Goal: Task Accomplishment & Management: Complete application form

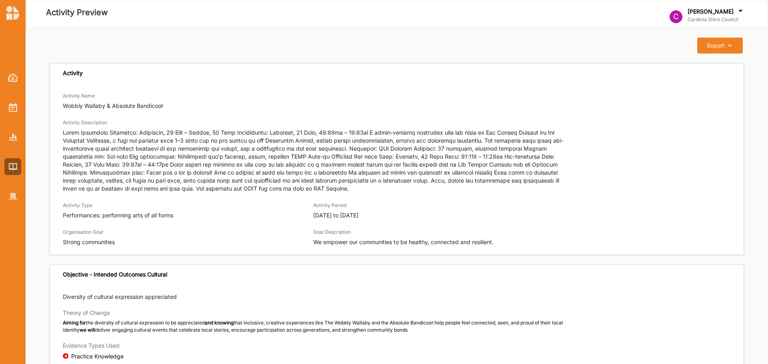
click at [724, 41] on button "Export Download Report" at bounding box center [719, 46] width 45 height 16
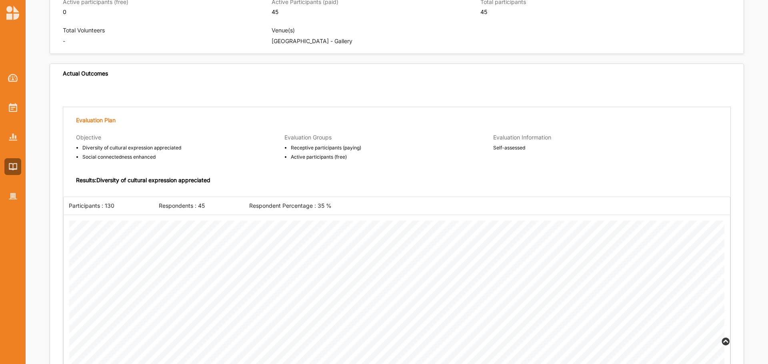
scroll to position [511, 0]
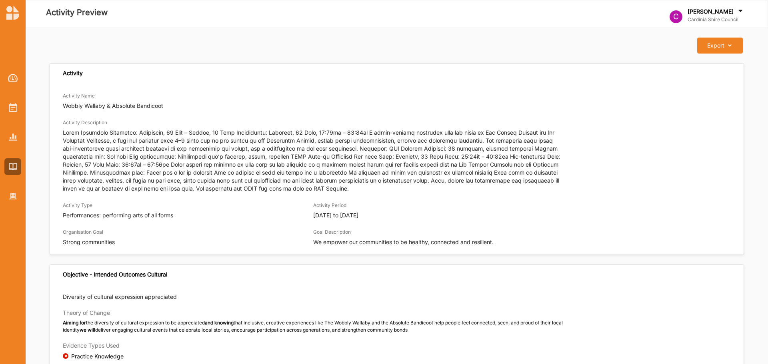
click at [734, 49] on button "Export Download Report" at bounding box center [719, 46] width 45 height 16
click at [116, 103] on p "Wobbly Wallaby & Absolute Bandicoot" at bounding box center [397, 106] width 668 height 8
click at [115, 106] on p "Wobbly Wallaby & Absolute Bandicoot" at bounding box center [397, 106] width 668 height 8
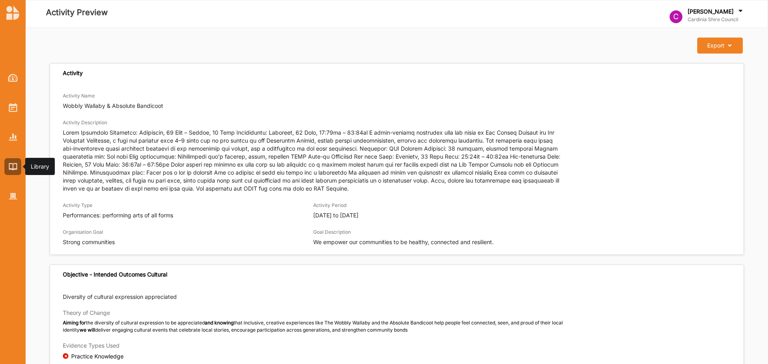
click at [15, 158] on div at bounding box center [13, 131] width 26 height 148
click at [14, 176] on div at bounding box center [13, 131] width 26 height 148
click at [14, 167] on img at bounding box center [13, 166] width 8 height 7
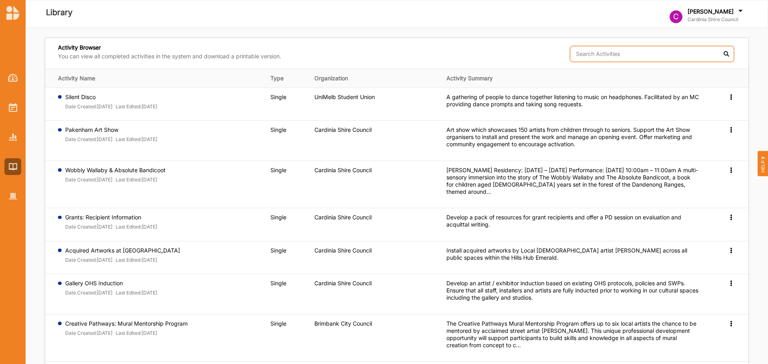
click at [615, 53] on input "text" at bounding box center [652, 54] width 164 height 16
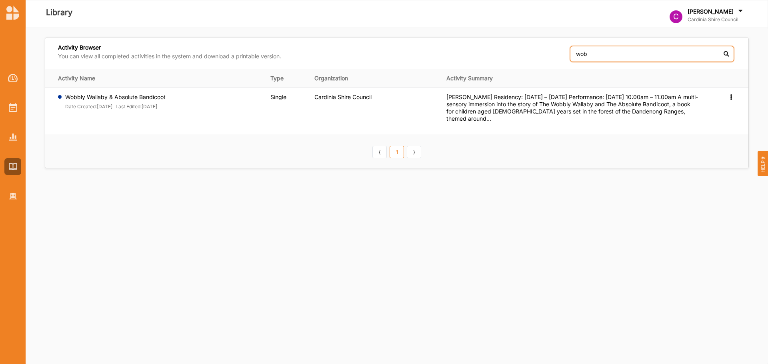
type input "wob"
click at [729, 97] on icon at bounding box center [730, 97] width 7 height 6
click at [189, 107] on div "Wobbly Wallaby & Absolute Bandicoot Date Created: 14 Jun 2025 Last Edited: 10 O…" at bounding box center [158, 103] width 201 height 19
click at [157, 106] on font "10 Oct 2025" at bounding box center [150, 107] width 16 height 6
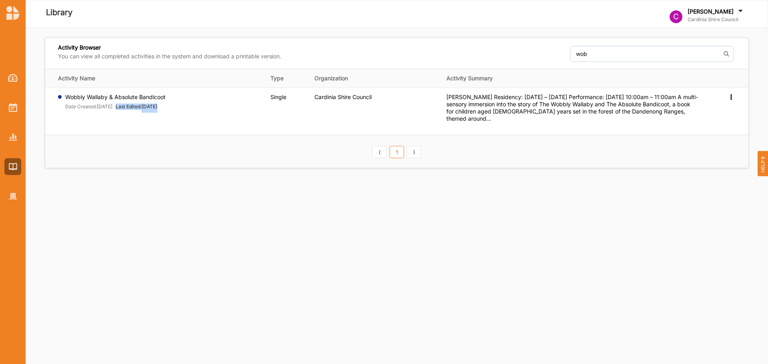
click at [157, 106] on font "10 Oct 2025" at bounding box center [150, 107] width 16 height 6
click at [734, 100] on div "Preview" at bounding box center [731, 97] width 8 height 7
click at [723, 110] on span "Preview" at bounding box center [717, 109] width 21 height 7
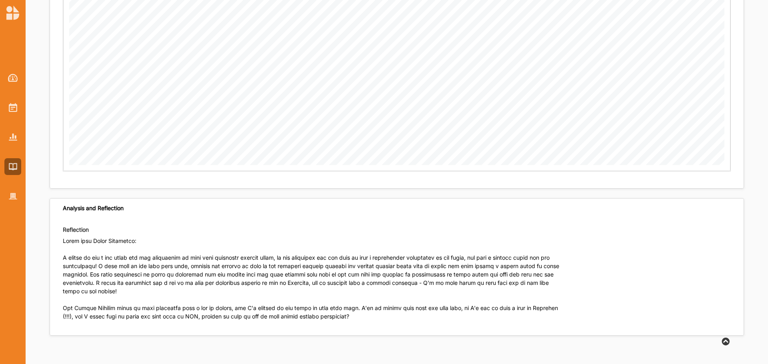
scroll to position [1350, 0]
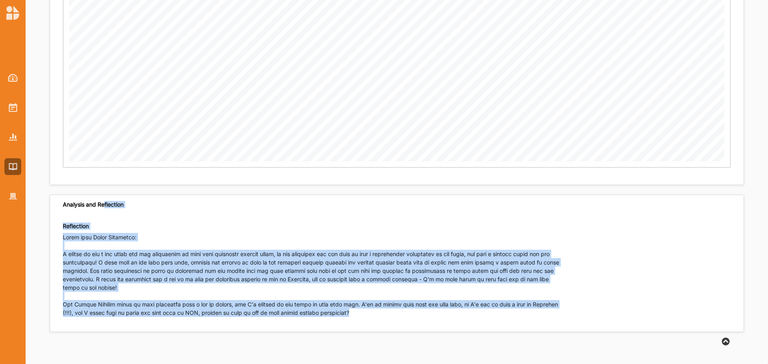
drag, startPoint x: 119, startPoint y: 214, endPoint x: 439, endPoint y: 309, distance: 333.2
click at [438, 309] on div "Analysis and Reflection Reflection" at bounding box center [397, 264] width 694 height 138
click at [439, 309] on p at bounding box center [313, 278] width 501 height 90
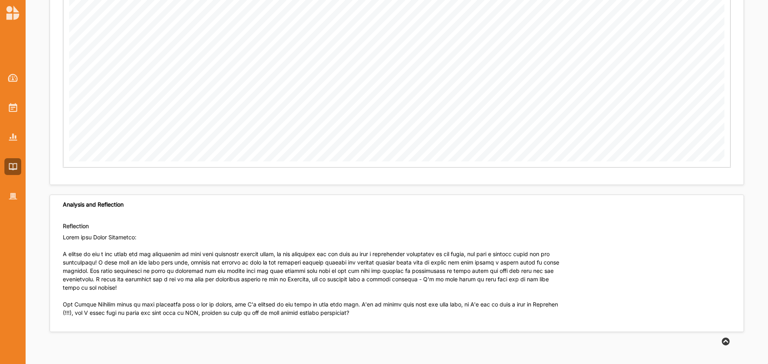
click at [439, 309] on p at bounding box center [313, 278] width 501 height 90
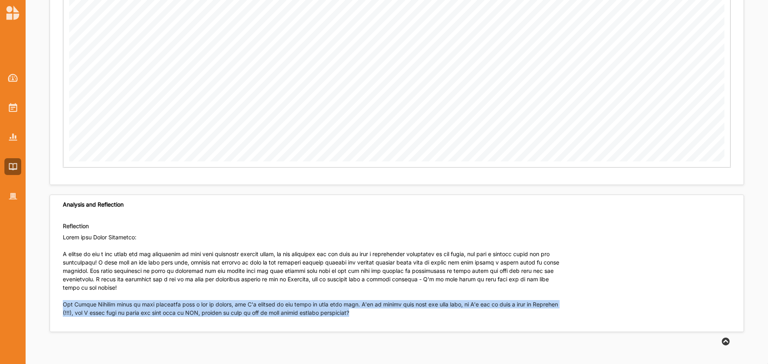
click at [439, 309] on p at bounding box center [313, 278] width 501 height 90
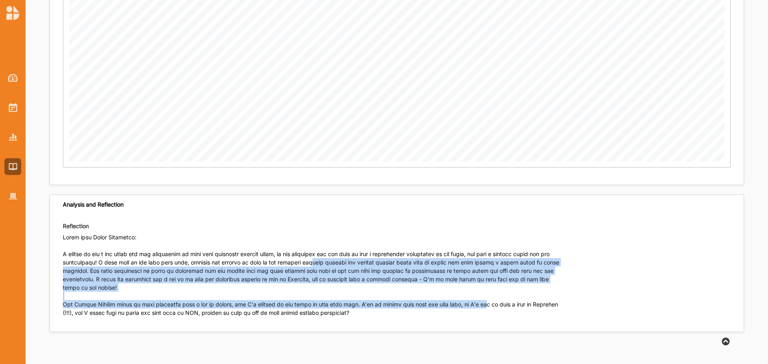
drag, startPoint x: 355, startPoint y: 275, endPoint x: 519, endPoint y: 308, distance: 166.9
click at [526, 309] on p at bounding box center [313, 278] width 501 height 90
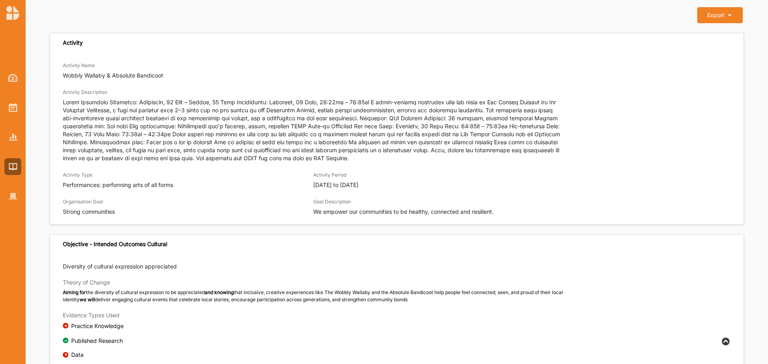
scroll to position [0, 0]
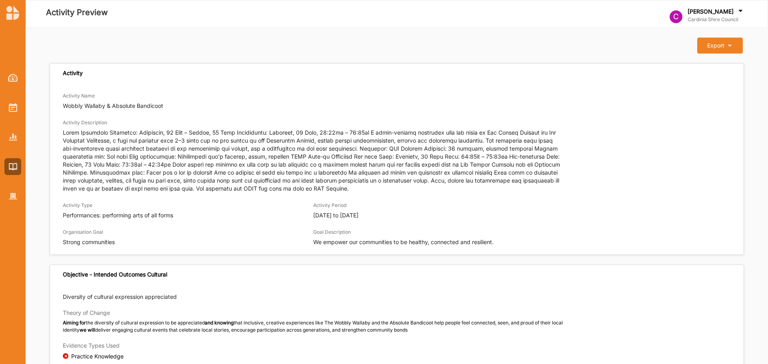
click at [725, 51] on button "Export Download Report" at bounding box center [719, 46] width 45 height 16
click at [727, 45] on icon at bounding box center [727, 46] width 7 height 6
click at [539, 102] on p "Wobbly Wallaby & Absolute Bandicoot" at bounding box center [397, 106] width 668 height 8
drag, startPoint x: 15, startPoint y: 167, endPoint x: 14, endPoint y: 171, distance: 4.1
click at [15, 167] on img at bounding box center [13, 166] width 8 height 7
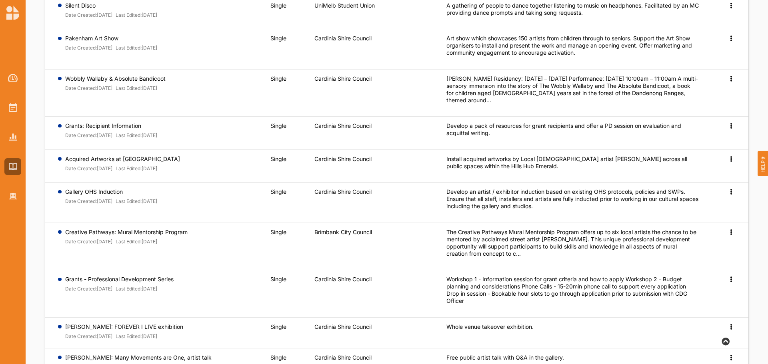
scroll to position [156, 0]
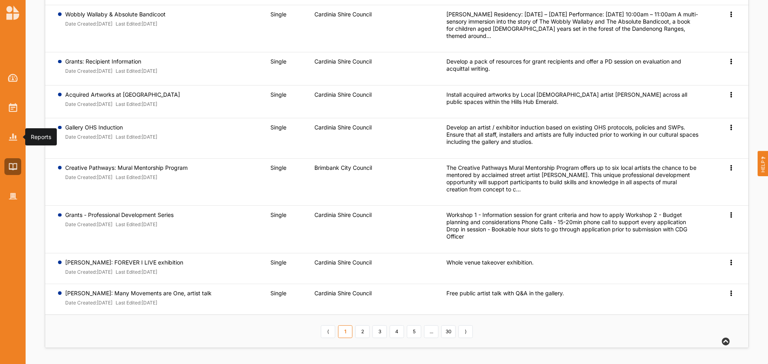
click at [18, 140] on div at bounding box center [12, 137] width 17 height 17
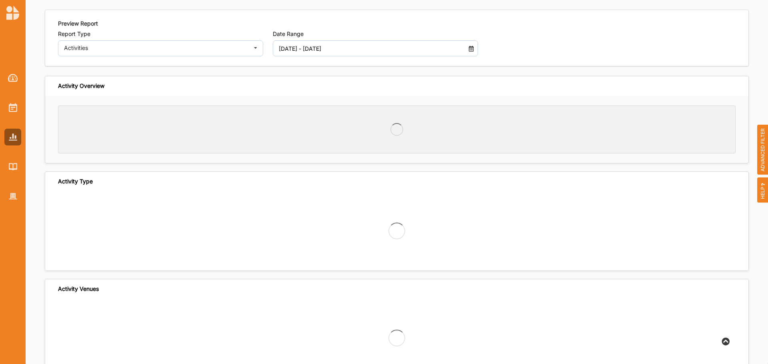
scroll to position [28, 0]
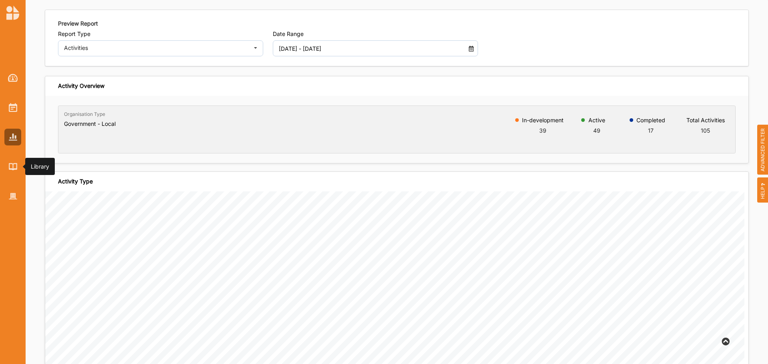
click at [18, 170] on div at bounding box center [12, 166] width 17 height 17
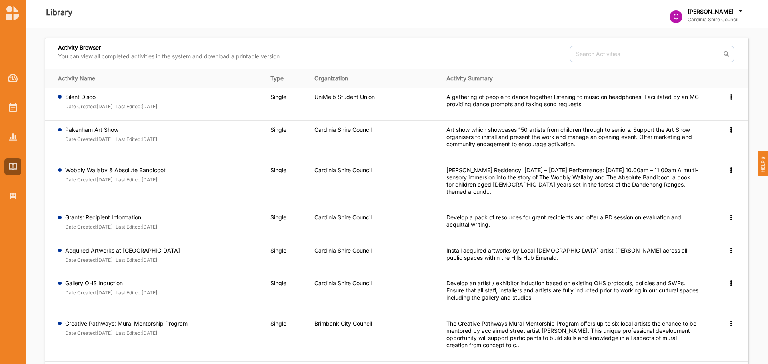
click at [727, 6] on div "C Nipune Perera Cardinia Shire Council C Cardinia Shire ... User Profile Help L…" at bounding box center [713, 13] width 88 height 23
click at [708, 86] on div "Log Out" at bounding box center [706, 93] width 72 height 16
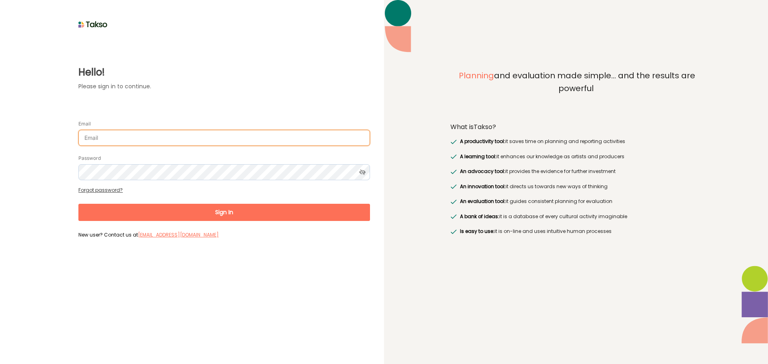
click at [164, 138] on input "Email" at bounding box center [223, 138] width 291 height 16
click at [153, 141] on input "Email" at bounding box center [223, 138] width 291 height 16
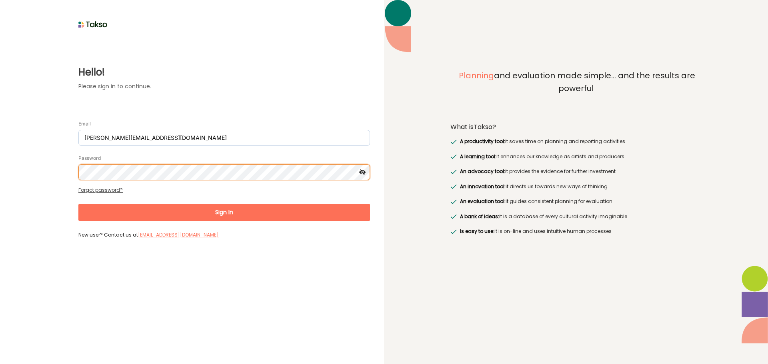
click at [78, 204] on button "Sign In" at bounding box center [223, 212] width 291 height 17
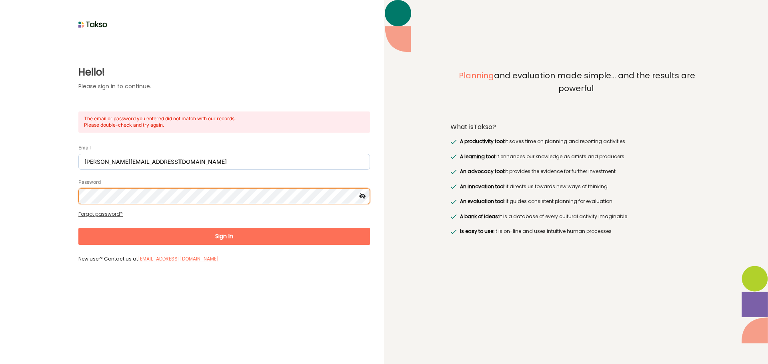
click at [0, 164] on html "Hello! Please sign in to continue. The email or password you entered did not ma…" at bounding box center [384, 182] width 768 height 364
click at [78, 228] on button "Sign In" at bounding box center [223, 236] width 291 height 17
click at [0, 198] on html "Hello! Please sign in to continue. The email or password you entered did not ma…" at bounding box center [384, 182] width 768 height 364
click at [78, 228] on button "Sign In" at bounding box center [223, 236] width 291 height 17
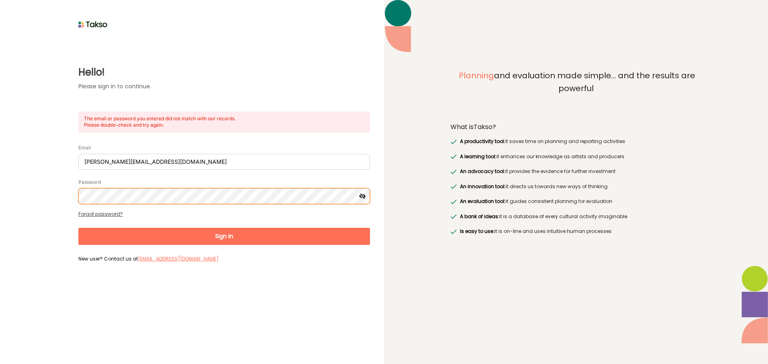
click at [0, 213] on html "Hello! Please sign in to continue. The email or password you entered did not ma…" at bounding box center [384, 182] width 768 height 364
click at [78, 228] on button "Sign In" at bounding box center [223, 236] width 291 height 17
click at [50, 174] on div "Hello! Please sign in to continue. The email or password you entered did not ma…" at bounding box center [192, 147] width 356 height 235
click at [78, 228] on button "Sign In" at bounding box center [223, 236] width 291 height 17
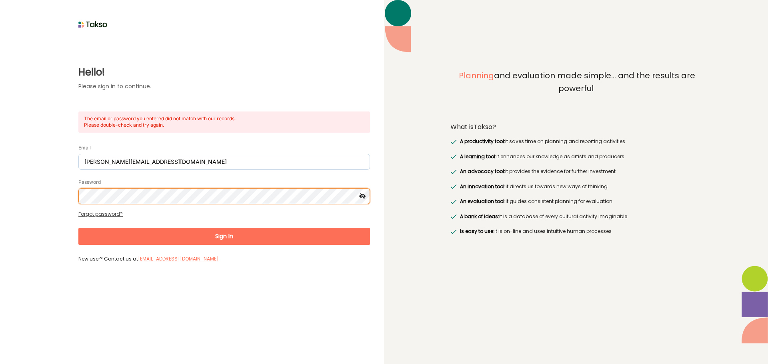
click at [0, 191] on html "Hello! Please sign in to continue. The email or password you entered did not ma…" at bounding box center [384, 182] width 768 height 364
click at [78, 228] on button "Sign In" at bounding box center [223, 236] width 291 height 17
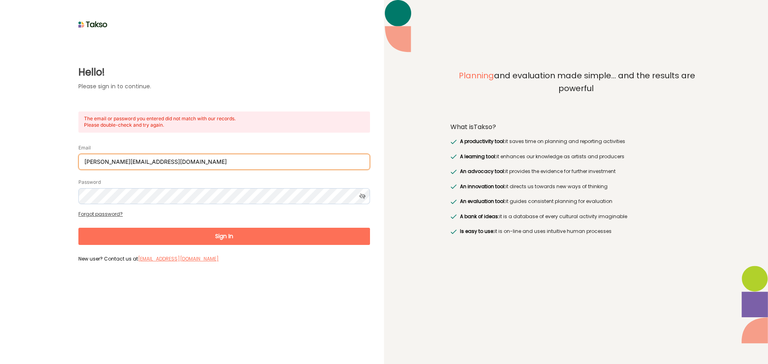
click at [166, 163] on input "N.Perera@cardinia.vic.gov.au" at bounding box center [223, 162] width 291 height 16
type input "N.Perera@cardinia.vic.gov.au"
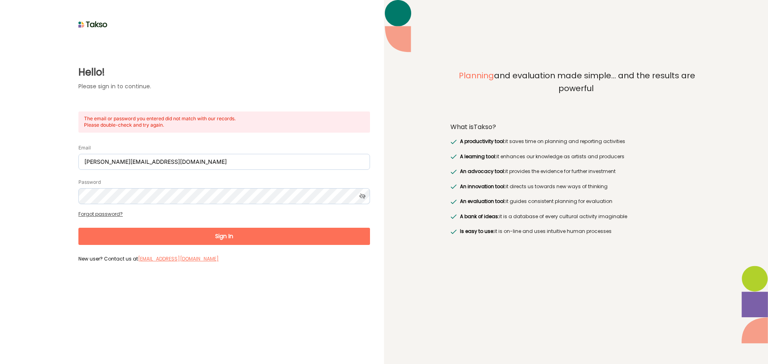
click at [125, 233] on button "Sign In" at bounding box center [223, 236] width 291 height 17
click at [107, 215] on link "Forgot password?" at bounding box center [100, 214] width 44 height 7
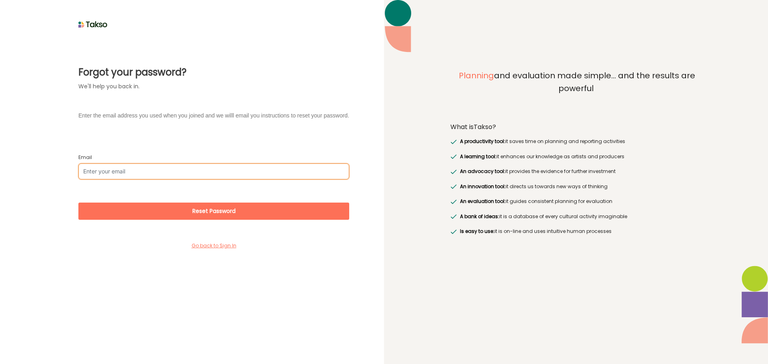
click at [134, 170] on input "Email" at bounding box center [213, 172] width 271 height 16
click at [130, 172] on input "Email" at bounding box center [213, 172] width 271 height 16
type input "N.Perera@cardinia.vic.gov.au"
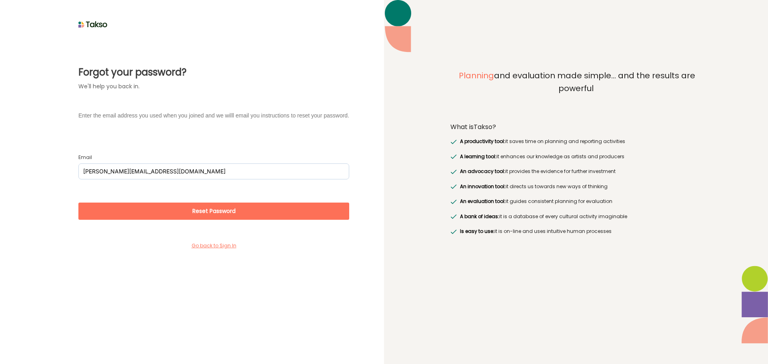
click at [145, 211] on button "Reset Password" at bounding box center [213, 211] width 271 height 17
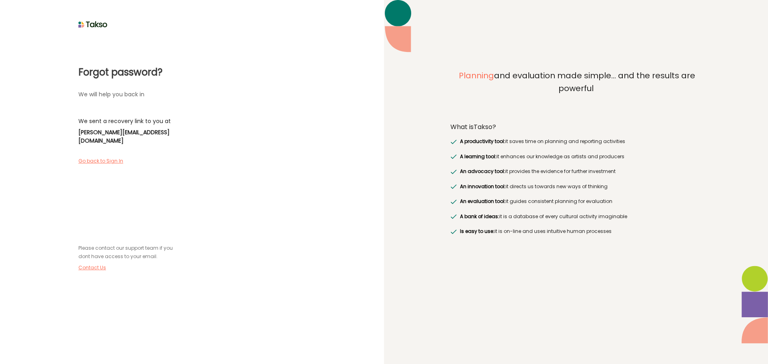
click at [115, 158] on label "Go back to Sign In" at bounding box center [103, 161] width 50 height 7
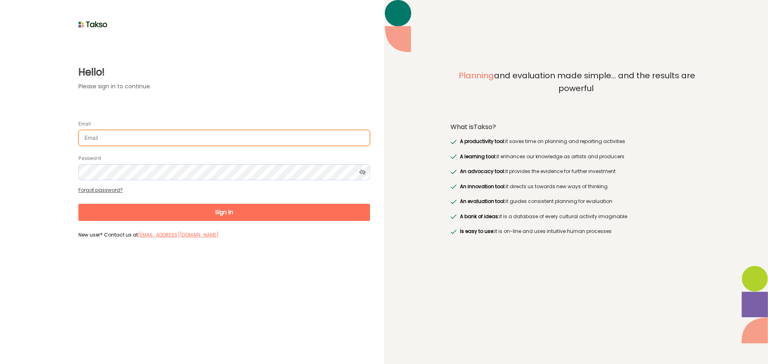
click at [111, 139] on input "Email" at bounding box center [223, 138] width 291 height 16
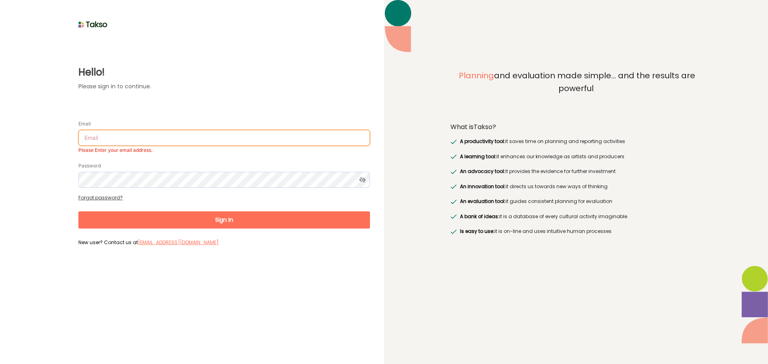
click at [138, 136] on input "Email" at bounding box center [223, 138] width 291 height 16
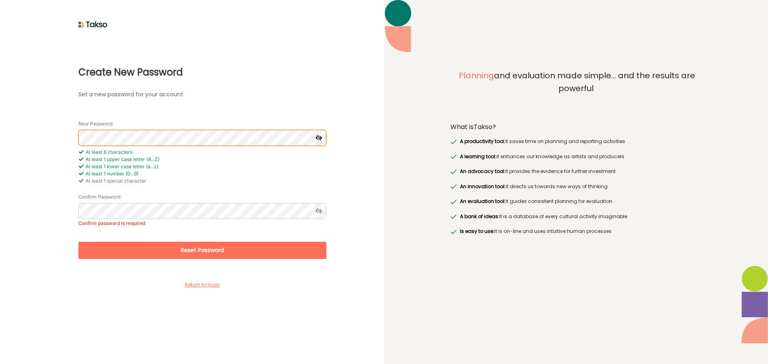
click at [9, 140] on div "Create New Password Set a new password for your account New Password At least 8…" at bounding box center [192, 182] width 384 height 364
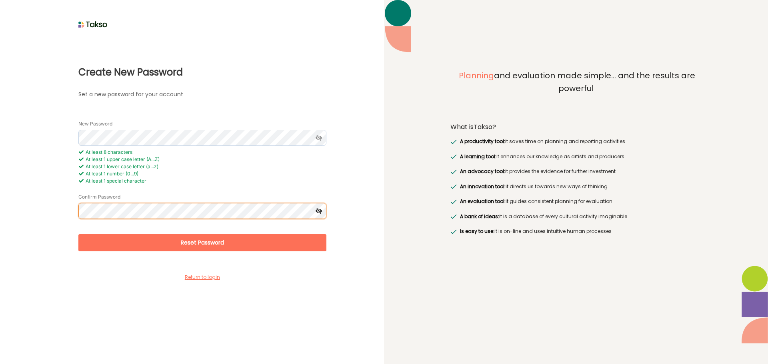
click at [78, 234] on button "Reset Password" at bounding box center [202, 242] width 248 height 17
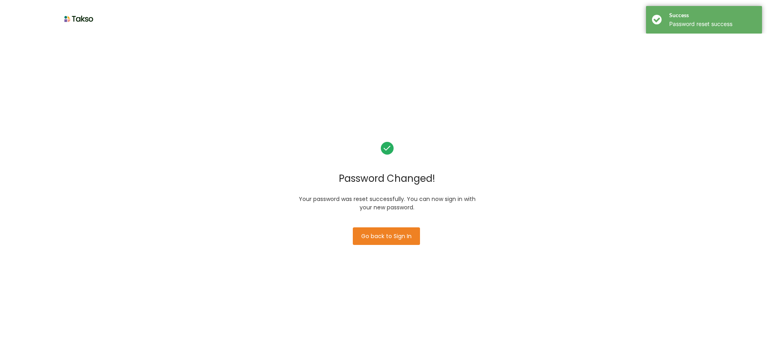
click at [392, 232] on button "Go back to Sign In" at bounding box center [386, 237] width 67 height 18
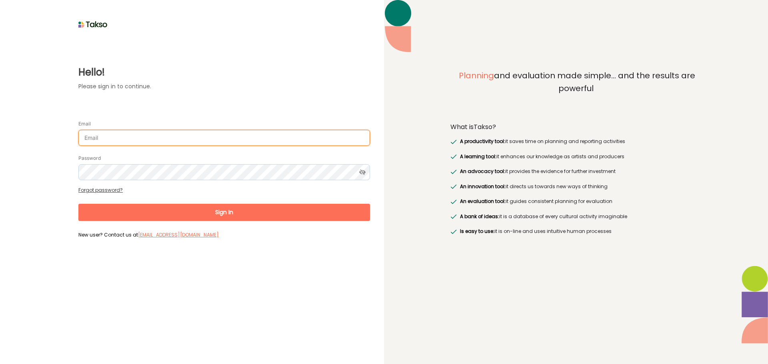
click at [122, 144] on input "Email" at bounding box center [223, 138] width 291 height 16
type input "[PERSON_NAME][EMAIL_ADDRESS][DOMAIN_NAME]"
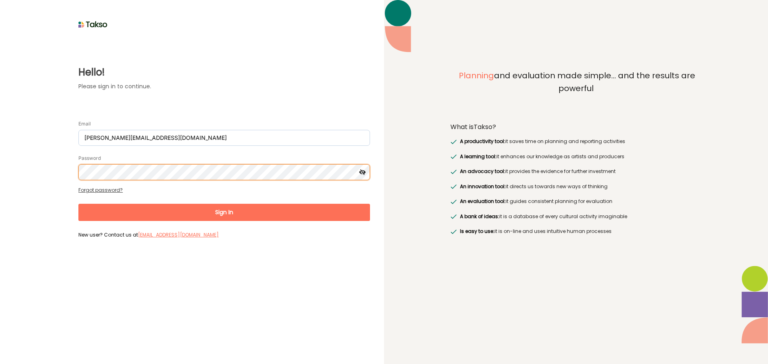
click at [78, 204] on button "Sign In" at bounding box center [223, 212] width 291 height 17
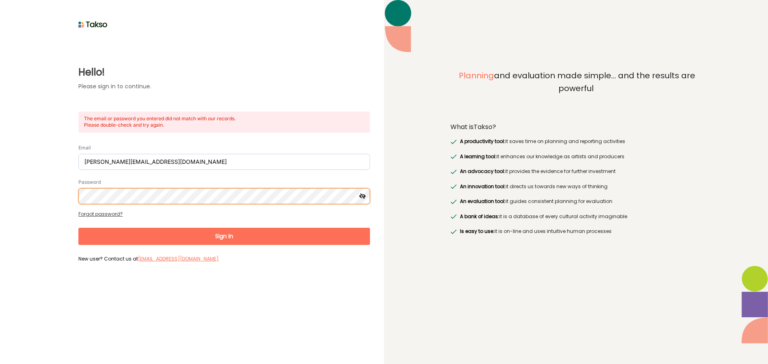
click at [0, 186] on html "Hello! Please sign in to continue. The email or password you entered did not ma…" at bounding box center [384, 182] width 768 height 364
click at [78, 228] on button "Sign In" at bounding box center [223, 236] width 291 height 17
click at [0, 198] on html "Hello! Please sign in to continue. The email or password you entered did not ma…" at bounding box center [384, 182] width 768 height 364
click at [78, 228] on button "Sign In" at bounding box center [223, 236] width 291 height 17
click at [0, 201] on html "Hello! Please sign in to continue. The email or password you entered did not ma…" at bounding box center [384, 182] width 768 height 364
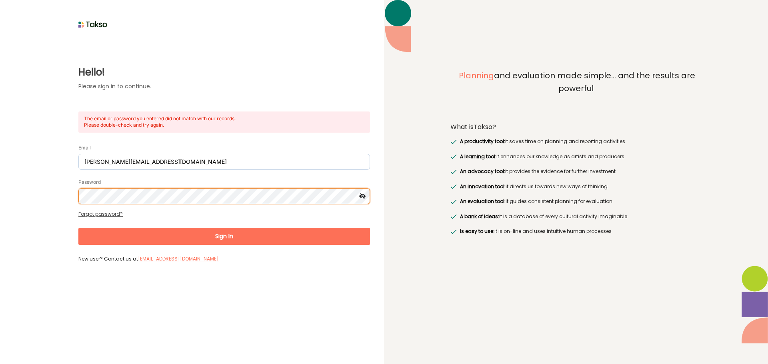
click at [78, 228] on button "Sign In" at bounding box center [223, 236] width 291 height 17
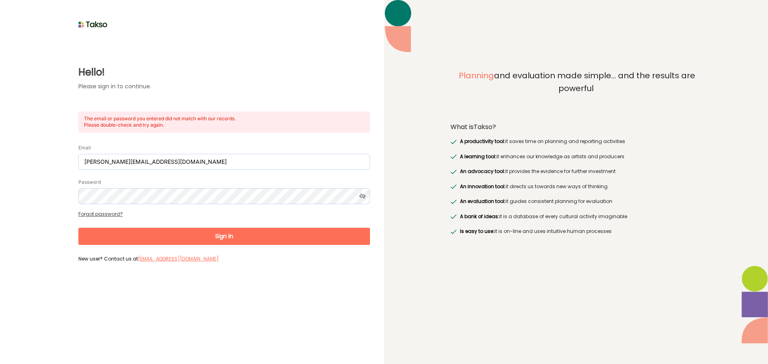
click at [363, 195] on icon at bounding box center [362, 196] width 15 height 16
drag, startPoint x: 149, startPoint y: 226, endPoint x: 152, endPoint y: 230, distance: 5.2
click at [150, 226] on form "Email N.Perera@cardinia.vic.gov.au Password Forgot password? Sign In New user? …" at bounding box center [223, 200] width 291 height 129
click at [156, 233] on button "Sign In" at bounding box center [223, 236] width 291 height 17
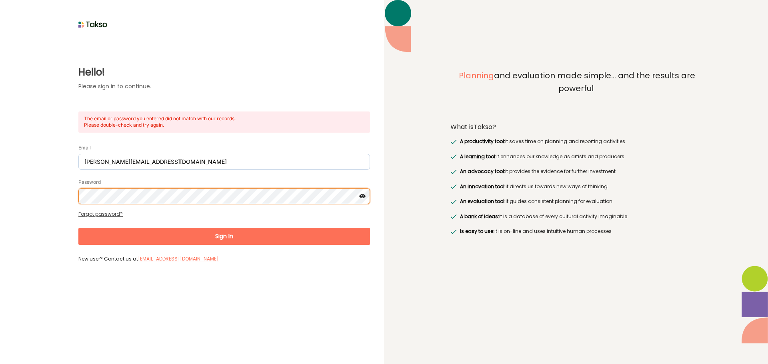
click at [0, 192] on html "Hello! Please sign in to continue. The email or password you entered did not ma…" at bounding box center [384, 182] width 768 height 364
click at [78, 228] on button "Sign In" at bounding box center [223, 236] width 291 height 17
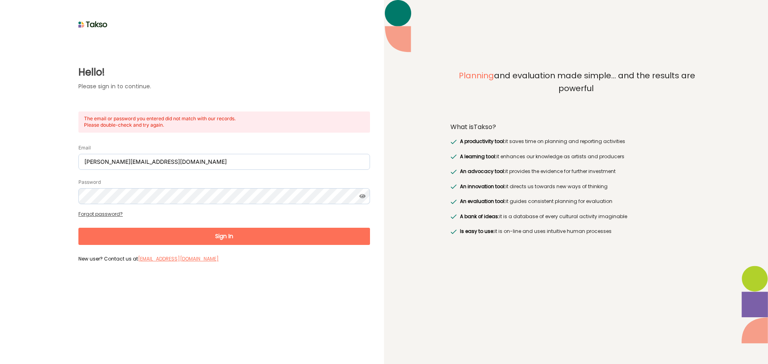
click at [111, 218] on form "Email N.Perera@cardinia.vic.gov.au Password Forgot password? Sign In New user? …" at bounding box center [223, 200] width 291 height 129
click at [111, 216] on link "Forgot password?" at bounding box center [100, 214] width 44 height 7
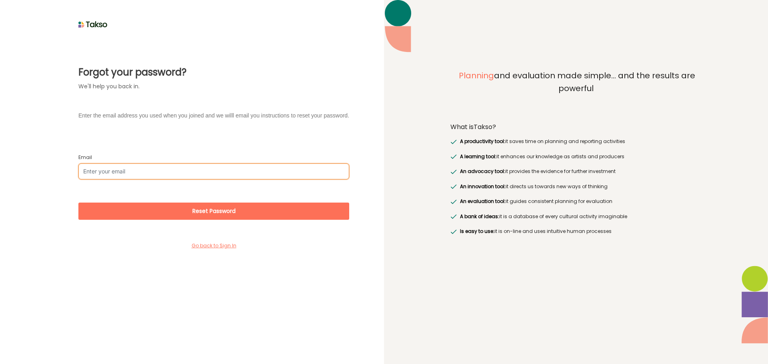
click at [145, 177] on input "Email" at bounding box center [213, 172] width 271 height 16
type input "N.Perera@cardinia.vic.gov.au"
click at [78, 203] on button "Reset Password" at bounding box center [213, 211] width 271 height 17
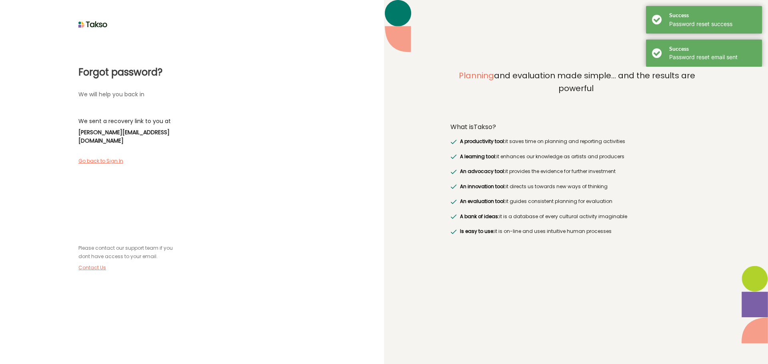
click at [107, 158] on label "Go back to Sign In" at bounding box center [103, 161] width 50 height 7
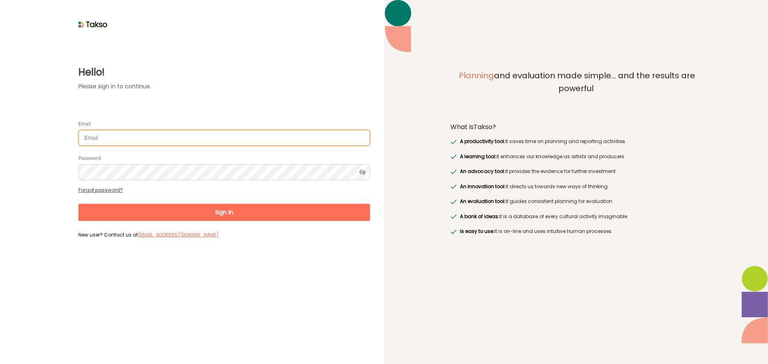
click at [104, 138] on input "Email" at bounding box center [223, 138] width 291 height 16
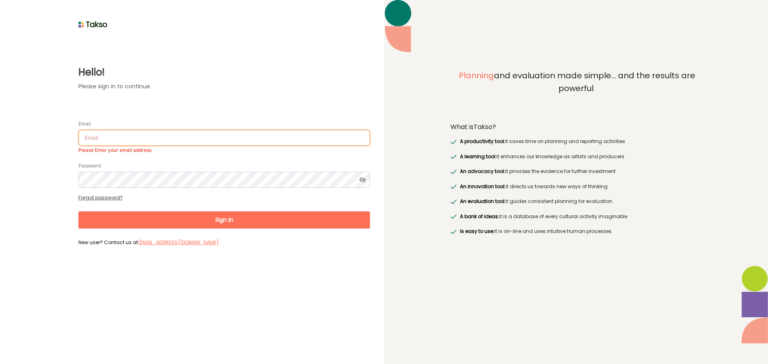
click at [155, 136] on input "Email" at bounding box center [223, 138] width 291 height 16
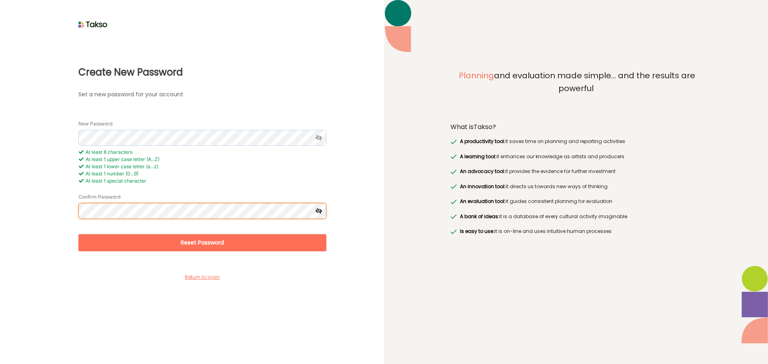
click at [78, 234] on button "Reset Password" at bounding box center [202, 242] width 248 height 17
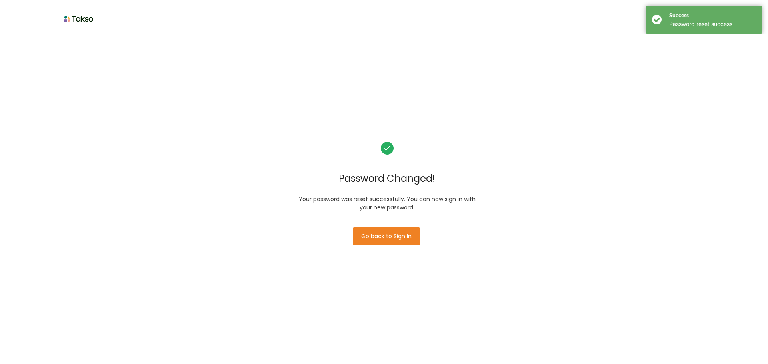
click at [380, 234] on button "Go back to Sign In" at bounding box center [386, 237] width 67 height 18
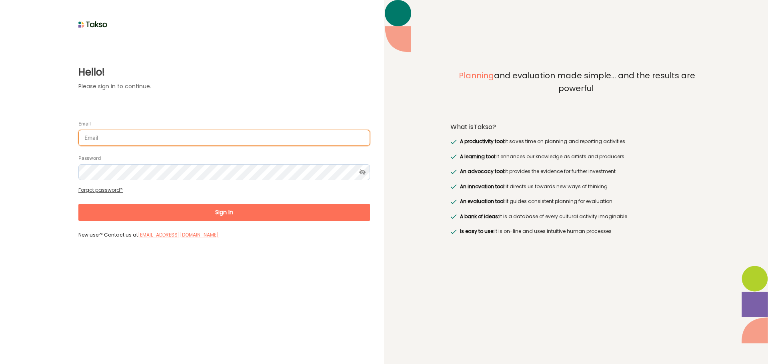
click at [171, 134] on input "Email" at bounding box center [223, 138] width 291 height 16
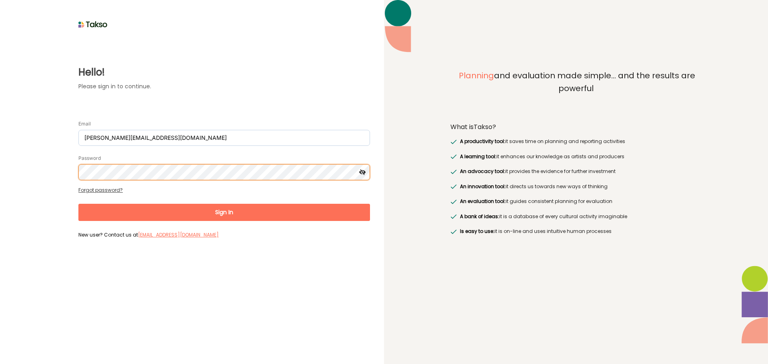
click at [78, 204] on button "Sign In" at bounding box center [223, 212] width 291 height 17
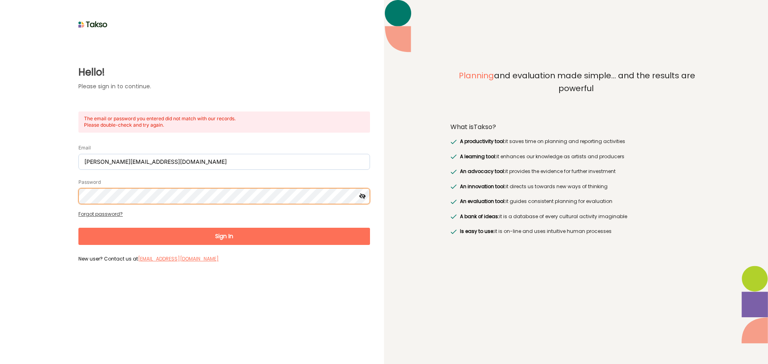
click at [0, 187] on html "Hello! Please sign in to continue. The email or password you entered did not ma…" at bounding box center [384, 182] width 768 height 364
click at [78, 228] on button "Sign In" at bounding box center [223, 236] width 291 height 17
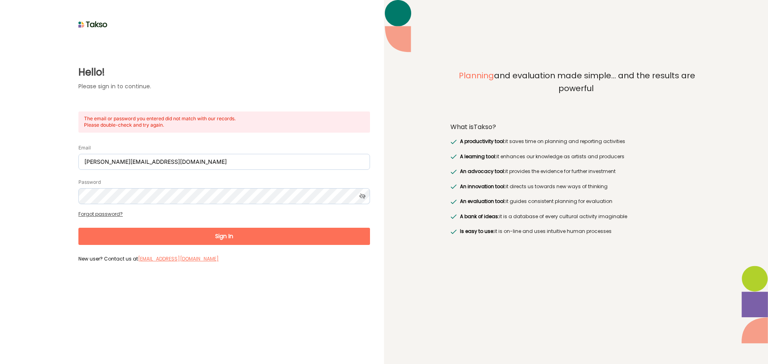
click at [366, 200] on icon at bounding box center [362, 196] width 15 height 16
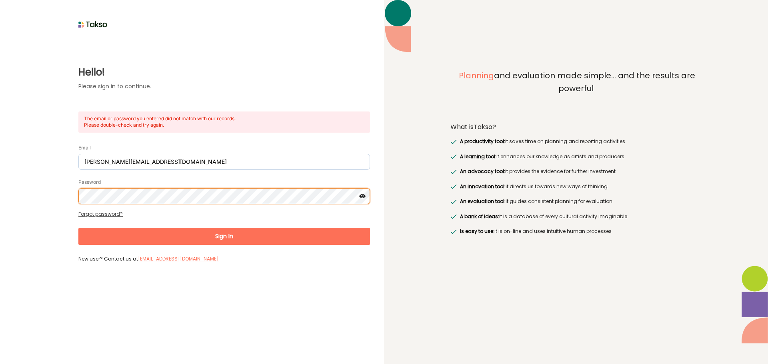
click at [78, 228] on button "Sign In" at bounding box center [223, 236] width 291 height 17
click at [9, 187] on div "Hello! Please sign in to continue. The email or password you entered did not ma…" at bounding box center [192, 182] width 384 height 364
click at [78, 228] on button "Sign In" at bounding box center [223, 236] width 291 height 17
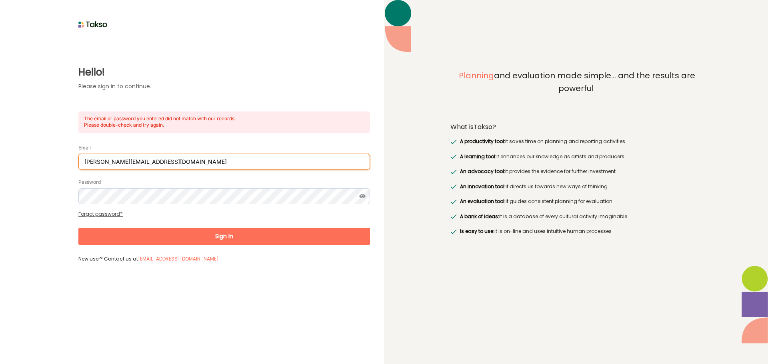
click at [269, 159] on input "N.Perera@cardinia.vic.gov.au" at bounding box center [223, 162] width 291 height 16
type input "N.Perera@cardinia.vic.gov.au"
click at [78, 228] on button "Sign In" at bounding box center [223, 236] width 291 height 17
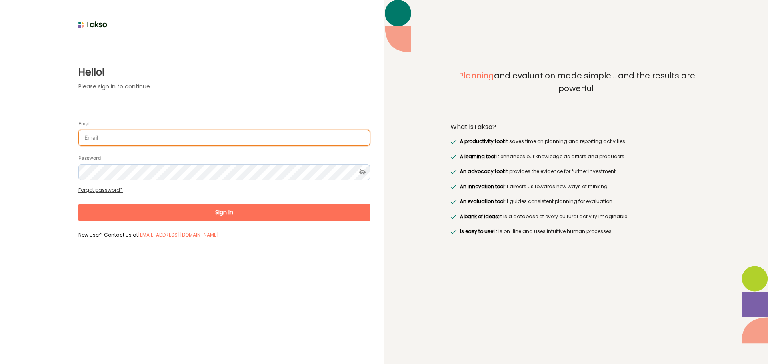
click at [160, 138] on input "Email" at bounding box center [223, 138] width 291 height 16
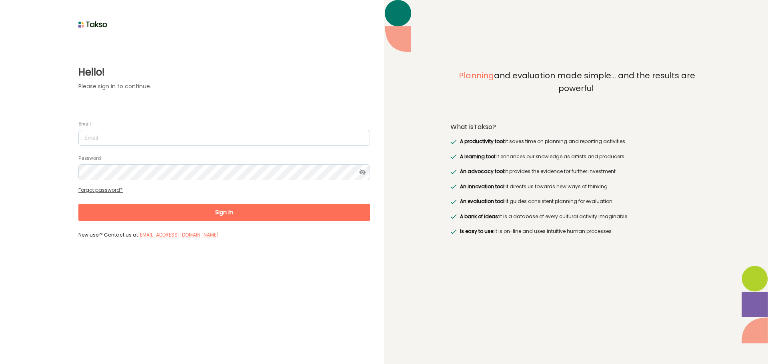
click at [154, 128] on div "Email" at bounding box center [223, 133] width 291 height 26
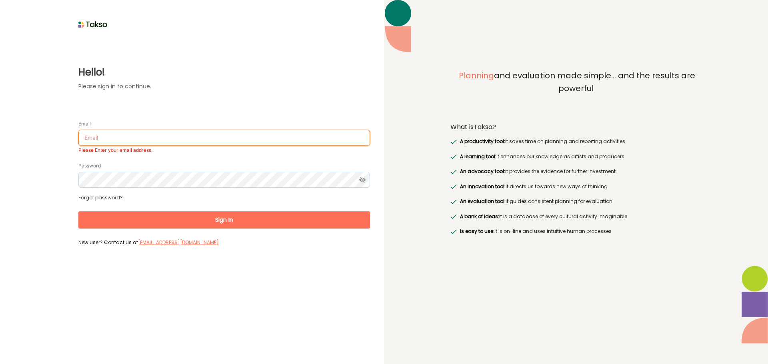
click at [138, 138] on input "Email" at bounding box center [223, 138] width 291 height 16
type input "[PERSON_NAME][EMAIL_ADDRESS][DOMAIN_NAME]"
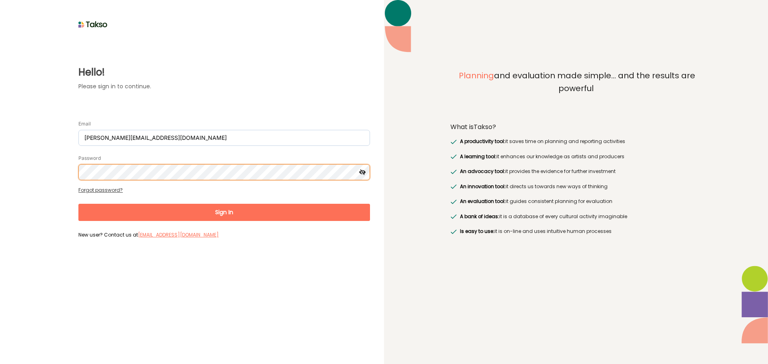
click at [78, 204] on button "Sign In" at bounding box center [223, 212] width 291 height 17
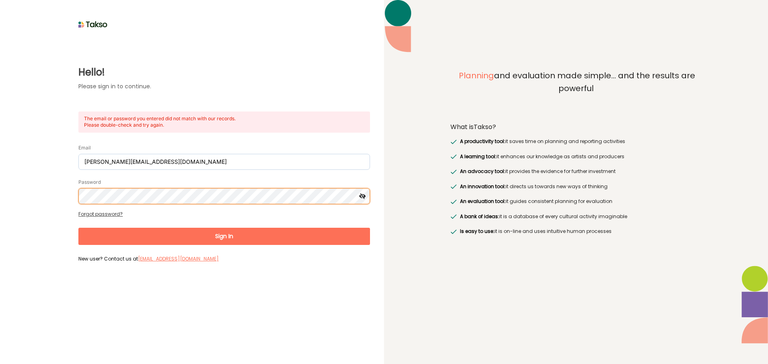
click at [0, 179] on html "Hello! Please sign in to continue. The email or password you entered did not ma…" at bounding box center [384, 182] width 768 height 364
click at [78, 228] on button "Sign In" at bounding box center [223, 236] width 291 height 17
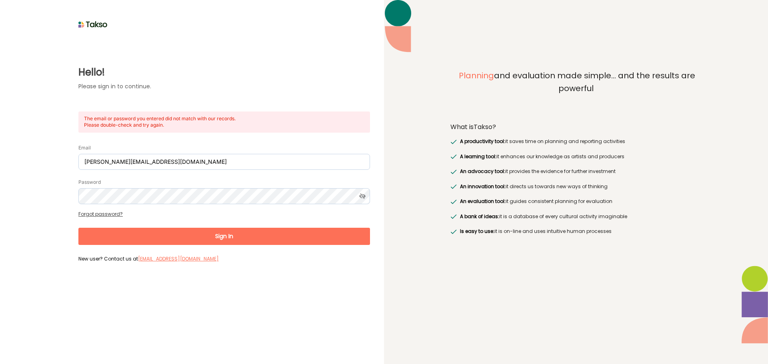
click at [92, 215] on link "Forgot password?" at bounding box center [100, 214] width 44 height 7
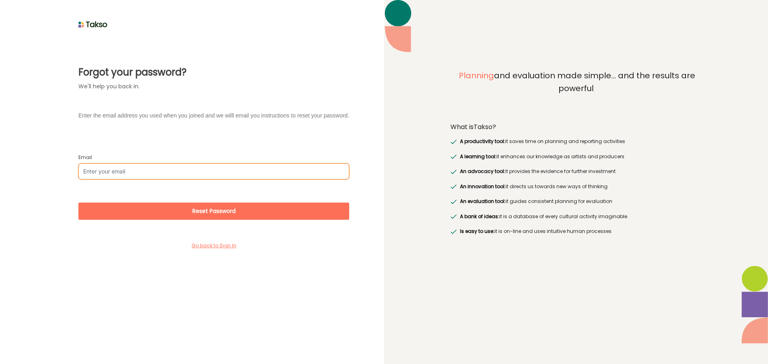
drag, startPoint x: 114, startPoint y: 171, endPoint x: 118, endPoint y: 177, distance: 7.8
click at [114, 171] on input "Email" at bounding box center [213, 172] width 271 height 16
type input "[PERSON_NAME][EMAIL_ADDRESS][DOMAIN_NAME]"
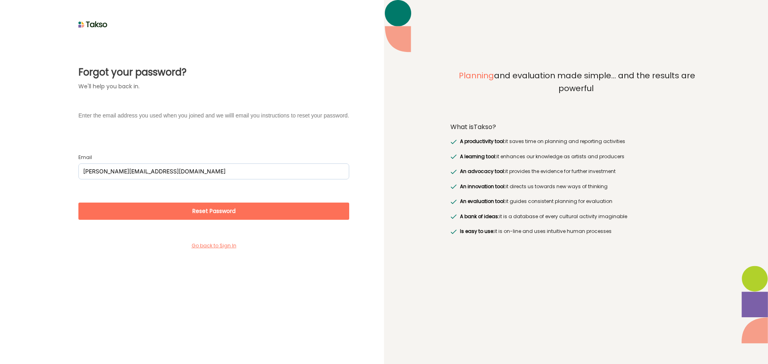
click at [247, 210] on button "Reset Password" at bounding box center [213, 211] width 271 height 17
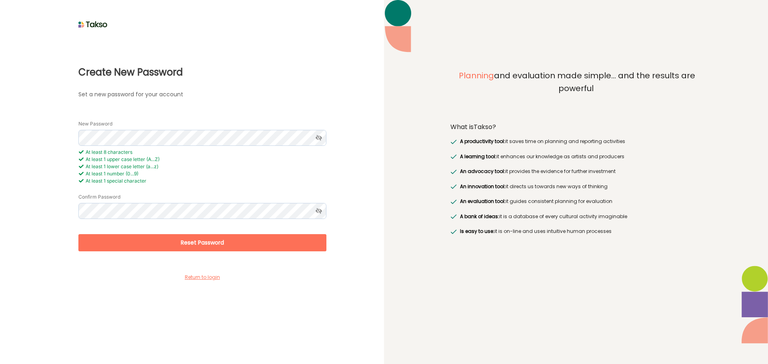
click at [317, 142] on icon at bounding box center [318, 138] width 15 height 16
click at [323, 214] on icon at bounding box center [318, 211] width 15 height 16
click at [241, 243] on button "Reset Password" at bounding box center [202, 242] width 248 height 17
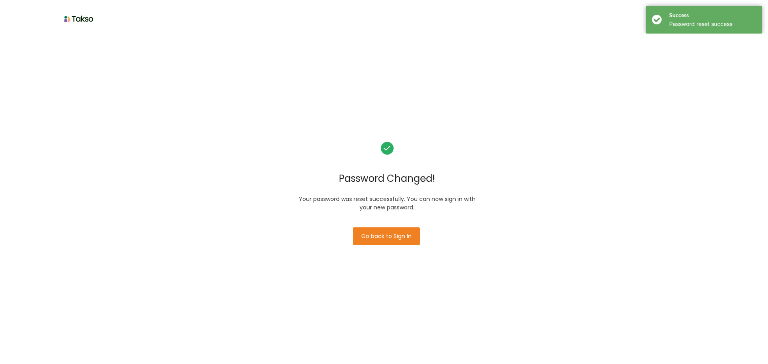
click at [378, 241] on button "Go back to Sign In" at bounding box center [386, 237] width 67 height 18
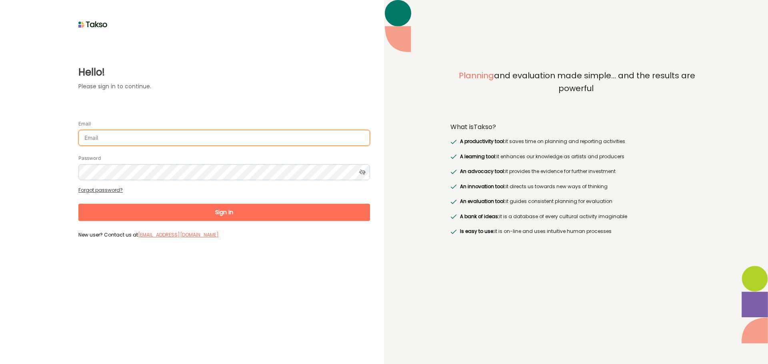
click at [121, 138] on input "Email" at bounding box center [223, 138] width 291 height 16
drag, startPoint x: 90, startPoint y: 143, endPoint x: 94, endPoint y: 143, distance: 4.0
click at [90, 143] on input "Email" at bounding box center [223, 138] width 291 height 16
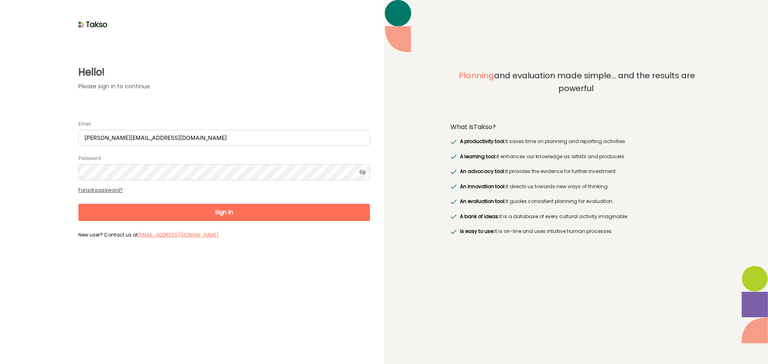
click at [367, 172] on icon at bounding box center [362, 172] width 15 height 16
click at [260, 204] on button "Sign In" at bounding box center [223, 212] width 291 height 17
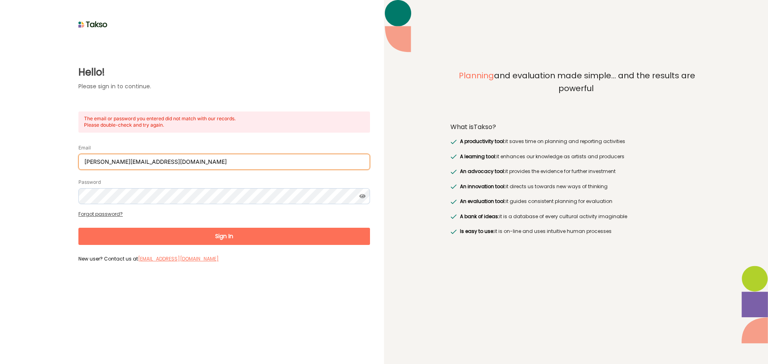
drag, startPoint x: 87, startPoint y: 161, endPoint x: 77, endPoint y: 160, distance: 10.1
click at [77, 160] on div "Hello! Please sign in to continue. The email or password you entered did not ma…" at bounding box center [192, 147] width 356 height 235
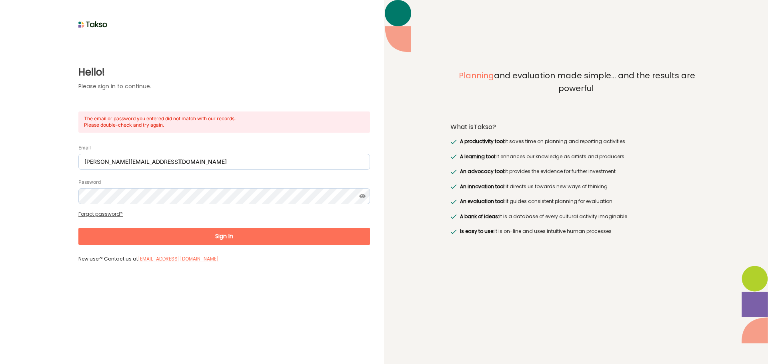
click at [154, 250] on form "Email N.perera@cardinia.vic.gov.au Password Forgot password? Sign In New user? …" at bounding box center [223, 200] width 291 height 129
click at [159, 240] on button "Sign In" at bounding box center [223, 236] width 291 height 17
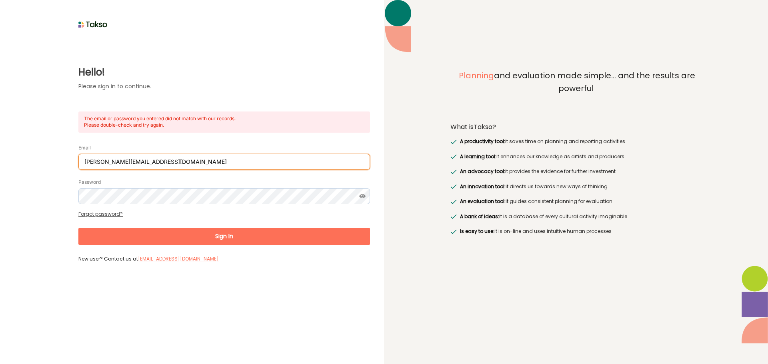
drag, startPoint x: 87, startPoint y: 162, endPoint x: 83, endPoint y: 160, distance: 4.5
click at [83, 160] on input "N.perera@cardinia.vic.gov.au" at bounding box center [223, 162] width 291 height 16
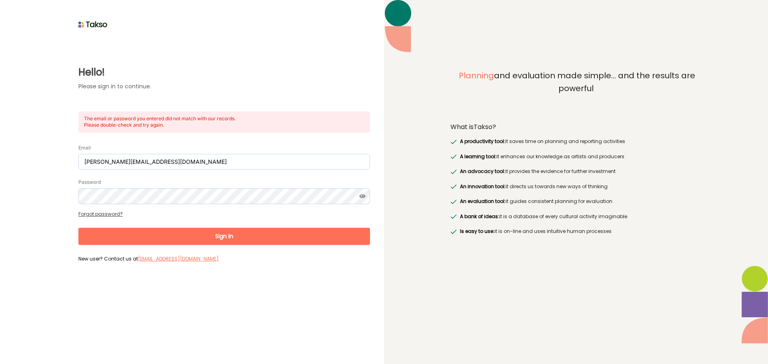
click at [191, 236] on button "Sign In" at bounding box center [223, 236] width 291 height 17
click at [192, 236] on button "Sign In" at bounding box center [223, 236] width 291 height 17
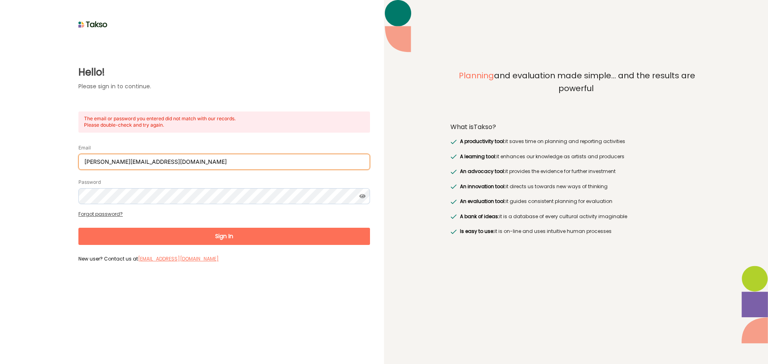
drag, startPoint x: 87, startPoint y: 162, endPoint x: 82, endPoint y: 162, distance: 4.4
click at [82, 162] on input "[PERSON_NAME][EMAIL_ADDRESS][DOMAIN_NAME]" at bounding box center [223, 162] width 291 height 16
click at [78, 228] on button "Sign In" at bounding box center [223, 236] width 291 height 17
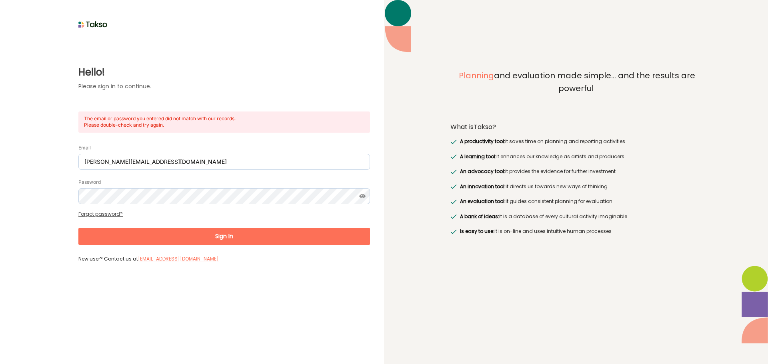
click at [254, 238] on button "Sign In" at bounding box center [223, 236] width 291 height 17
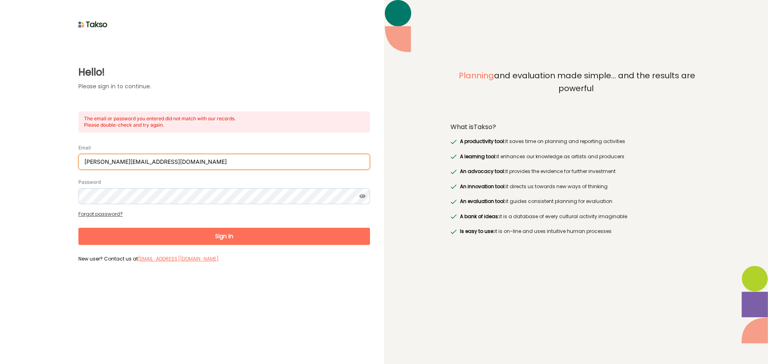
click at [94, 162] on input "N.perera@cardinia.vic.gov.au" at bounding box center [223, 162] width 291 height 16
drag, startPoint x: 176, startPoint y: 166, endPoint x: 182, endPoint y: 167, distance: 5.3
click at [176, 167] on input "N.perera@cardinia.vic.gov.au" at bounding box center [223, 162] width 291 height 16
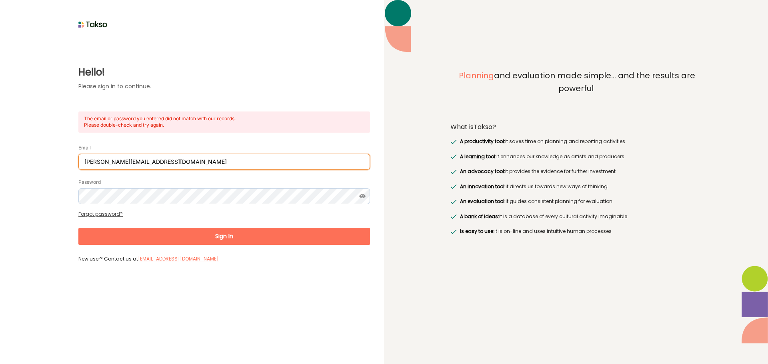
click at [159, 162] on input "N.perera@cardinia.vic.gov.au" at bounding box center [223, 162] width 291 height 16
drag, startPoint x: 168, startPoint y: 160, endPoint x: 42, endPoint y: 156, distance: 126.4
click at [47, 156] on div "Hello! Please sign in to continue. The email or password you entered did not ma…" at bounding box center [192, 147] width 356 height 235
paste input "n"
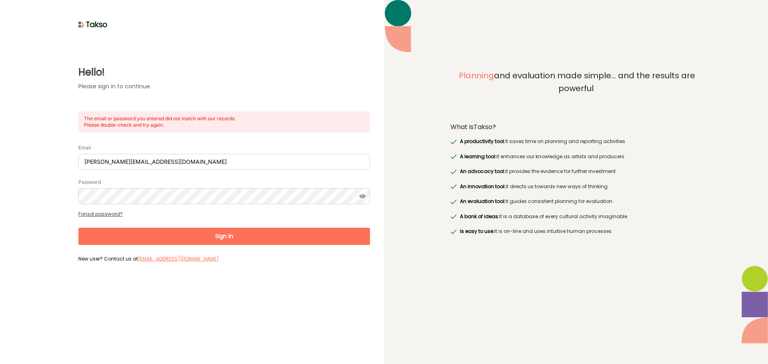
click at [194, 235] on button "Sign In" at bounding box center [223, 236] width 291 height 17
click at [198, 234] on button "Sign In" at bounding box center [223, 236] width 291 height 17
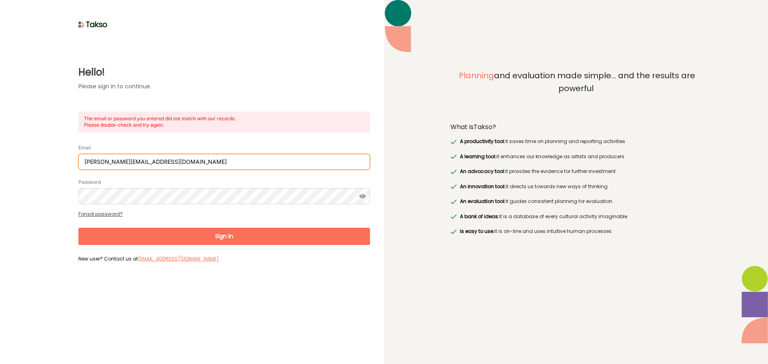
click at [173, 159] on input "[PERSON_NAME][EMAIL_ADDRESS][DOMAIN_NAME]" at bounding box center [223, 162] width 291 height 16
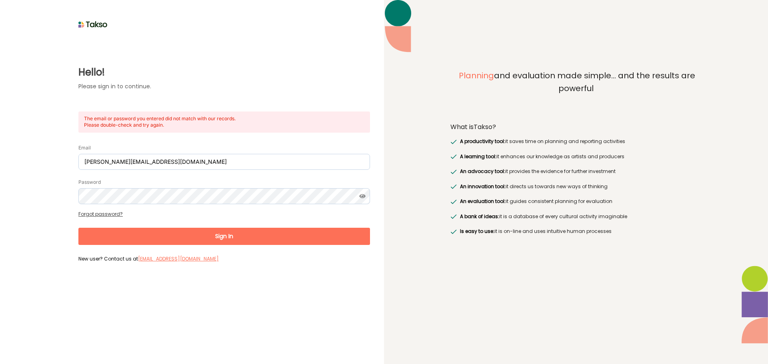
click at [213, 230] on button "Sign In" at bounding box center [223, 236] width 291 height 17
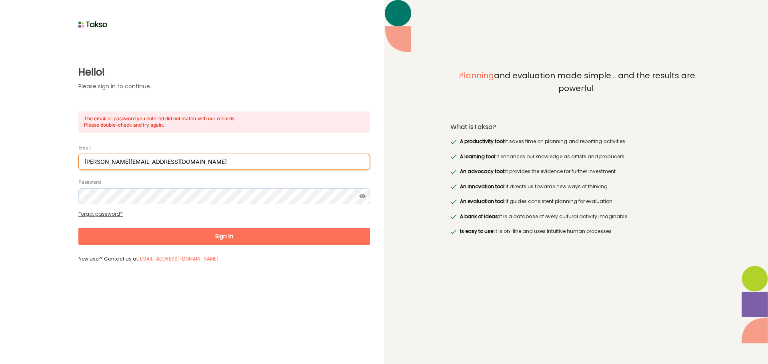
click at [155, 154] on input "[PERSON_NAME][EMAIL_ADDRESS][DOMAIN_NAME]" at bounding box center [223, 162] width 291 height 16
click at [154, 164] on input "[PERSON_NAME][EMAIL_ADDRESS][DOMAIN_NAME]" at bounding box center [223, 162] width 291 height 16
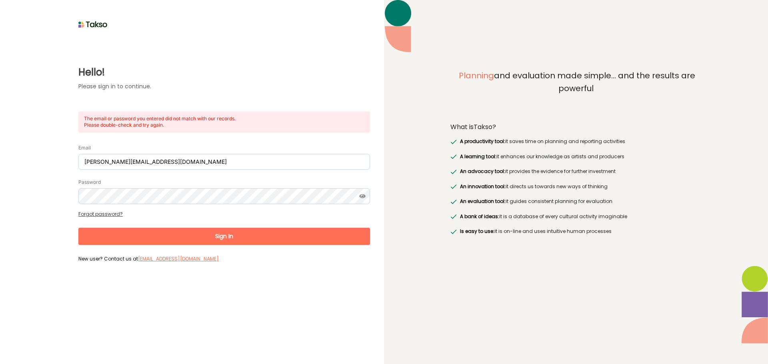
click at [297, 232] on button "Sign In" at bounding box center [223, 236] width 291 height 17
click at [296, 232] on button "Sign In" at bounding box center [223, 236] width 291 height 17
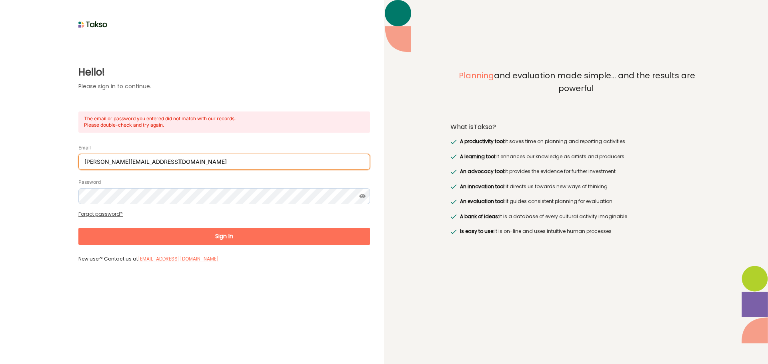
click at [100, 162] on input "[PERSON_NAME][EMAIL_ADDRESS][DOMAIN_NAME]" at bounding box center [223, 162] width 291 height 16
click at [84, 162] on input "[PERSON_NAME][EMAIL_ADDRESS][DOMAIN_NAME]" at bounding box center [223, 162] width 291 height 16
click at [130, 165] on input "[PERSON_NAME][EMAIL_ADDRESS][DOMAIN_NAME]" at bounding box center [223, 162] width 291 height 16
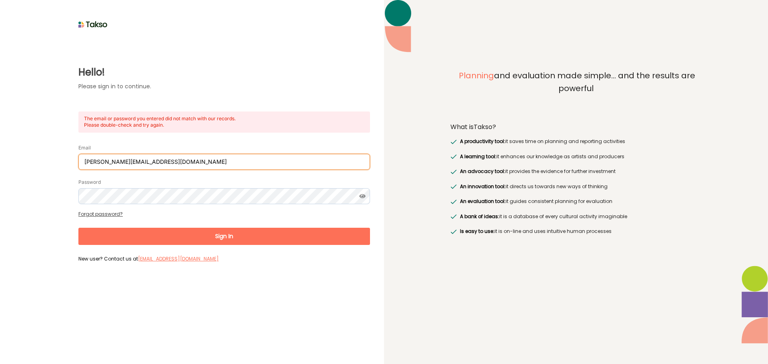
paste input "N"
drag, startPoint x: 86, startPoint y: 162, endPoint x: 80, endPoint y: 160, distance: 6.6
click at [80, 160] on input "[PERSON_NAME][EMAIL_ADDRESS][DOMAIN_NAME]" at bounding box center [223, 162] width 291 height 16
type input "N.perera@cardinia.vic.gov.au"
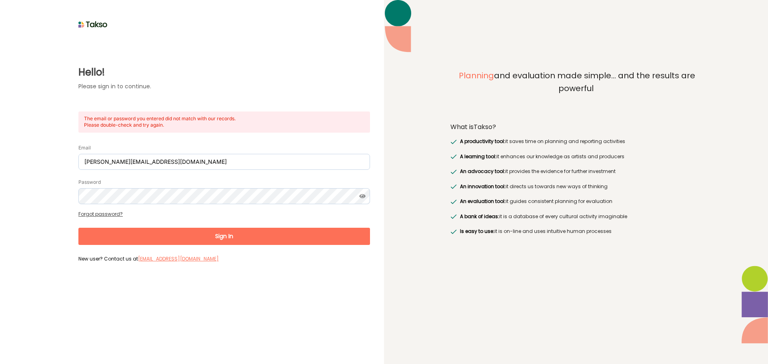
click at [246, 231] on button "Sign In" at bounding box center [223, 236] width 291 height 17
click at [180, 236] on button "Sign In" at bounding box center [223, 236] width 291 height 17
drag, startPoint x: 211, startPoint y: 259, endPoint x: 139, endPoint y: 261, distance: 72.0
click at [139, 261] on label "New user? Contact us at support@takso-app.com" at bounding box center [223, 258] width 291 height 7
copy label "support@takso-app.com"
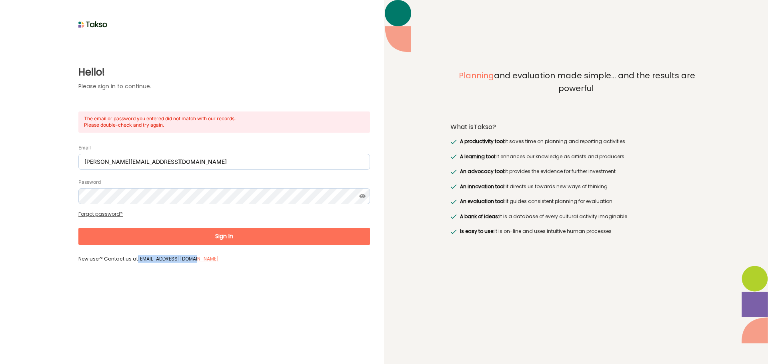
click at [160, 186] on div "Password" at bounding box center [223, 191] width 291 height 26
click at [253, 235] on button "Sign In" at bounding box center [223, 236] width 291 height 17
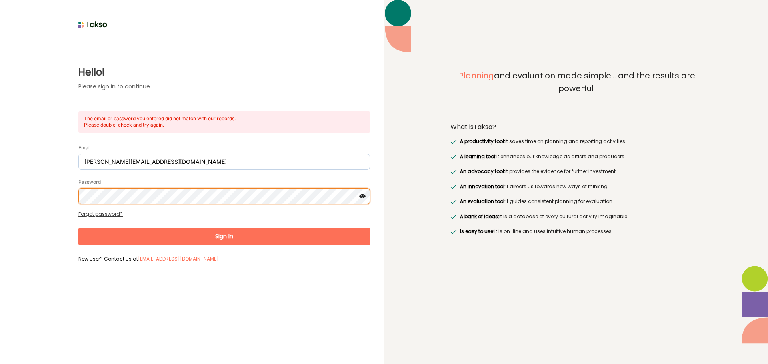
click at [0, 177] on html "Hello! Please sign in to continue. The email or password you entered did not ma…" at bounding box center [384, 182] width 768 height 364
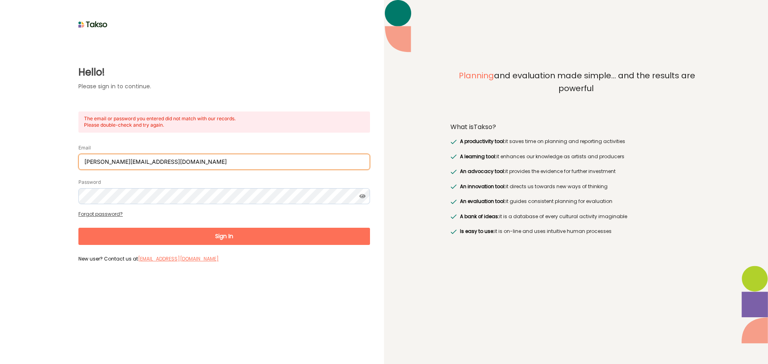
click at [201, 166] on input "N.perera@cardinia.vic.gov.au" at bounding box center [223, 162] width 291 height 16
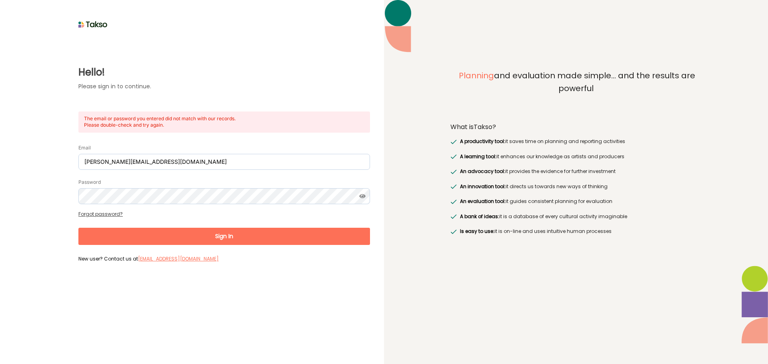
click at [213, 233] on button "Sign In" at bounding box center [223, 236] width 291 height 17
drag, startPoint x: 363, startPoint y: 198, endPoint x: 188, endPoint y: 239, distance: 179.9
click at [363, 197] on icon at bounding box center [362, 196] width 15 height 16
click at [115, 216] on link "Forgot password?" at bounding box center [100, 214] width 44 height 7
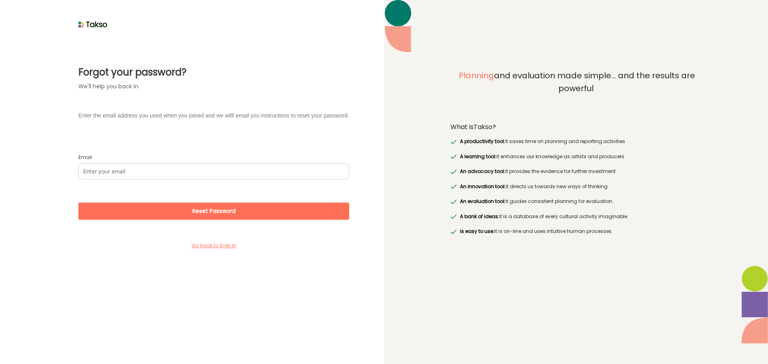
click at [122, 159] on label "Email" at bounding box center [213, 157] width 271 height 6
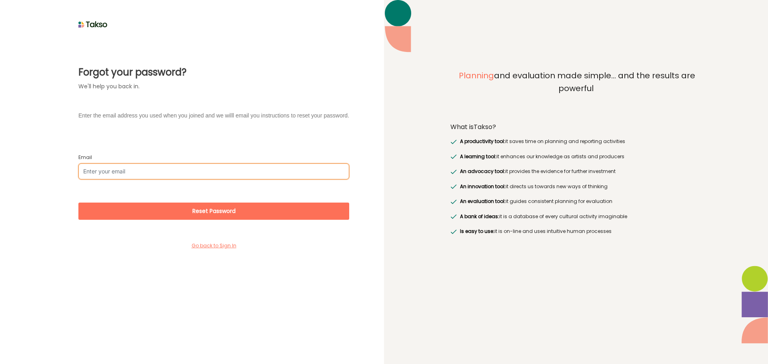
click at [122, 164] on input "Email" at bounding box center [213, 172] width 271 height 16
click at [118, 167] on input "Email" at bounding box center [213, 172] width 271 height 16
type input "N.perera@cardinia.vic.gov.au"
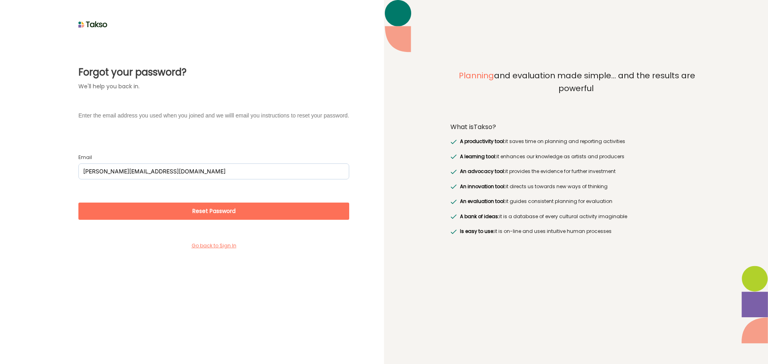
click at [161, 206] on button "Reset Password" at bounding box center [213, 211] width 271 height 17
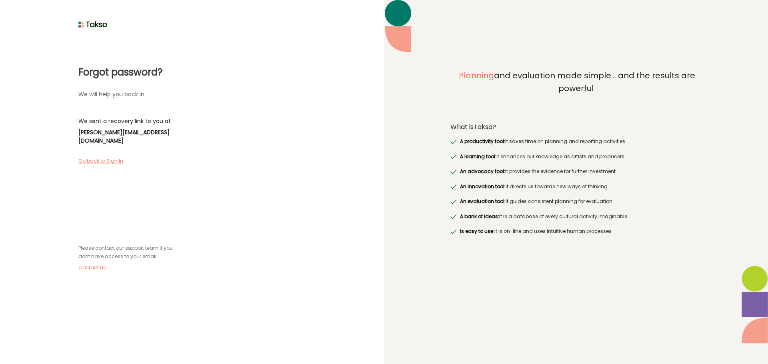
click at [104, 158] on label "Go back to Sign In" at bounding box center [103, 161] width 50 height 7
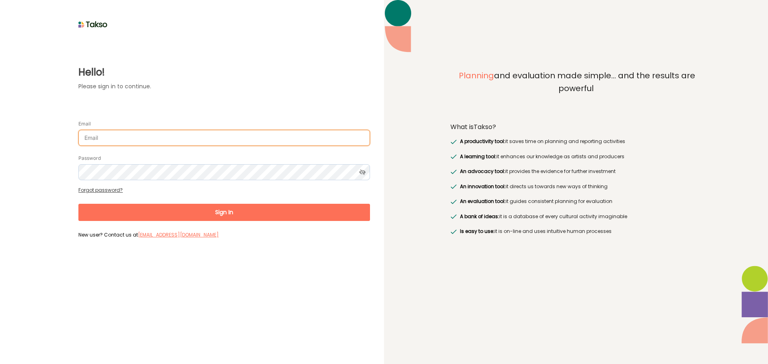
click at [109, 138] on input "Email" at bounding box center [223, 138] width 291 height 16
type input "[PERSON_NAME][EMAIL_ADDRESS][DOMAIN_NAME]"
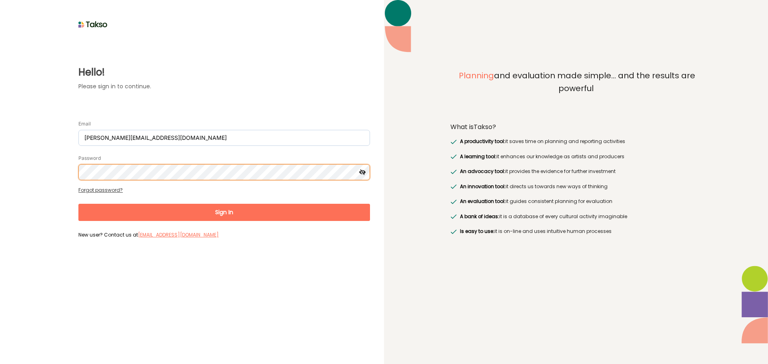
click at [78, 204] on button "Sign In" at bounding box center [223, 212] width 291 height 17
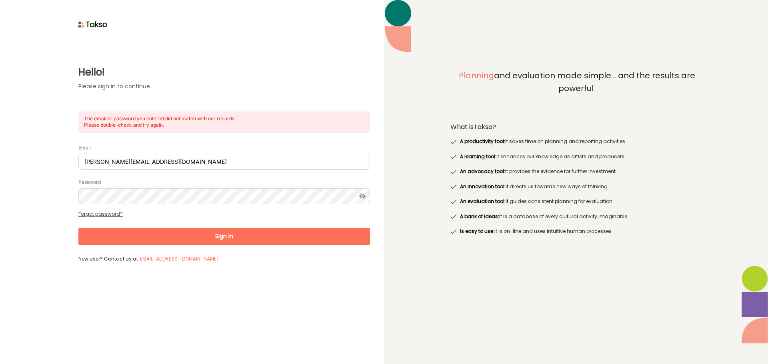
click at [233, 234] on button "Sign In" at bounding box center [223, 236] width 291 height 17
click at [232, 232] on button "Sign In" at bounding box center [223, 236] width 291 height 17
click at [230, 227] on form "Email n.perera@cardinia.vic.gov.au Password Forgot password? Sign In New user? …" at bounding box center [223, 200] width 291 height 129
click at [231, 234] on button "Sign In" at bounding box center [223, 236] width 291 height 17
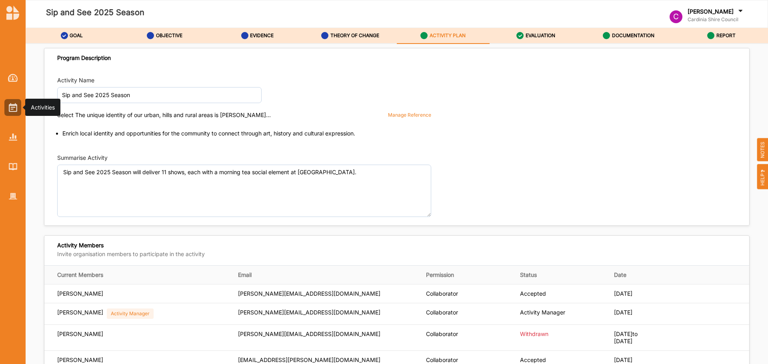
scroll to position [1000, 0]
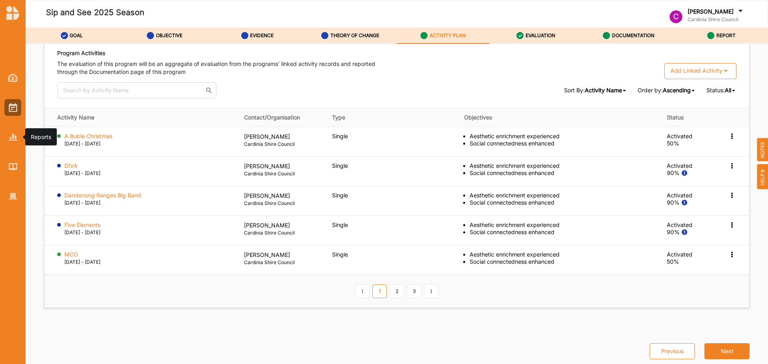
click at [17, 133] on div at bounding box center [12, 137] width 17 height 17
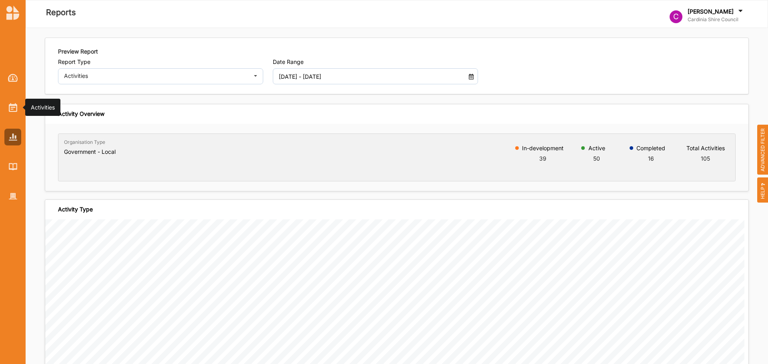
click at [16, 105] on img at bounding box center [13, 107] width 8 height 9
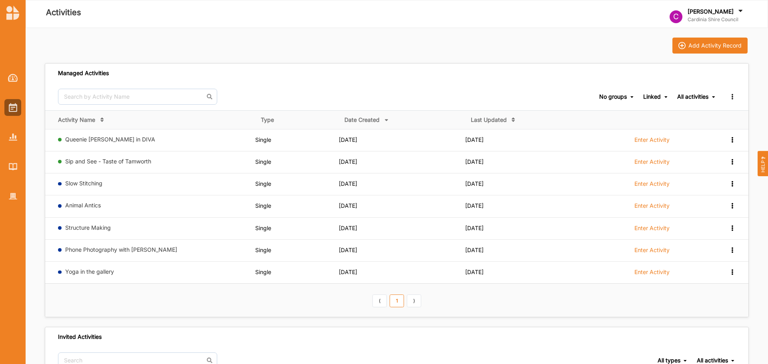
click at [698, 46] on div "Add Activity Record" at bounding box center [714, 45] width 53 height 7
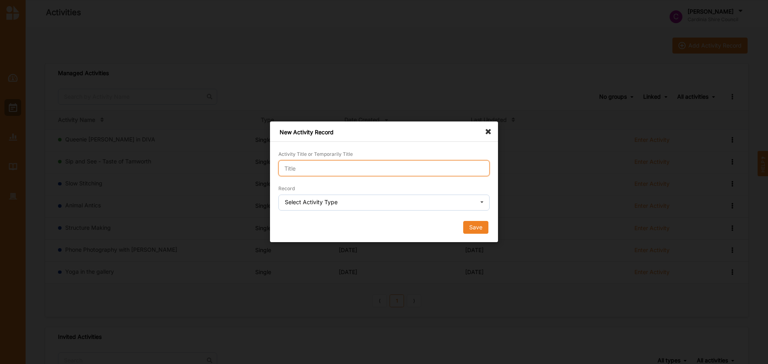
click at [357, 172] on input "Activity Title or Temporarily Title" at bounding box center [383, 168] width 211 height 16
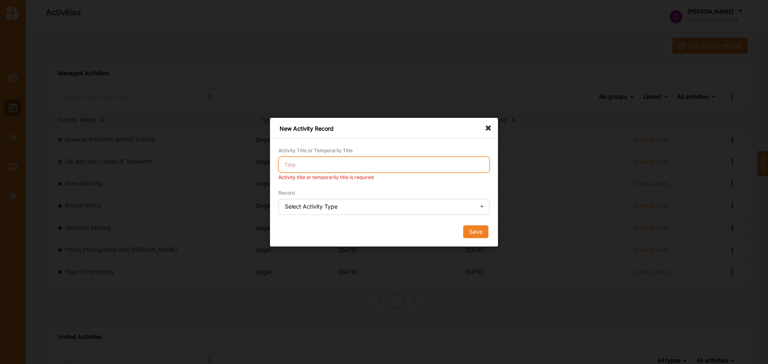
click at [351, 170] on input "Activity Title or Temporarily Title" at bounding box center [383, 165] width 211 height 16
paste input "A Night with [PERSON_NAME]"
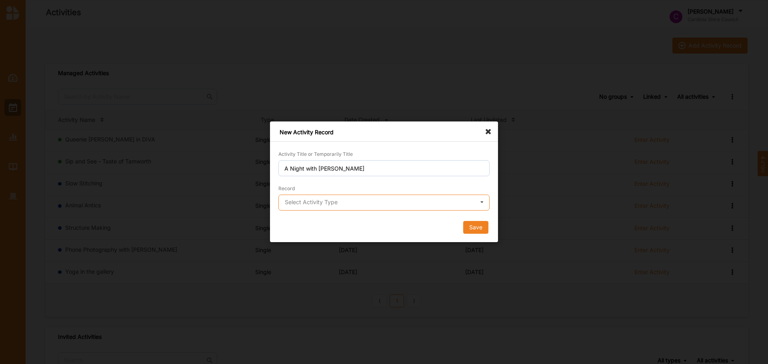
click at [358, 204] on input "text" at bounding box center [384, 203] width 210 height 16
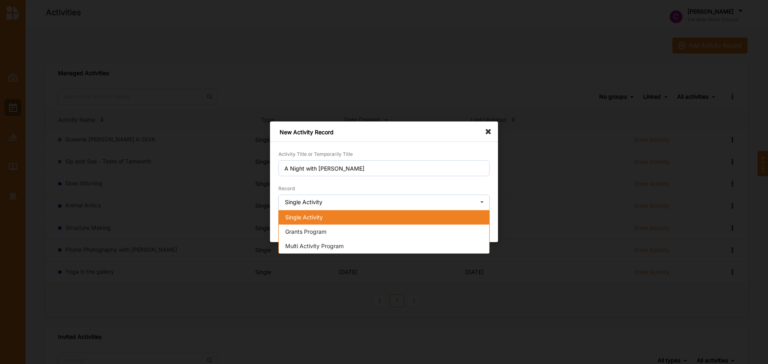
click at [355, 220] on div "Single Activity" at bounding box center [384, 217] width 210 height 14
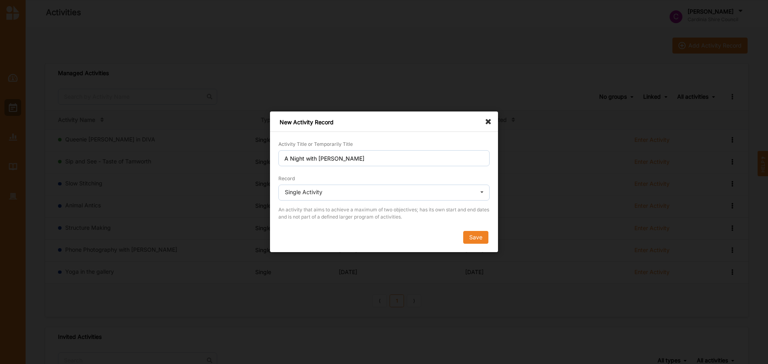
click at [475, 239] on button "Save" at bounding box center [475, 238] width 25 height 13
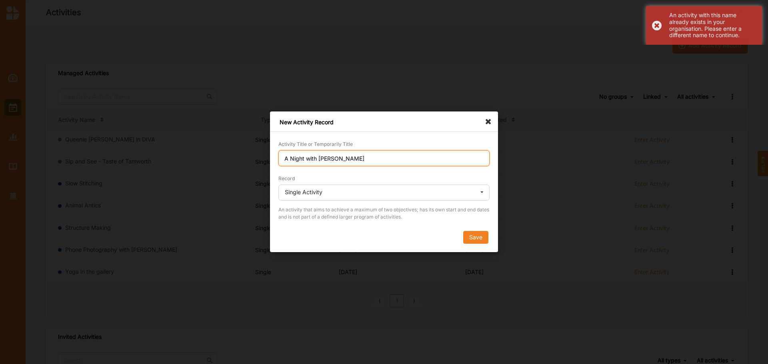
click at [371, 162] on input "A Night with [PERSON_NAME]" at bounding box center [383, 158] width 211 height 16
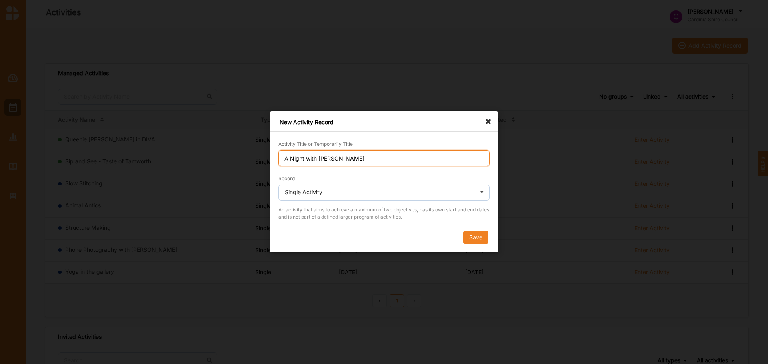
drag, startPoint x: 319, startPoint y: 158, endPoint x: 251, endPoint y: 158, distance: 68.4
click at [251, 158] on div "New Activity Record Activity Title or Temporarily Title A Night with [PERSON_NA…" at bounding box center [384, 182] width 768 height 364
click at [342, 157] on input "[PERSON_NAME]" at bounding box center [383, 158] width 211 height 16
type input "[PERSON_NAME] Show"
click at [473, 239] on button "Save" at bounding box center [475, 238] width 25 height 13
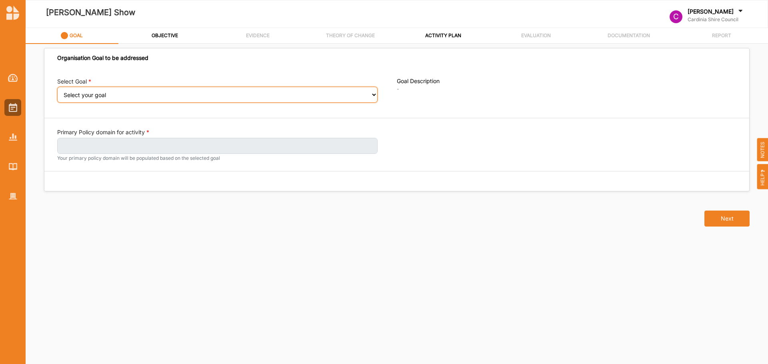
click at [83, 95] on select "Select your goal Strong communities Liveable places Thriving environments Prosp…" at bounding box center [217, 95] width 320 height 16
select select "333"
click at [57, 92] on select "Select your goal Strong communities Liveable places Thriving environments Prosp…" at bounding box center [217, 95] width 320 height 16
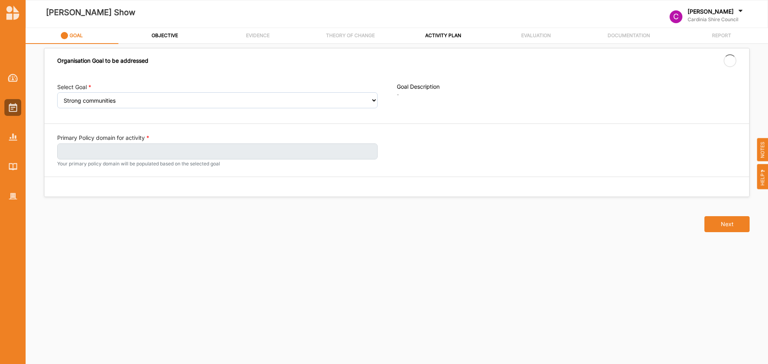
select select "333"
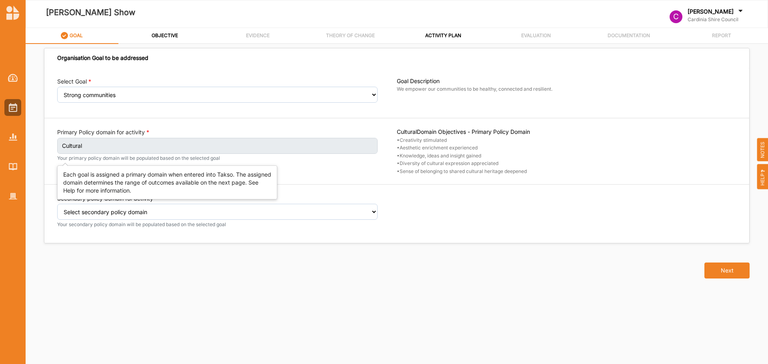
click at [110, 152] on label "Cultural" at bounding box center [217, 146] width 320 height 16
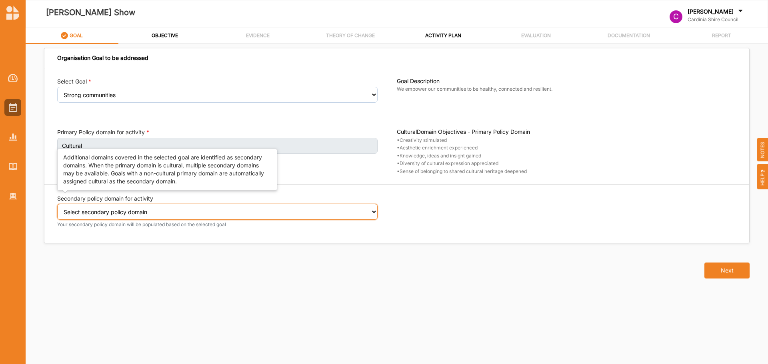
click at [155, 215] on select "Select secondary policy domain No second domain for this activity Cultural Soci…" at bounding box center [217, 212] width 320 height 16
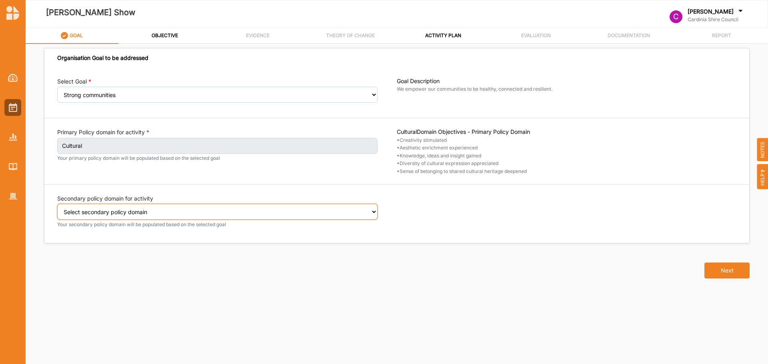
select select "2"
click at [57, 210] on select "Select secondary policy domain No second domain for this activity Cultural Soci…" at bounding box center [217, 212] width 320 height 16
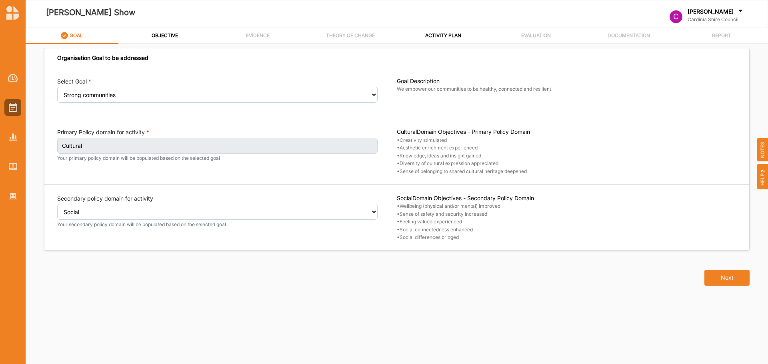
click at [707, 283] on button "Next" at bounding box center [726, 278] width 45 height 16
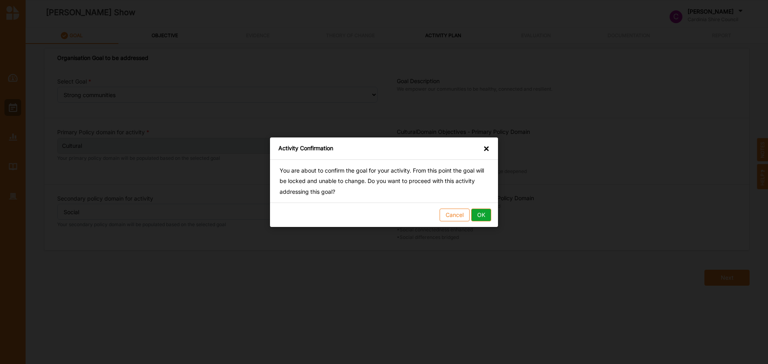
click at [487, 216] on button "OK" at bounding box center [481, 214] width 20 height 13
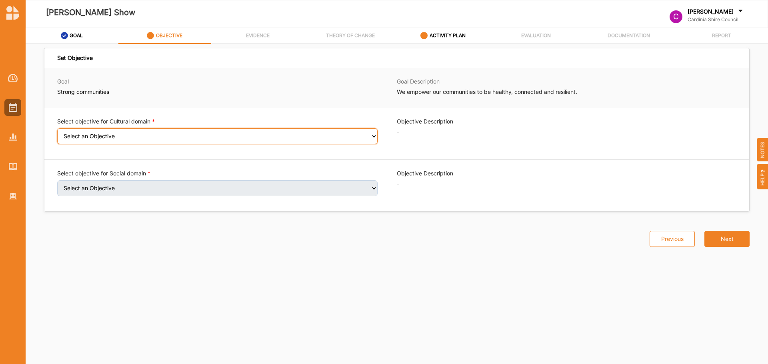
click at [210, 130] on select "Select an Objective Creativity stimulated Aesthetic enrichment experienced Know…" at bounding box center [217, 136] width 320 height 16
select select "2"
click at [57, 134] on select "Select an Objective Creativity stimulated Aesthetic enrichment experienced Know…" at bounding box center [217, 136] width 320 height 16
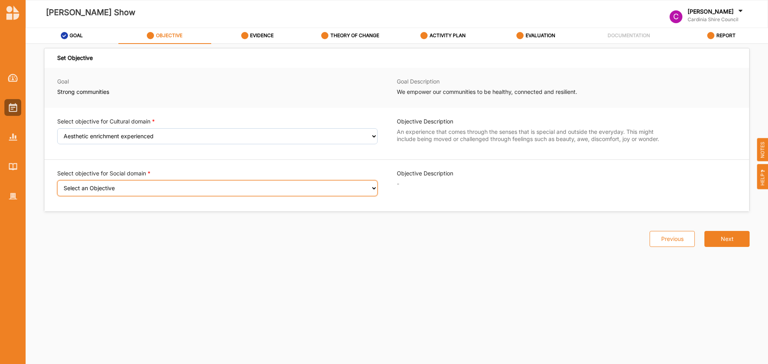
click at [203, 194] on select "Select an Objective Wellbeing (physical and/or mental) improved Sense of safety…" at bounding box center [217, 188] width 320 height 16
select select "9"
click at [57, 186] on select "Select an Objective Wellbeing (physical and/or mental) improved Sense of safety…" at bounding box center [217, 188] width 320 height 16
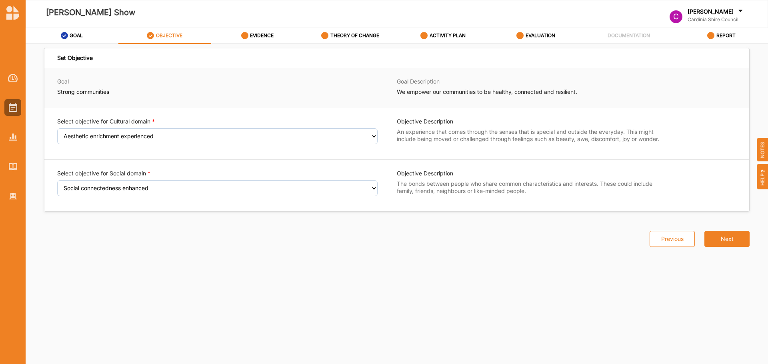
click at [730, 240] on button "Next" at bounding box center [726, 239] width 45 height 16
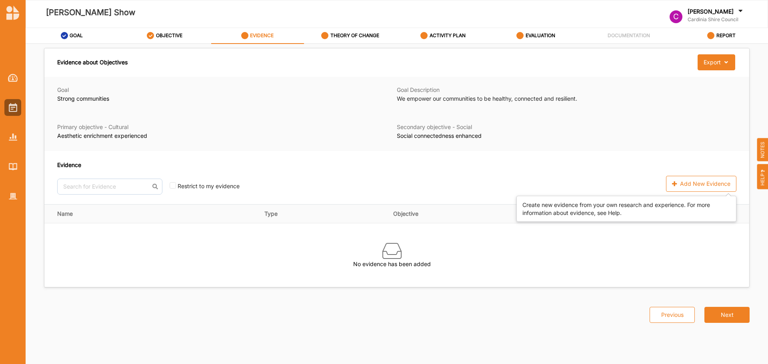
click at [716, 189] on div "Add New Evidence" at bounding box center [701, 184] width 70 height 16
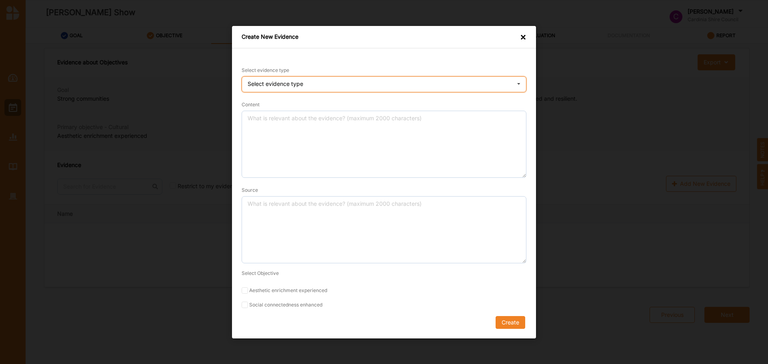
click at [364, 81] on div "Select evidence type Practice Knowledge Published Research Data" at bounding box center [383, 84] width 285 height 16
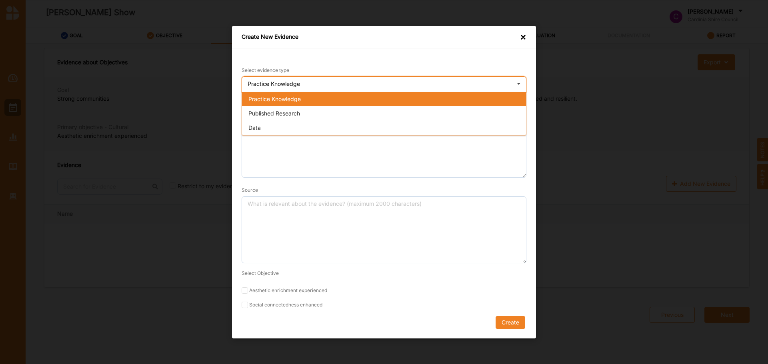
click at [351, 114] on div "Published Research" at bounding box center [384, 113] width 284 height 14
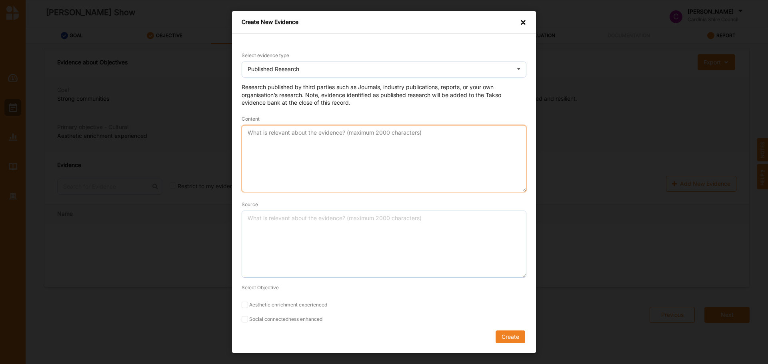
click at [319, 166] on textarea "Content" at bounding box center [383, 158] width 285 height 67
paste textarea "Belong, Trust, Connect: Policy opportunities for social cohesion through arts a…"
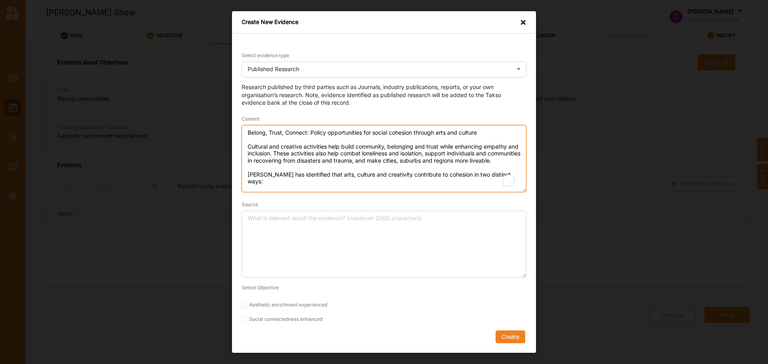
type textarea "Belong, Trust, Connect: Policy opportunities for social cohesion through arts a…"
drag, startPoint x: 496, startPoint y: 183, endPoint x: 399, endPoint y: 177, distance: 97.3
click at [236, 178] on div "Select evidence type Published Research Practice Knowledge Published Research D…" at bounding box center [384, 193] width 304 height 319
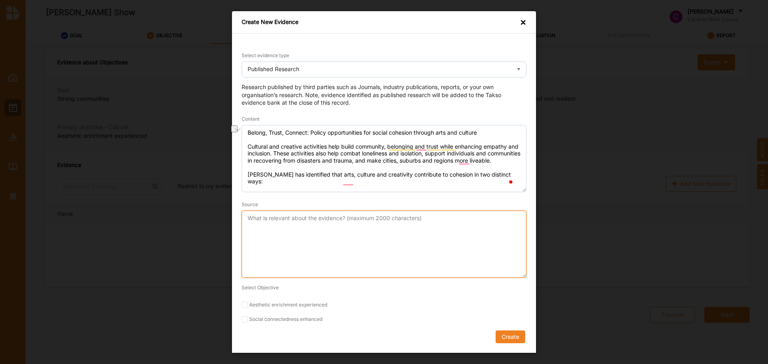
click at [364, 228] on textarea "Source" at bounding box center [383, 244] width 285 height 67
paste textarea "citation [PERSON_NAME] and [PERSON_NAME], Belong, Trust, Connect: Policy opport…"
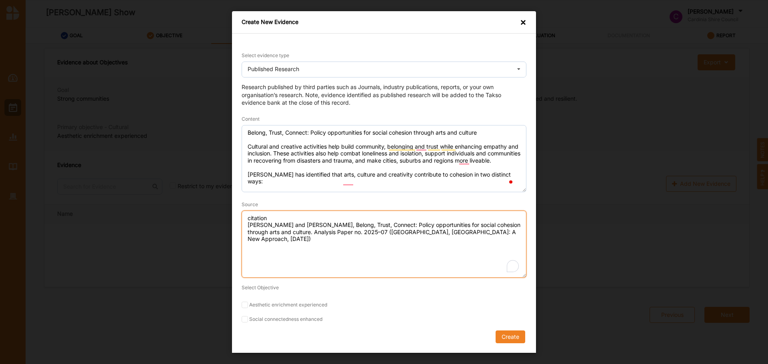
type textarea "citation [PERSON_NAME] and [PERSON_NAME], Belong, Trust, Connect: Policy opport…"
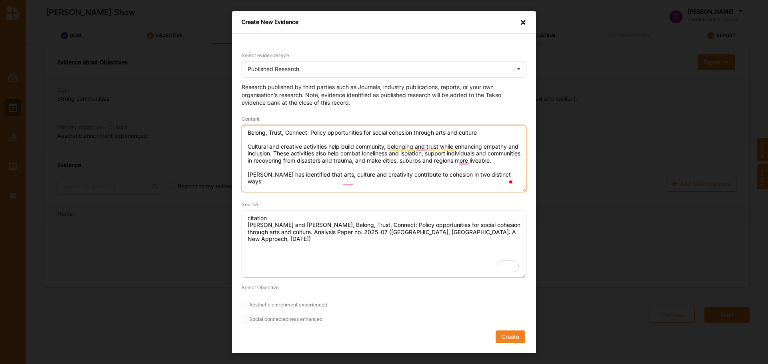
drag, startPoint x: 496, startPoint y: 177, endPoint x: 77, endPoint y: 59, distance: 435.7
click at [77, 59] on div "Create New Evidence × Select evidence type Published Research Practice Knowledg…" at bounding box center [384, 182] width 768 height 364
paste textarea "Aesthetic enrichment experienced Social connectedness enhanced Belong, Trust, C…"
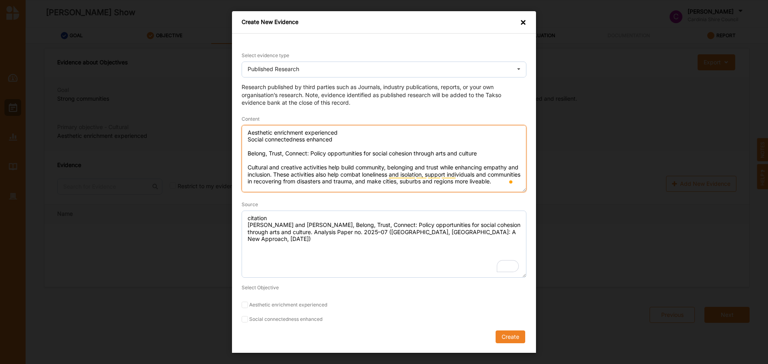
click at [320, 144] on textarea "Aesthetic enrichment experienced Social connectedness enhanced Belong, Trust, C…" at bounding box center [383, 158] width 285 height 67
type textarea "Aesthetic enrichment experienced Social connectedness enhanced Belong, Trust, C…"
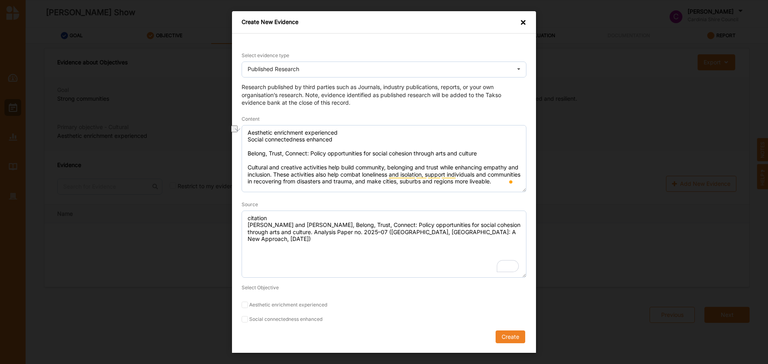
drag, startPoint x: 245, startPoint y: 325, endPoint x: 243, endPoint y: 319, distance: 5.7
click at [245, 324] on form "Select evidence type Published Research Practice Knowledge Published Research D…" at bounding box center [383, 197] width 285 height 292
click at [243, 319] on input "Social connectedness enhanced" at bounding box center [244, 319] width 6 height 6
checkbox input "true"
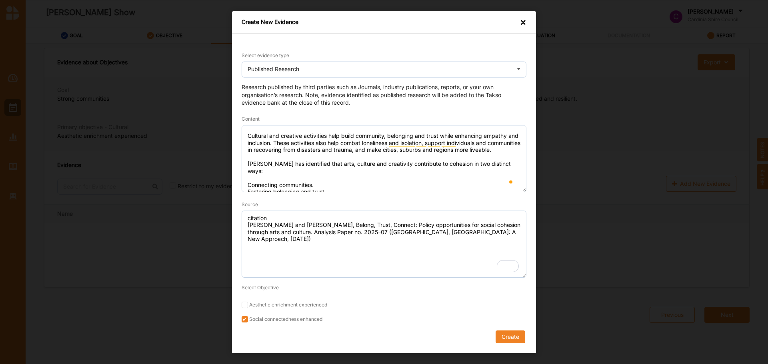
scroll to position [60, 0]
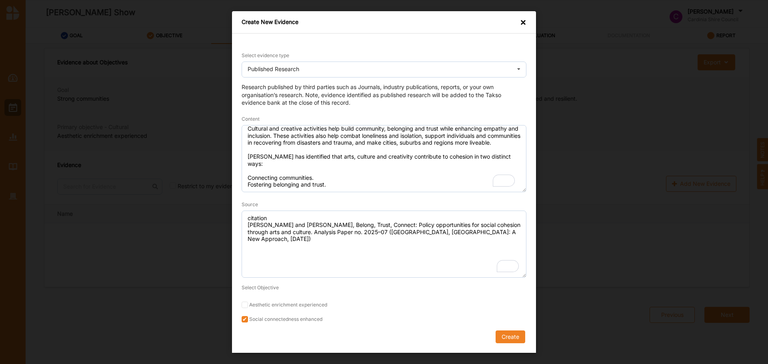
click at [516, 336] on button "Create" at bounding box center [510, 337] width 30 height 13
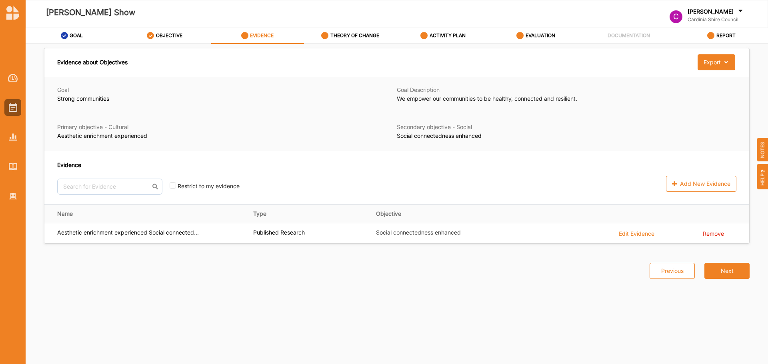
click at [639, 231] on div "Edit Evidence" at bounding box center [637, 233] width 36 height 9
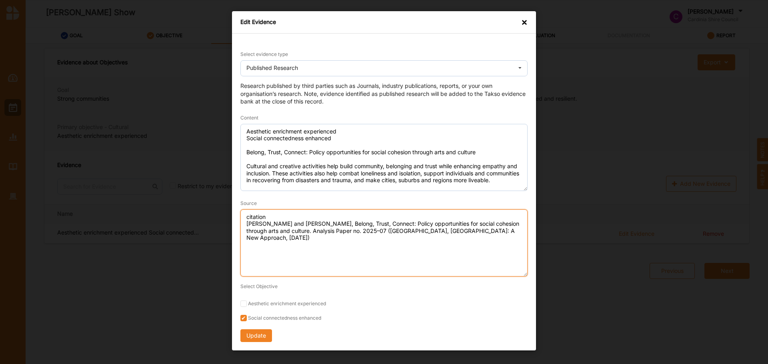
drag, startPoint x: 333, startPoint y: 244, endPoint x: 515, endPoint y: 237, distance: 182.5
click at [333, 244] on textarea "citation [PERSON_NAME] and [PERSON_NAME], Belong, Trust, Connect: Policy opport…" at bounding box center [383, 243] width 287 height 67
drag, startPoint x: 491, startPoint y: 227, endPoint x: 186, endPoint y: 183, distance: 308.7
click at [188, 183] on div "Edit Evidence × Select evidence type Published Research Practice Knowledge Publ…" at bounding box center [384, 182] width 768 height 364
paste textarea "[URL][DOMAIN_NAME]"
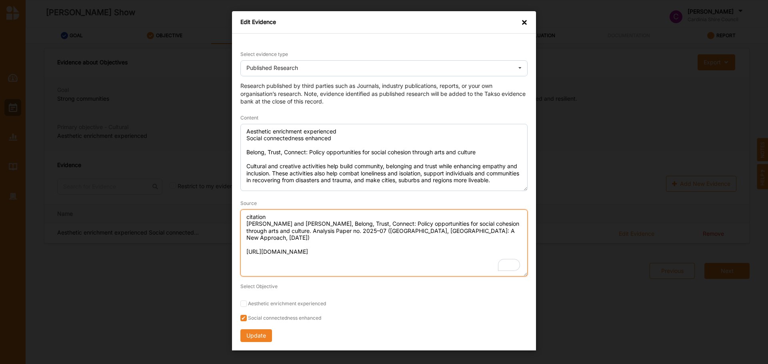
type textarea "citation [PERSON_NAME] and [PERSON_NAME], Belong, Trust, Connect: Policy opport…"
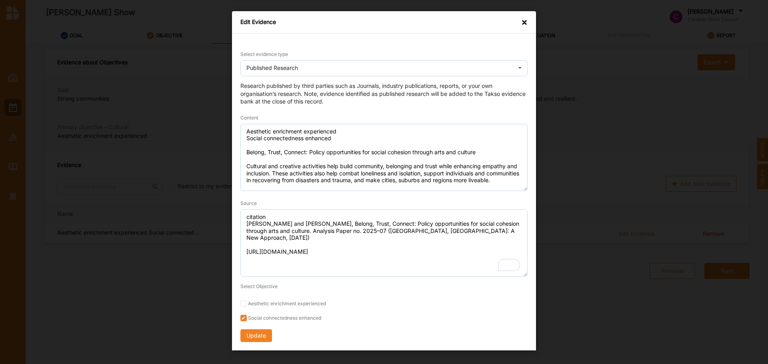
click at [255, 339] on button "Update" at bounding box center [256, 335] width 32 height 13
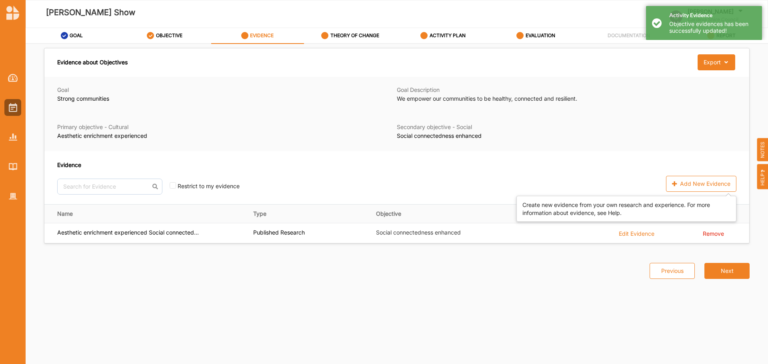
click at [683, 184] on div "Add New Evidence" at bounding box center [701, 184] width 70 height 16
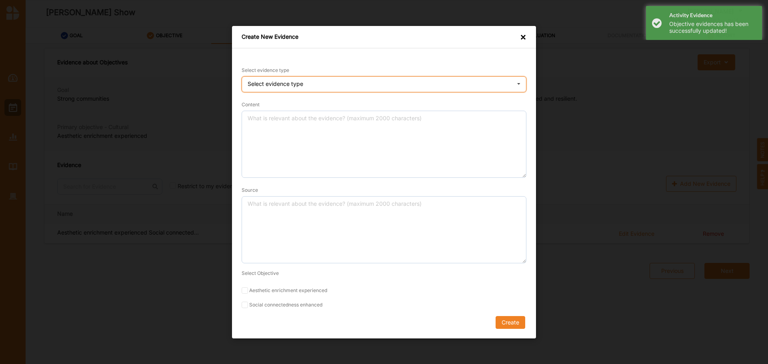
click at [277, 84] on div "Select evidence type" at bounding box center [275, 84] width 56 height 6
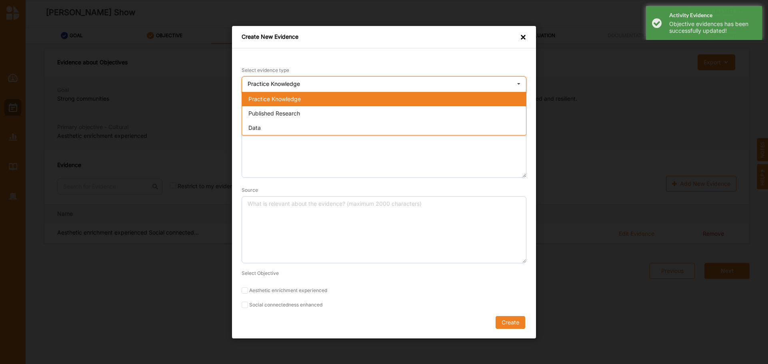
click at [291, 113] on span "Published Research" at bounding box center [274, 113] width 52 height 7
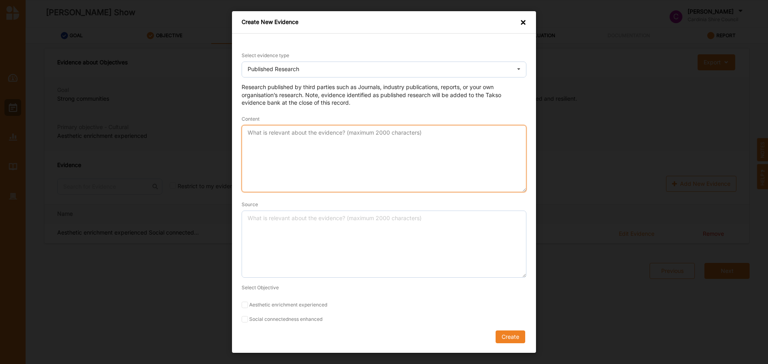
click at [339, 166] on textarea "Content" at bounding box center [383, 158] width 285 height 67
paste textarea "There is a growing body of research to support how attendance at theatre and pe…"
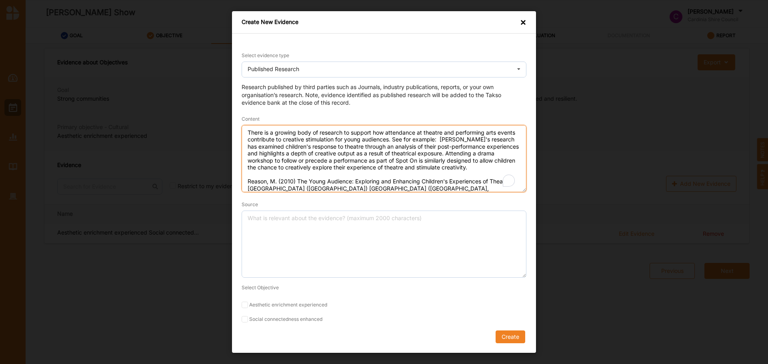
scroll to position [14, 0]
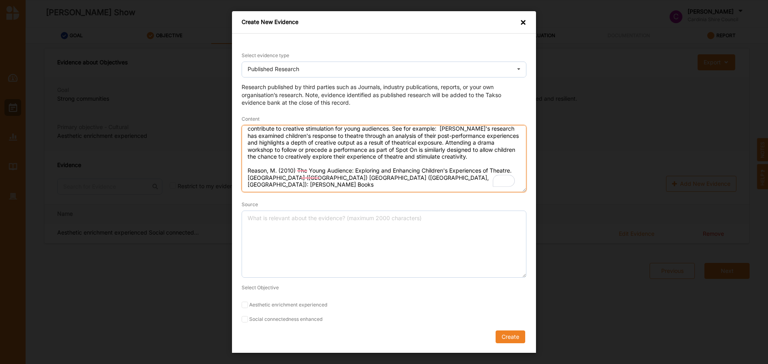
drag, startPoint x: 403, startPoint y: 188, endPoint x: 242, endPoint y: 169, distance: 161.8
click at [242, 169] on textarea "There is a growing body of research to support how attendance at theatre and pe…" at bounding box center [383, 158] width 285 height 67
type textarea "There is a growing body of research to support how attendance at theatre and pe…"
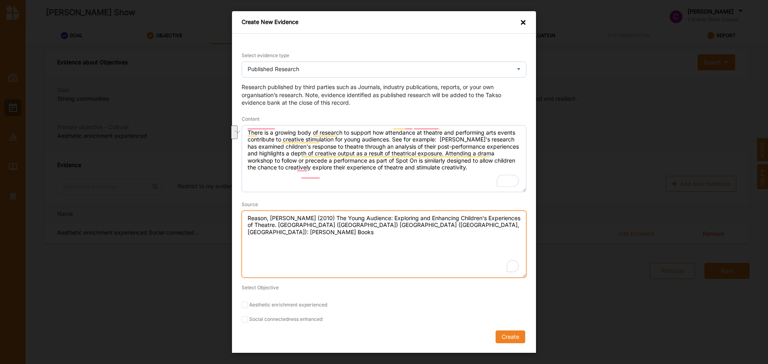
scroll to position [0, 0]
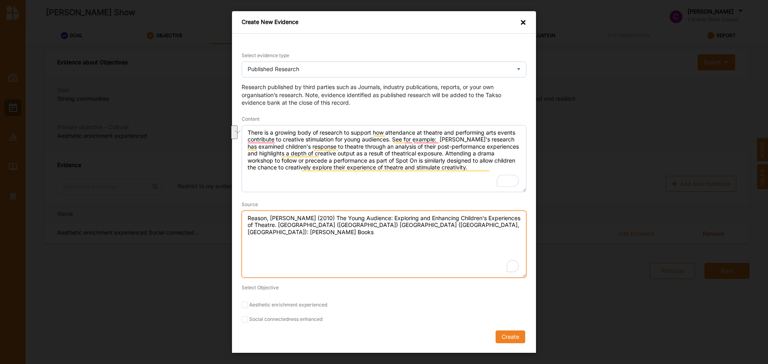
type textarea "Reason, [PERSON_NAME] (2010) The Young Audience: Exploring and Enhancing Childr…"
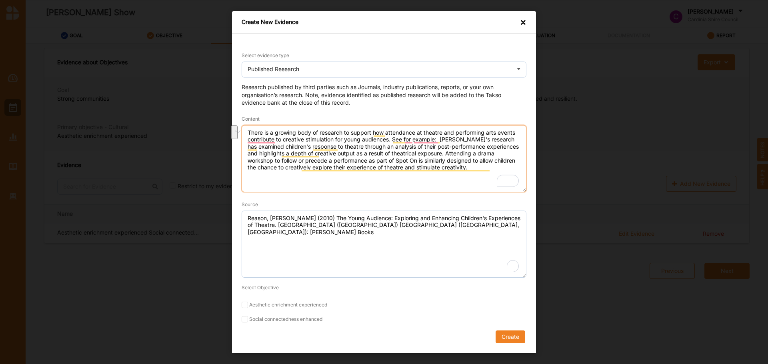
click at [292, 180] on textarea "There is a growing body of research to support how attendance at theatre and pe…" at bounding box center [383, 158] width 285 height 67
type textarea "There is a growing body of research to support how attendance at theatre and pe…"
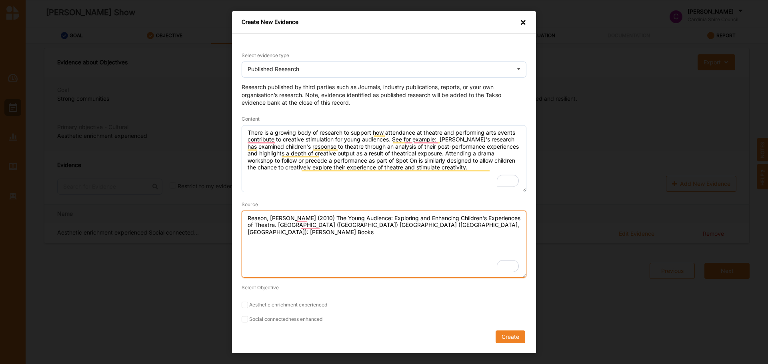
click at [332, 270] on textarea "Reason, [PERSON_NAME] (2010) The Young Audience: Exploring and Enhancing Childr…" at bounding box center [383, 244] width 285 height 67
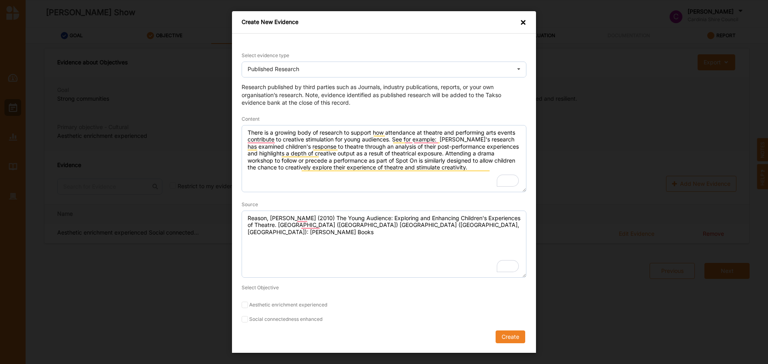
click at [293, 305] on label "Aesthetic enrichment experienced" at bounding box center [383, 305] width 285 height 6
click at [248, 305] on input "Aesthetic enrichment experienced" at bounding box center [244, 305] width 6 height 6
checkbox input "true"
click at [510, 336] on button "Create" at bounding box center [510, 337] width 30 height 13
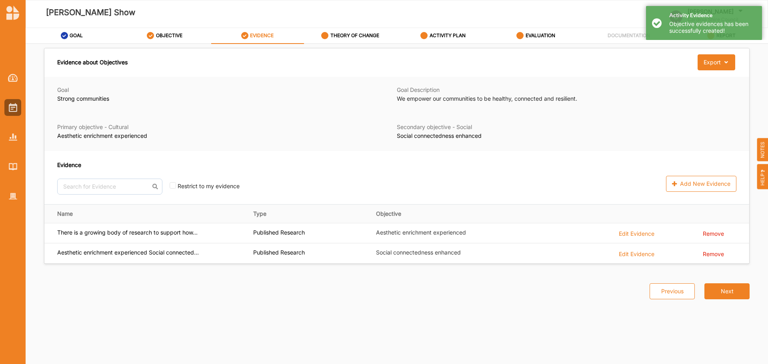
click at [731, 293] on button "Next" at bounding box center [726, 291] width 45 height 16
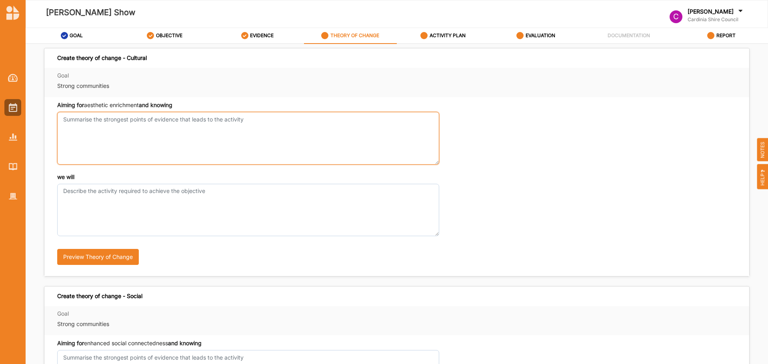
click at [248, 132] on textarea "Aiming for aesthetic enrichment and knowing" at bounding box center [248, 138] width 382 height 52
paste textarea "Evidence from across the nation and the world demonstrates that cultural and cr…"
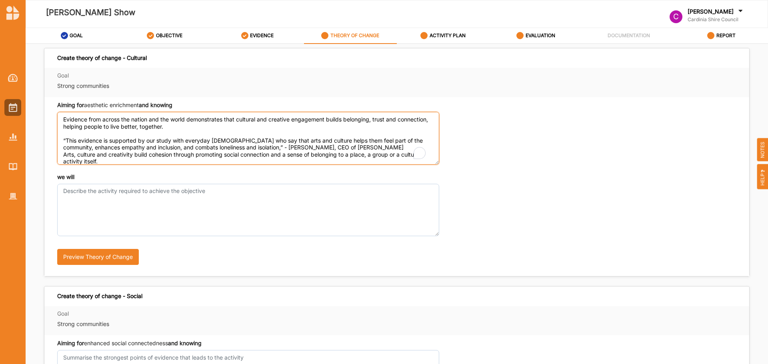
scroll to position [29, 0]
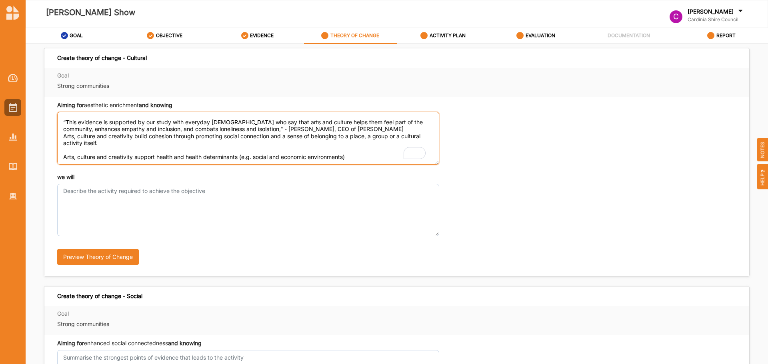
type textarea "Evidence from across the nation and the world demonstrates that cultural and cr…"
click at [235, 151] on textarea "Evidence from across the nation and the world demonstrates that cultural and cr…" at bounding box center [248, 138] width 382 height 52
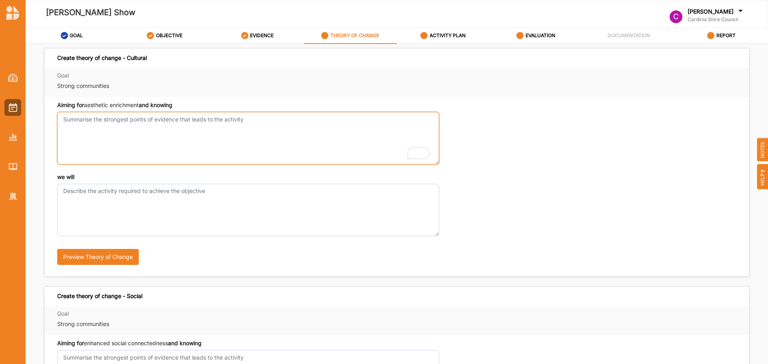
scroll to position [0, 0]
click at [90, 114] on textarea "Aiming for aesthetic enrichment and knowing" at bounding box center [248, 138] width 382 height 52
paste textarea "Evidence from across the nation and the world demonstrates that cultural and cr…"
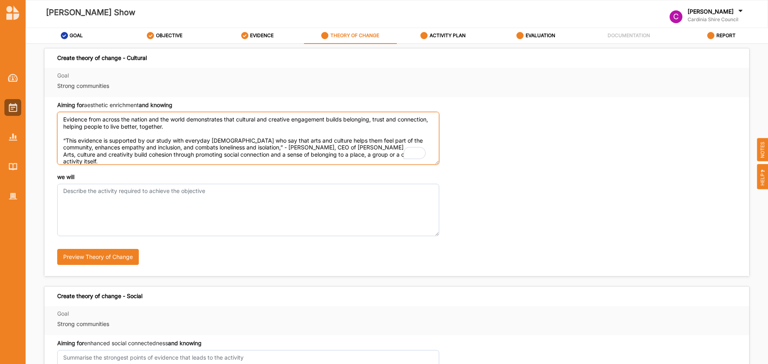
scroll to position [71, 0]
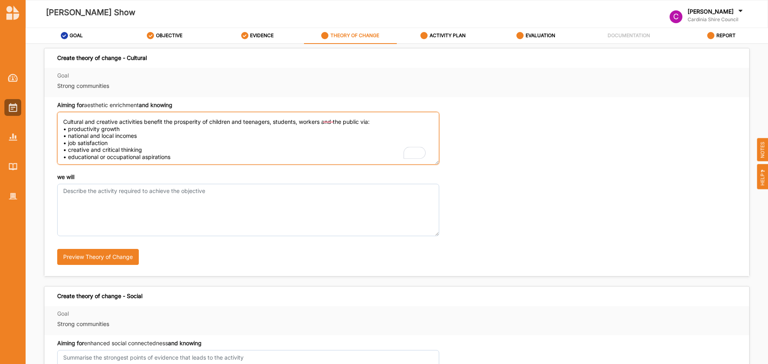
type textarea "Evidence from across the nation and the world demonstrates that cultural and cr…"
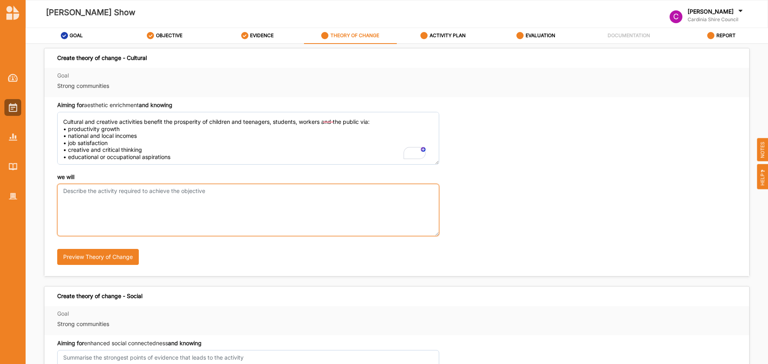
click at [208, 215] on textarea "we will" at bounding box center [248, 210] width 382 height 52
paste textarea "Provide a safe space for community to gather, relax, celebrate and engage with …"
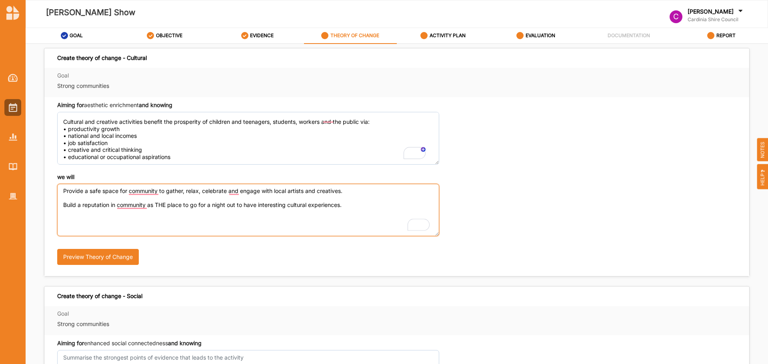
type textarea "Provide a safe space for community to gather, relax, celebrate and engage with …"
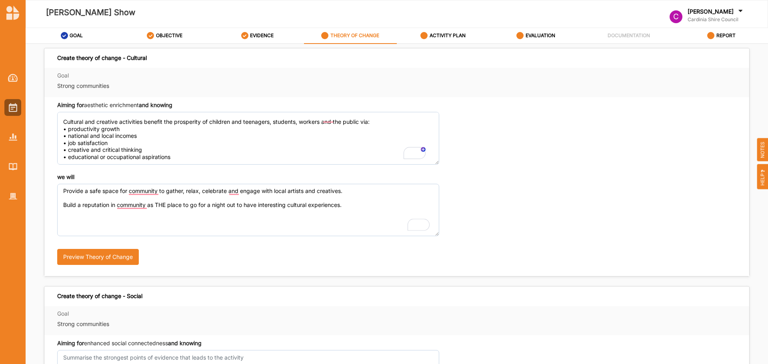
click at [112, 253] on div "Preview Theory of Change" at bounding box center [226, 254] width 339 height 36
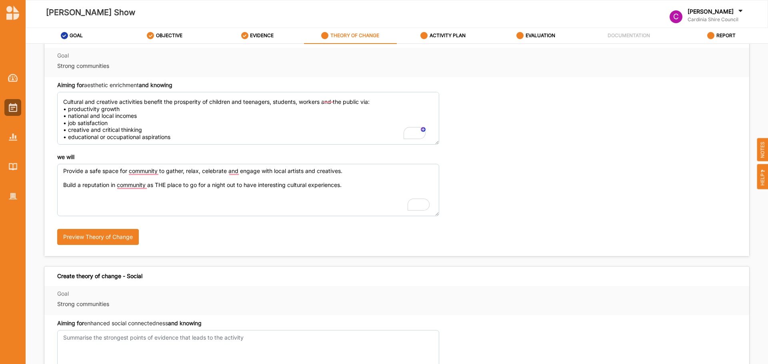
scroll to position [120, 0]
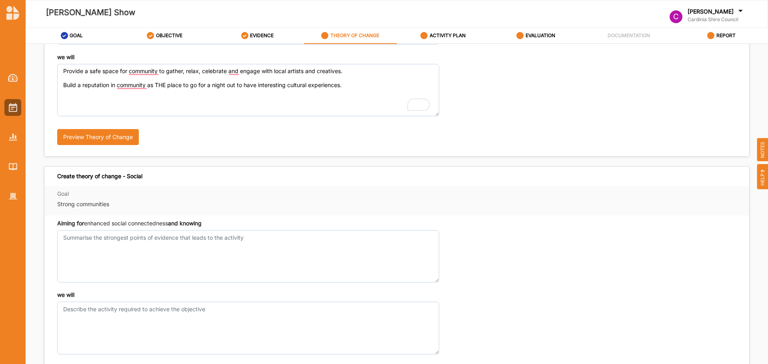
click at [116, 139] on button "Preview Theory of Change" at bounding box center [98, 137] width 82 height 16
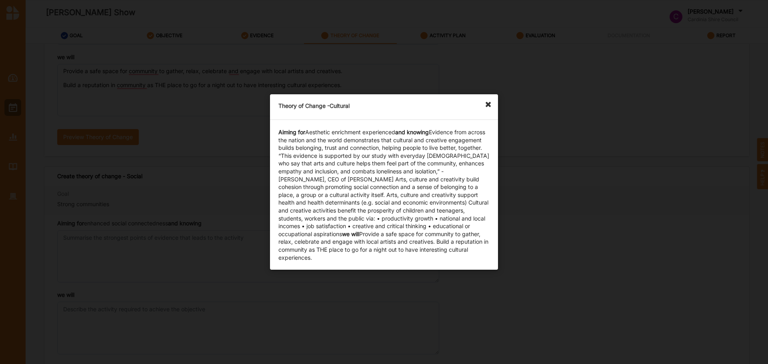
click at [491, 98] on icon at bounding box center [490, 100] width 13 height 13
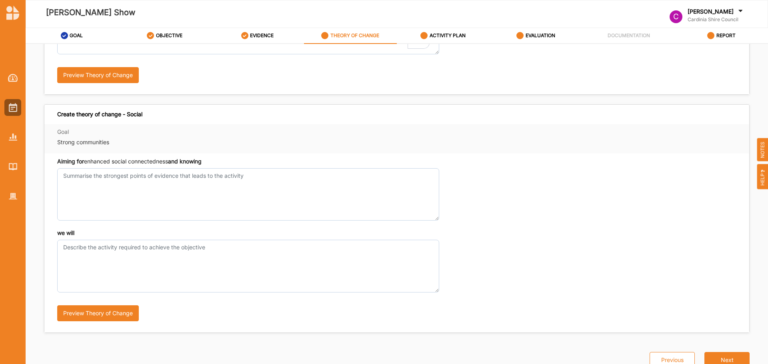
scroll to position [190, 0]
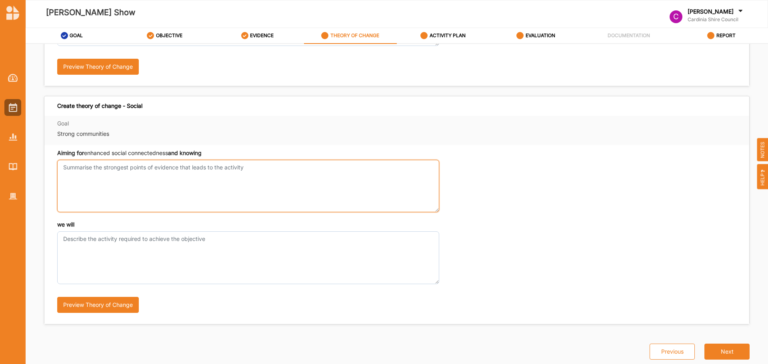
click at [195, 190] on textarea "Aiming for aesthetic enrichment and knowing" at bounding box center [248, 186] width 382 height 52
paste textarea "Provide a safe space for community to gather, relax, celebrate and engage with …"
type textarea "Provide a safe space for community to gather, relax, celebrate and engage with …"
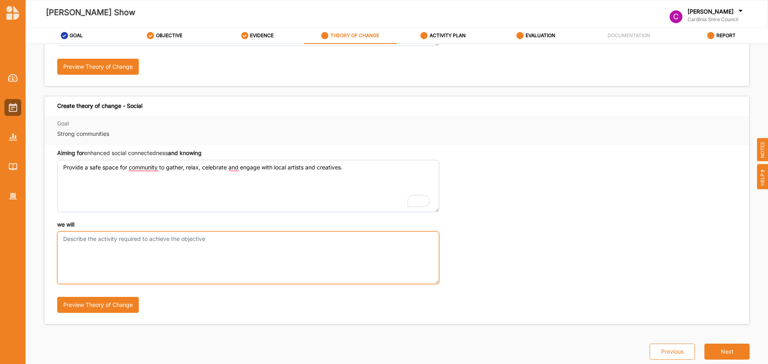
click at [201, 261] on textarea "we will" at bounding box center [248, 258] width 382 height 52
paste textarea "Build a reputation in community as THE place to go for a night out to have inte…"
type textarea "Build a reputation in community as THE place to go for a night out to have inte…"
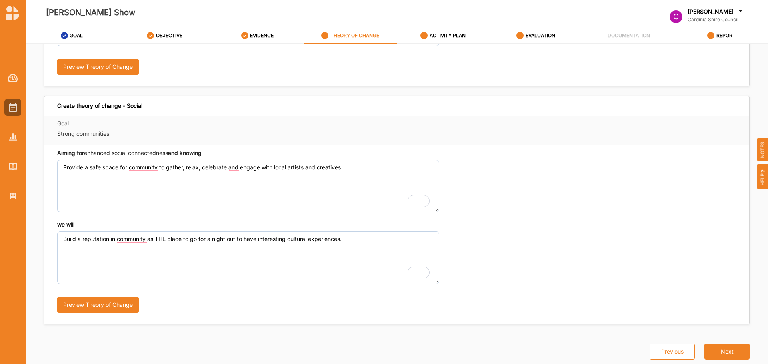
click at [720, 341] on div "Previous Next" at bounding box center [695, 342] width 110 height 35
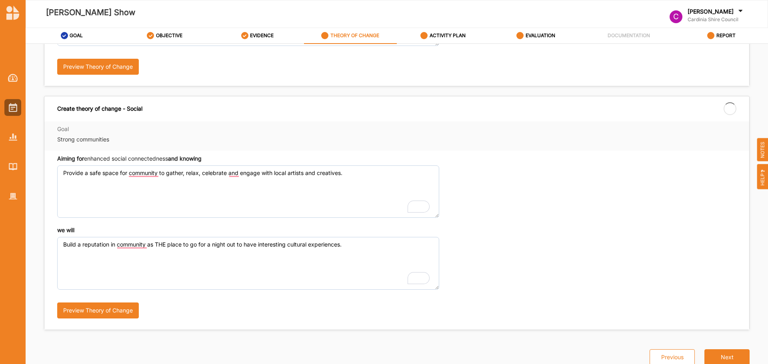
click at [720, 349] on button "Next" at bounding box center [726, 357] width 45 height 16
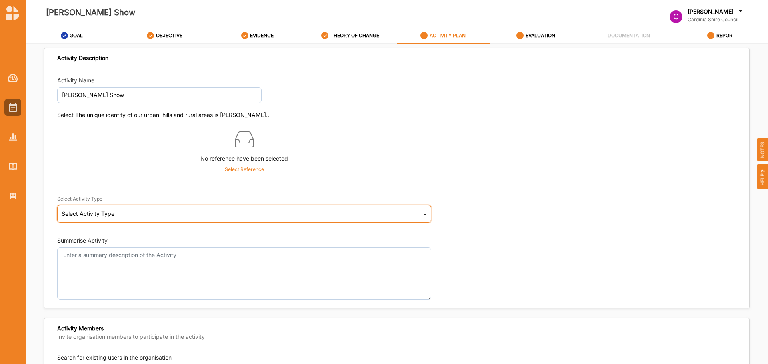
click at [176, 215] on div "Select Activity Type Cultural infrastructure development Acquisitions and Commi…" at bounding box center [244, 214] width 374 height 18
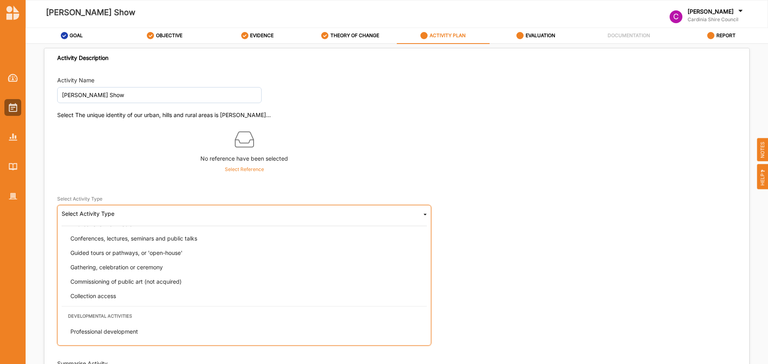
scroll to position [80, 0]
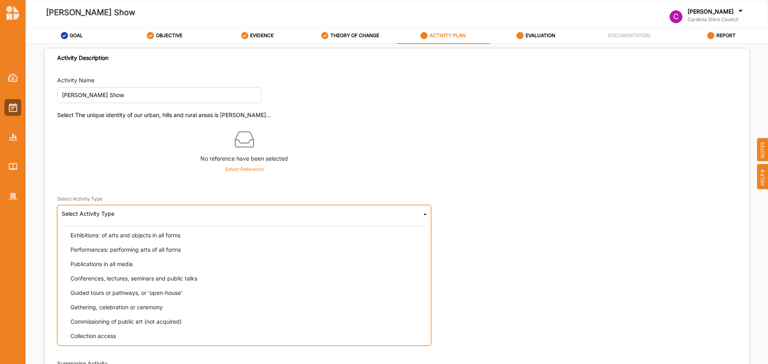
click at [176, 250] on span "Performances: performing arts of all forms" at bounding box center [125, 249] width 110 height 7
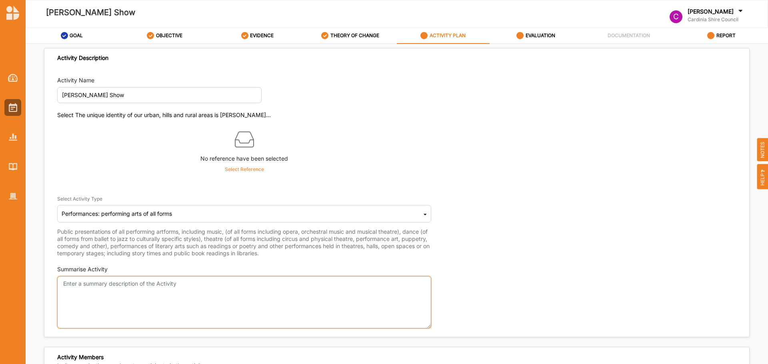
click at [178, 287] on textarea "Summarise Activity" at bounding box center [244, 302] width 374 height 52
paste textarea "Loremipsum Dolorsitame Cons: Adipisci, 5 Elitsed 3095 Doei: 9:88te Incididu: Ut…"
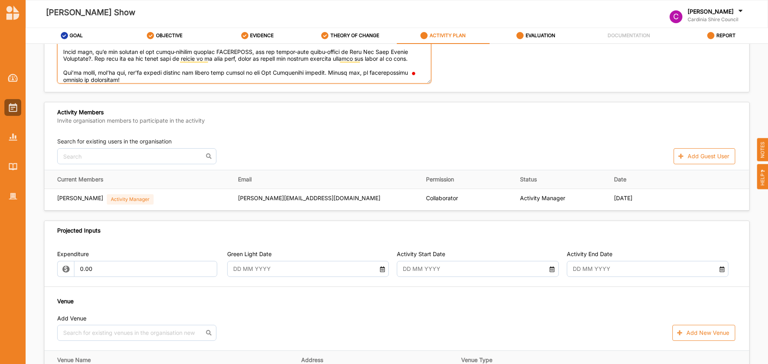
scroll to position [320, 0]
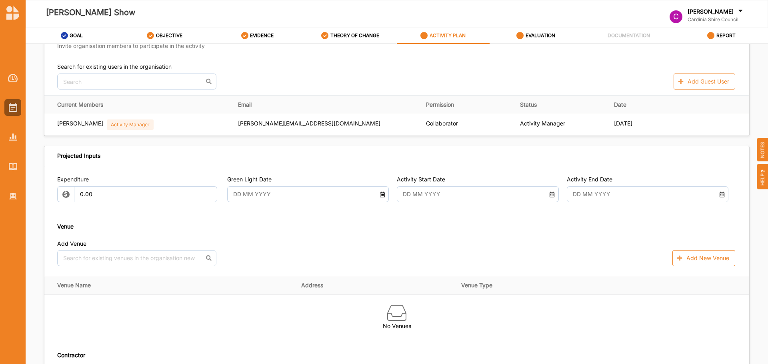
type textarea "Loremipsum Dolorsitame Cons: Adipisci, 5 Elitsed 3095 Doei: 9:88te Incididu: Ut…"
click at [282, 198] on input "text" at bounding box center [302, 194] width 146 height 16
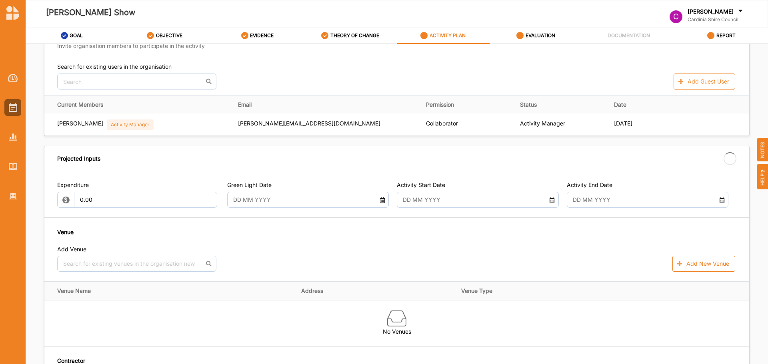
type input "[DATE]"
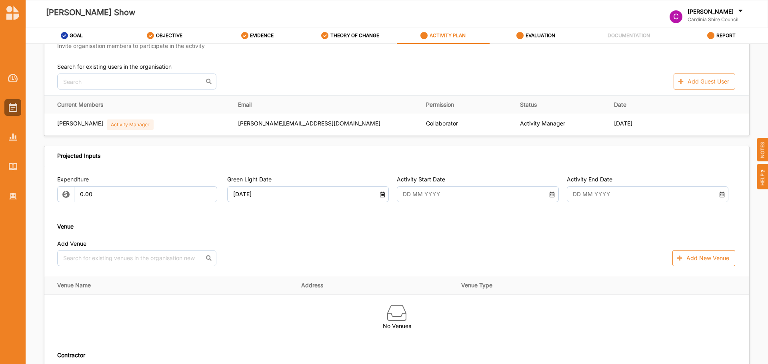
click at [441, 194] on input "text" at bounding box center [472, 194] width 146 height 16
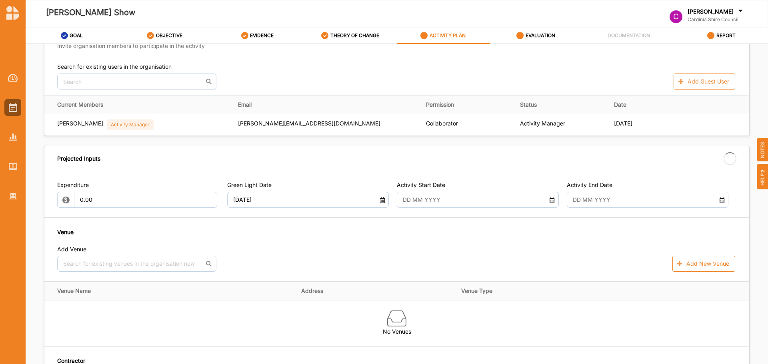
type input "[DATE]"
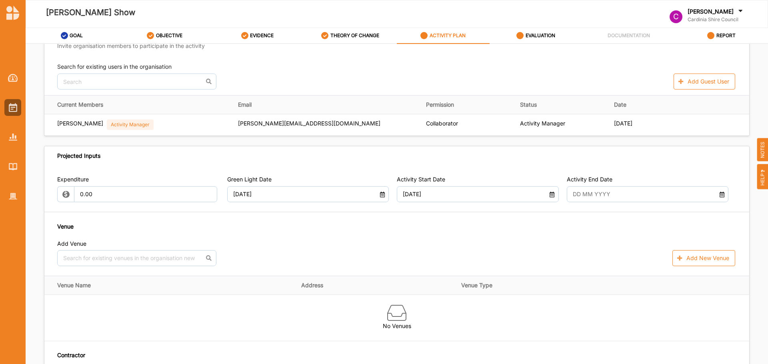
click at [623, 193] on input "text" at bounding box center [641, 194] width 146 height 16
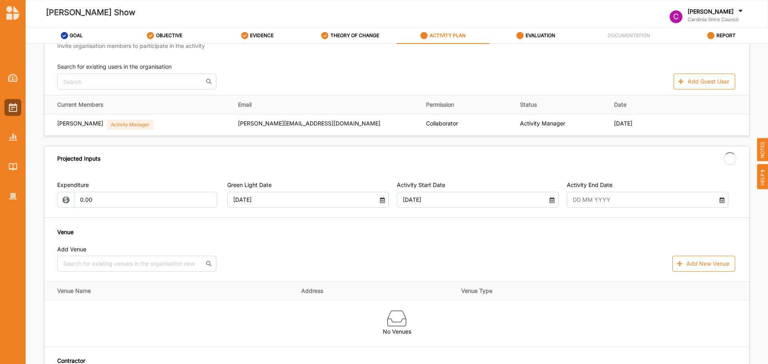
type input "[DATE]"
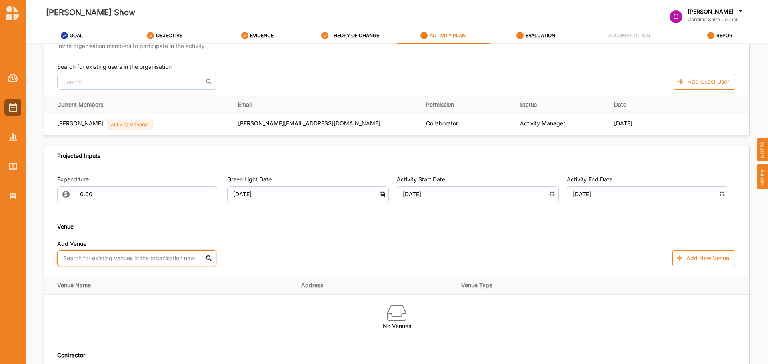
click at [116, 258] on input "text" at bounding box center [136, 258] width 159 height 16
type input "thea"
click at [109, 279] on div "[GEOGRAPHIC_DATA] - Theatre" at bounding box center [137, 276] width 158 height 17
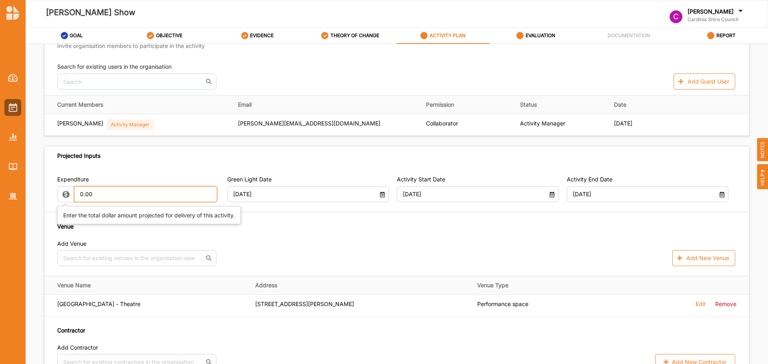
drag, startPoint x: 123, startPoint y: 192, endPoint x: 67, endPoint y: 184, distance: 56.2
click at [67, 184] on div "Expenditure 0.00" at bounding box center [138, 189] width 162 height 27
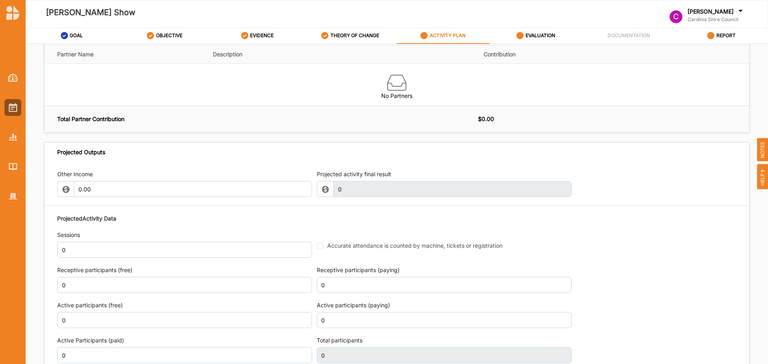
scroll to position [840, 0]
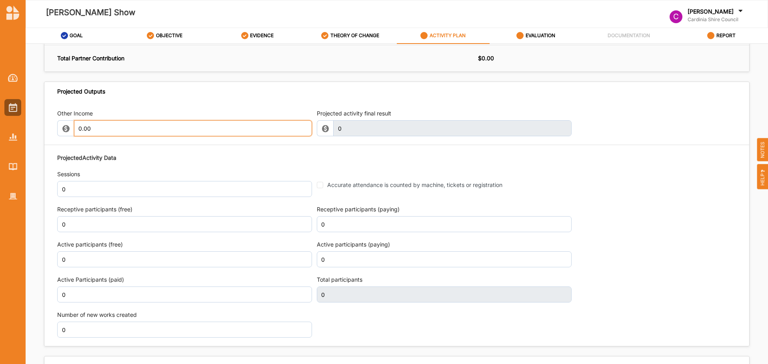
click at [116, 131] on input "0.00" at bounding box center [193, 128] width 238 height 16
type input "4,000.00"
type input "-4,000.00"
drag, startPoint x: 116, startPoint y: 131, endPoint x: 47, endPoint y: 118, distance: 69.6
click at [68, 123] on div "0.00" at bounding box center [184, 128] width 255 height 16
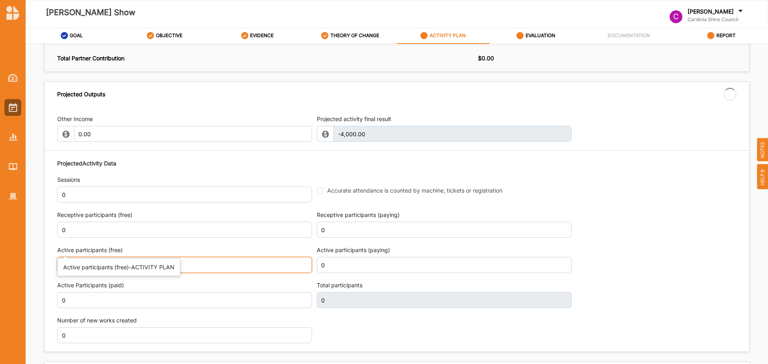
drag, startPoint x: 134, startPoint y: 257, endPoint x: 58, endPoint y: 250, distance: 76.3
click at [58, 250] on div "Active participants (free) 0" at bounding box center [184, 259] width 255 height 27
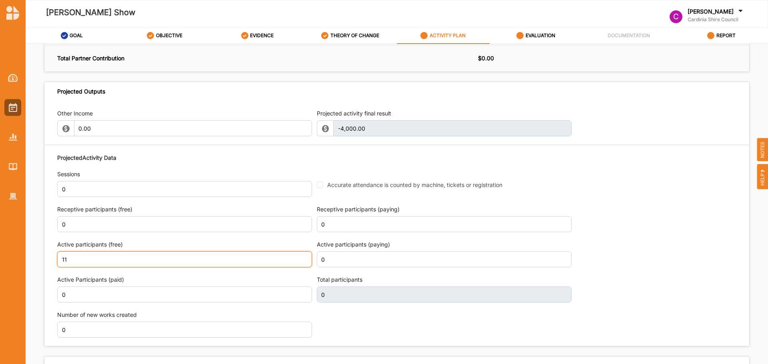
type input "1"
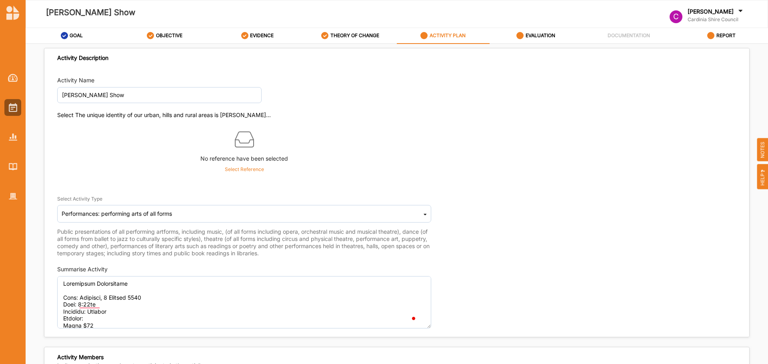
scroll to position [141, 0]
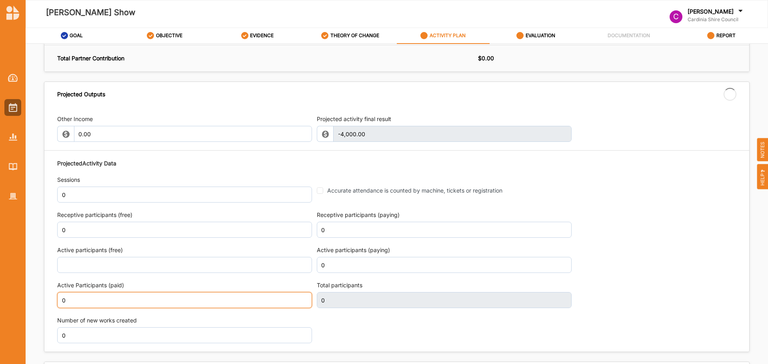
click at [95, 295] on input "0" at bounding box center [184, 300] width 255 height 16
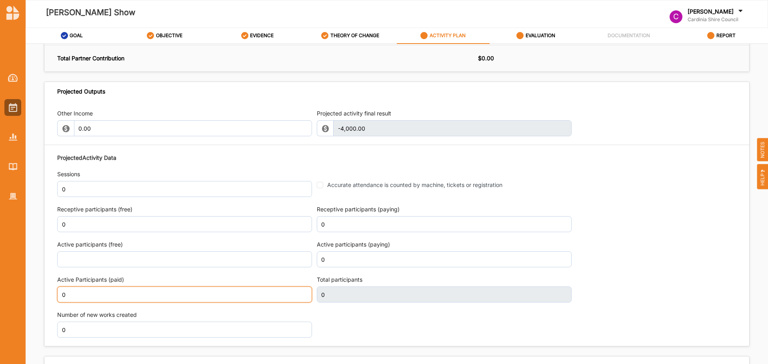
drag, startPoint x: 0, startPoint y: 0, endPoint x: 46, endPoint y: 295, distance: 298.6
click at [46, 295] on div "Other Income 0.00 Projected activity final result -4,000.00 This field is inval…" at bounding box center [396, 223] width 705 height 245
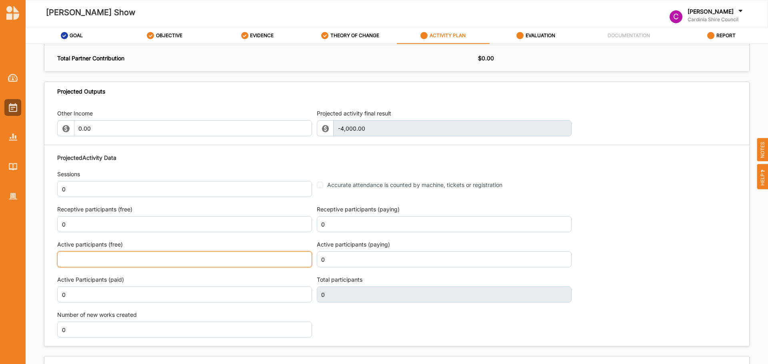
click at [89, 255] on div "Active participants (free)" at bounding box center [184, 254] width 255 height 27
type input "14"
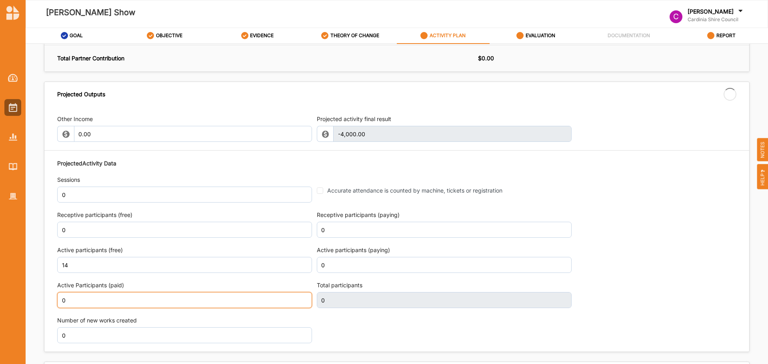
drag, startPoint x: 119, startPoint y: 291, endPoint x: 117, endPoint y: 298, distance: 7.4
click at [117, 292] on div "Active Participants (paid) 0" at bounding box center [184, 294] width 255 height 27
drag, startPoint x: 15, startPoint y: 310, endPoint x: 28, endPoint y: 287, distance: 27.2
click at [0, 313] on html "Tony Martin Show C Nipune Perera Cardinia Shire Council C Cardinia Shire ... Us…" at bounding box center [384, 182] width 768 height 364
type input "14"
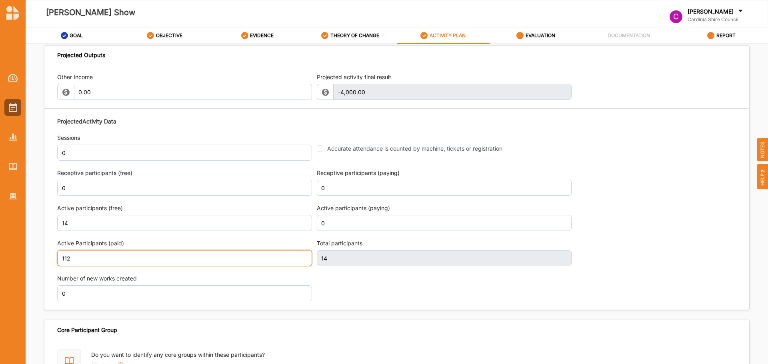
scroll to position [934, 0]
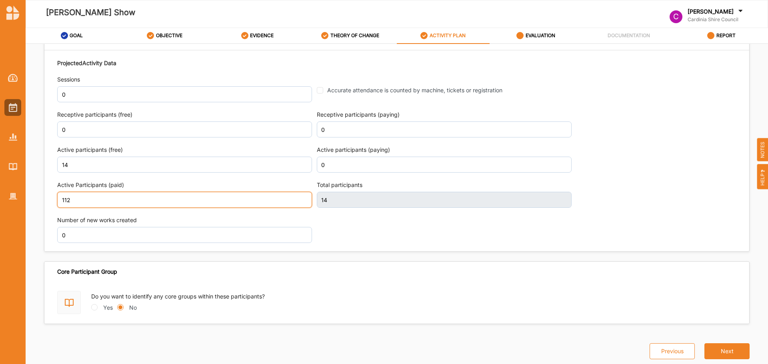
type input "112"
click at [707, 348] on button "Next" at bounding box center [726, 351] width 45 height 16
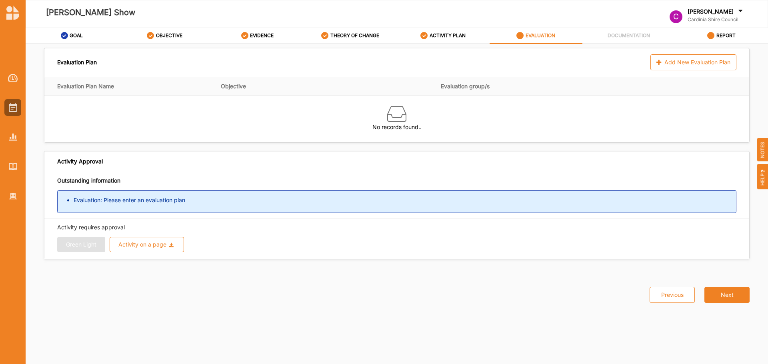
click at [701, 67] on div "Add New Evaluation Plan" at bounding box center [693, 62] width 86 height 16
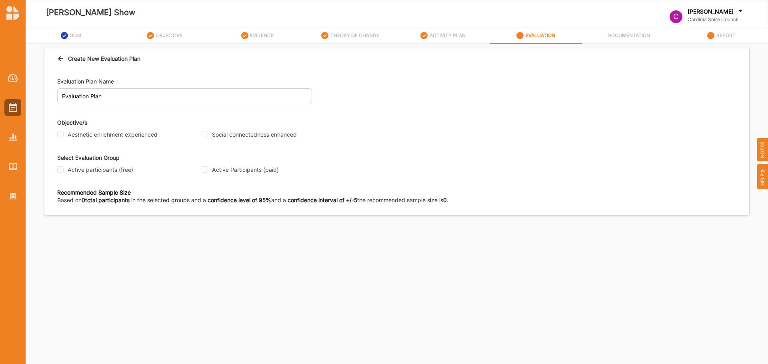
click at [63, 60] on icon at bounding box center [60, 58] width 7 height 6
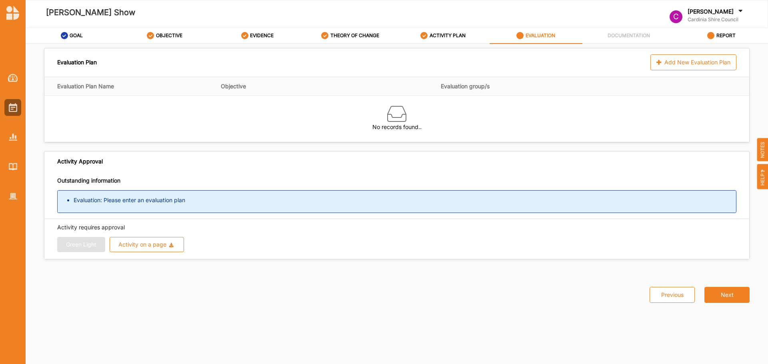
click at [707, 65] on div "Add New Evaluation Plan" at bounding box center [693, 62] width 86 height 16
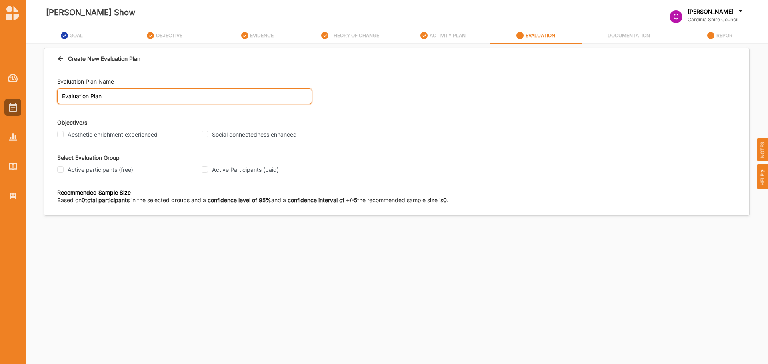
click at [175, 98] on input "Evaluation Plan" at bounding box center [184, 96] width 255 height 16
drag, startPoint x: 200, startPoint y: 100, endPoint x: -35, endPoint y: 100, distance: 235.5
click at [0, 100] on html "Tony Martin Show C Nipune Perera Cardinia Shire Council C Cardinia Shire ... Us…" at bounding box center [384, 182] width 768 height 364
click at [109, 134] on label "Aesthetic enrichment experienced" at bounding box center [113, 134] width 90 height 7
click at [64, 134] on input "Aesthetic enrichment experienced" at bounding box center [60, 134] width 6 height 6
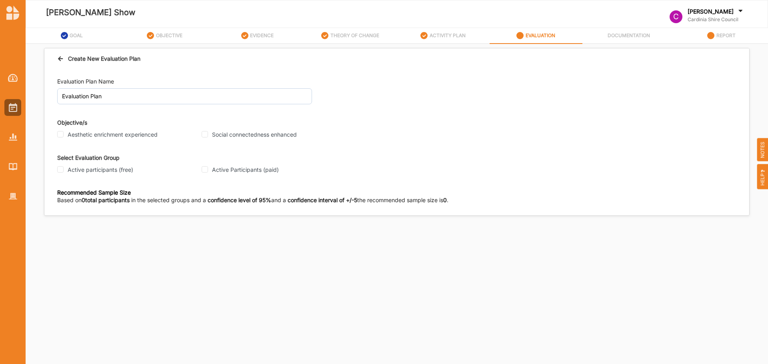
checkbox input "true"
click at [207, 134] on input "Social connectedness enhanced" at bounding box center [205, 134] width 6 height 6
checkbox input "true"
click at [435, 35] on label "ACTIVITY PLAN" at bounding box center [447, 35] width 36 height 6
click at [63, 61] on div "Create New Evaluation Plan" at bounding box center [98, 58] width 83 height 8
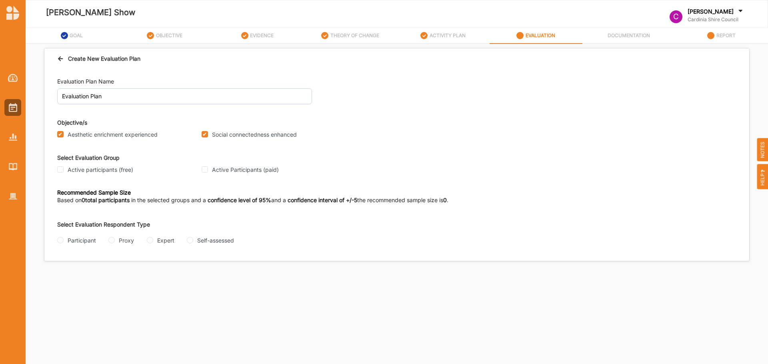
click at [57, 56] on icon at bounding box center [60, 58] width 7 height 6
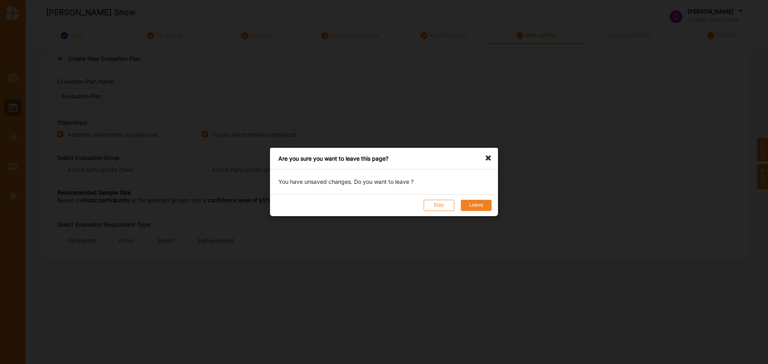
click at [479, 208] on button "Leave" at bounding box center [476, 205] width 31 height 11
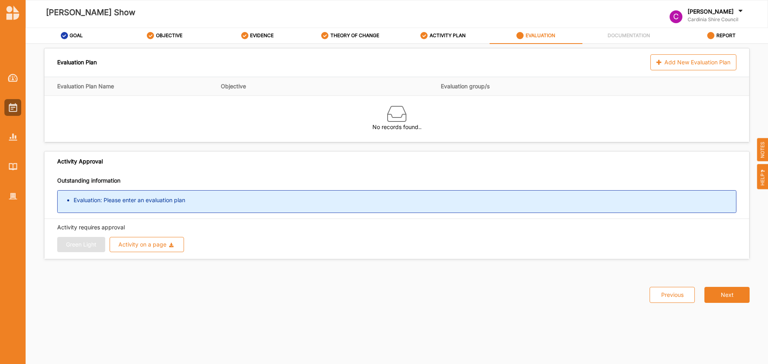
click at [459, 33] on label "ACTIVITY PLAN" at bounding box center [447, 35] width 36 height 6
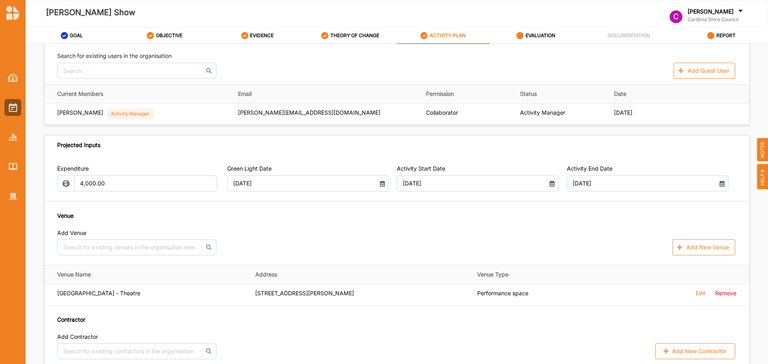
scroll to position [320, 0]
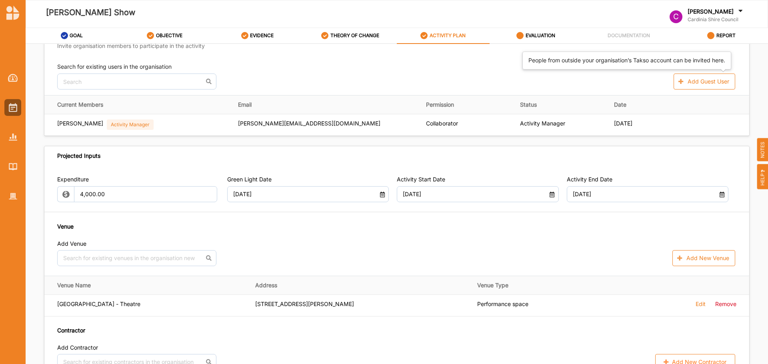
click at [701, 84] on button "Add Guest User" at bounding box center [704, 82] width 62 height 16
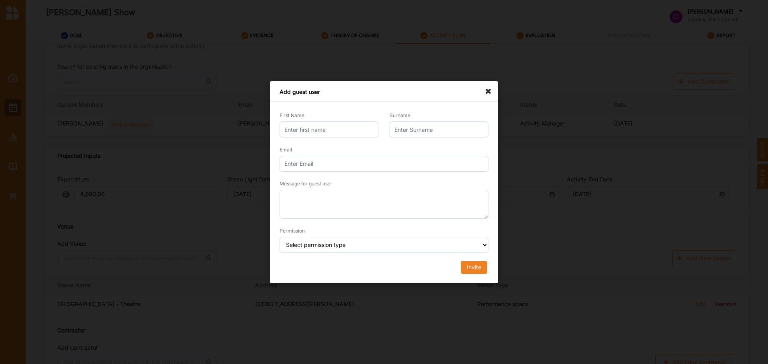
click at [484, 94] on icon at bounding box center [490, 87] width 13 height 13
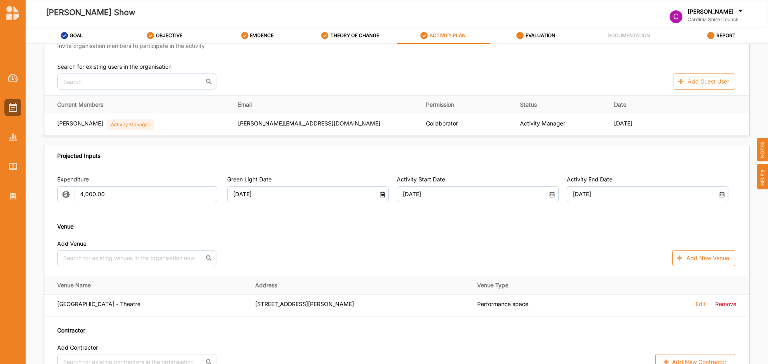
scroll to position [240, 0]
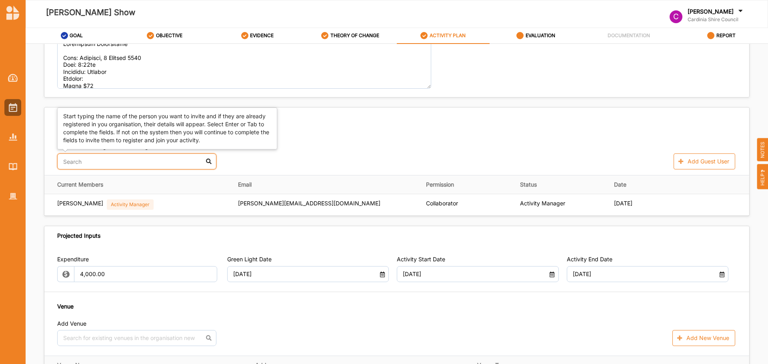
click at [177, 165] on input "text" at bounding box center [136, 162] width 159 height 16
click at [157, 186] on div "[PERSON_NAME]" at bounding box center [137, 181] width 158 height 17
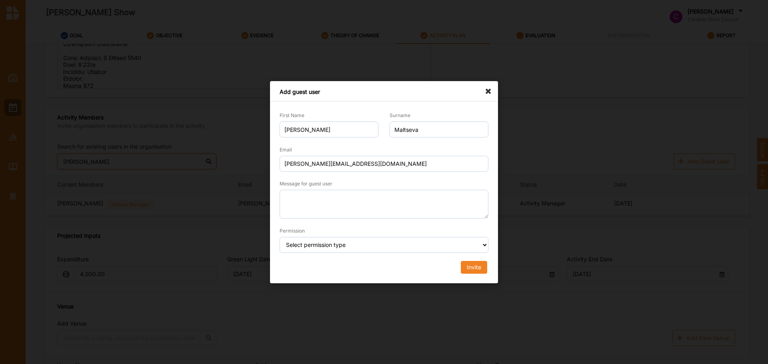
type input "eli"
click at [370, 203] on textarea "Message for guest user" at bounding box center [383, 204] width 209 height 29
type textarea "I"
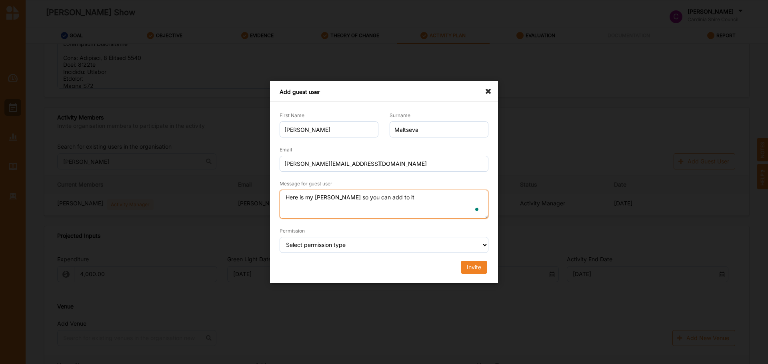
type textarea "Here is my Tony Martin so you can add to it"
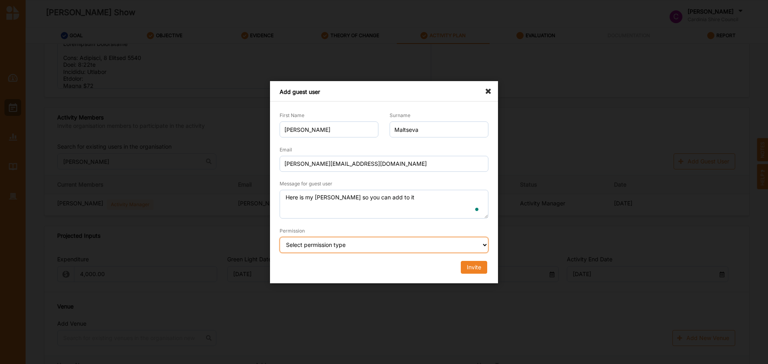
click at [420, 252] on select "Select permission type Collaborator Documentor Report Only Custom" at bounding box center [383, 245] width 209 height 16
select select "collaborator"
click at [279, 237] on select "Select permission type Collaborator Documentor Report Only Custom" at bounding box center [383, 245] width 209 height 16
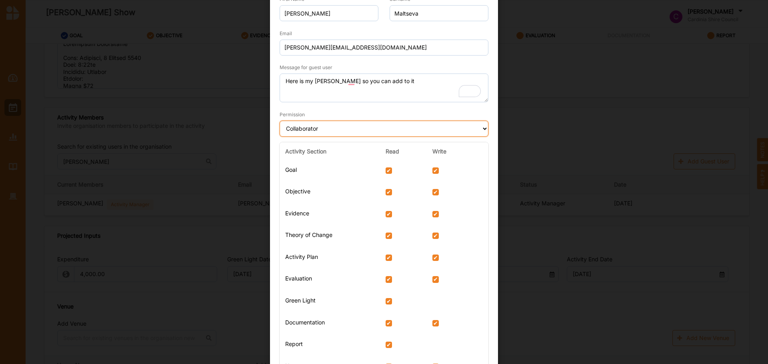
scroll to position [90, 0]
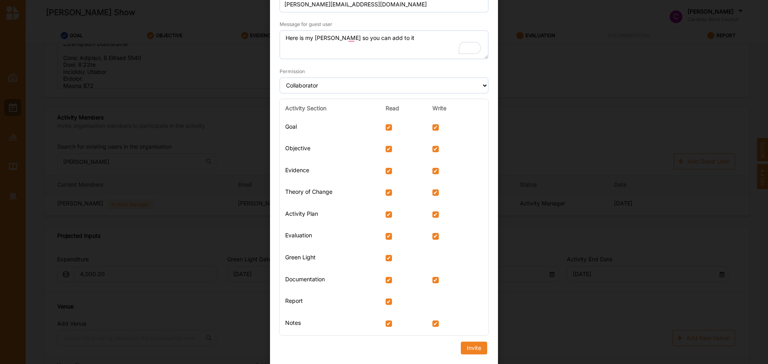
click at [436, 255] on td at bounding box center [458, 259] width 62 height 22
click at [472, 344] on div "Activity Section Read Write Goal Objective Evidence Theory of Change Activity P…" at bounding box center [384, 222] width 220 height 252
click at [473, 346] on div "Activity Section Read Write Goal Objective Evidence Theory of Change Activity P…" at bounding box center [384, 222] width 220 height 252
click at [469, 353] on button "Invite" at bounding box center [474, 348] width 26 height 13
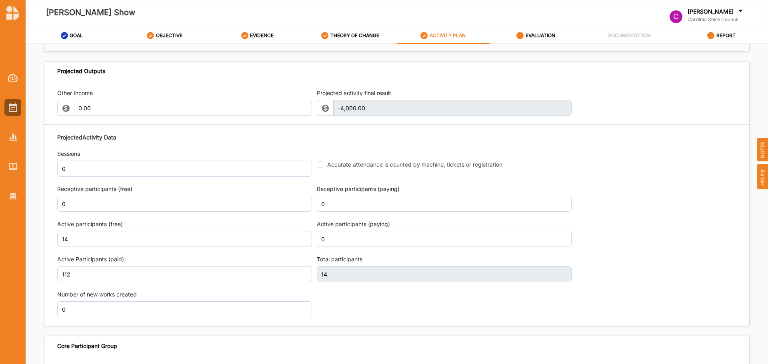
scroll to position [880, 0]
drag, startPoint x: 127, startPoint y: 164, endPoint x: 42, endPoint y: 149, distance: 86.6
click at [46, 152] on div "Other Income 0.00 Projected activity final result -4,000.00 This field is inval…" at bounding box center [396, 202] width 705 height 245
type input "1"
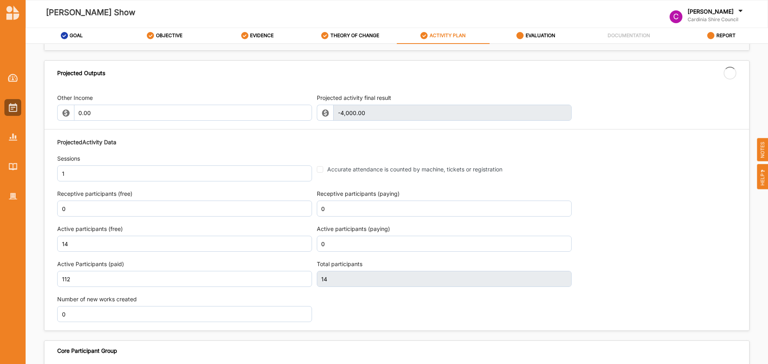
click at [622, 200] on div "Projected Activity Data Sessions 1 Accurate attendance is counted by machine, t…" at bounding box center [396, 230] width 679 height 192
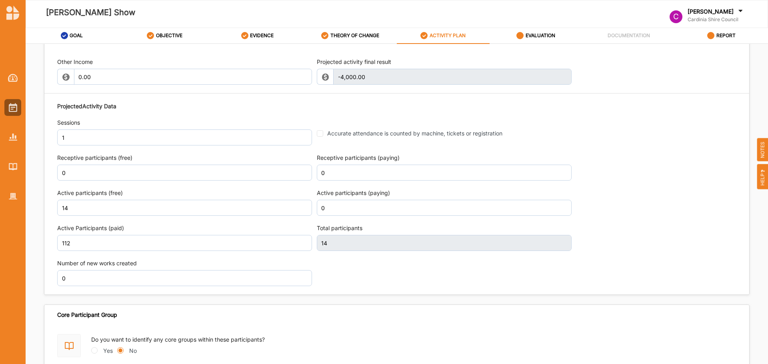
scroll to position [959, 0]
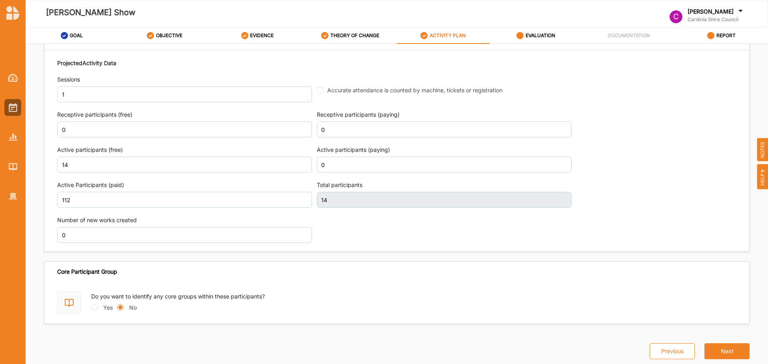
type input "126"
click at [726, 349] on button "Next" at bounding box center [726, 351] width 45 height 16
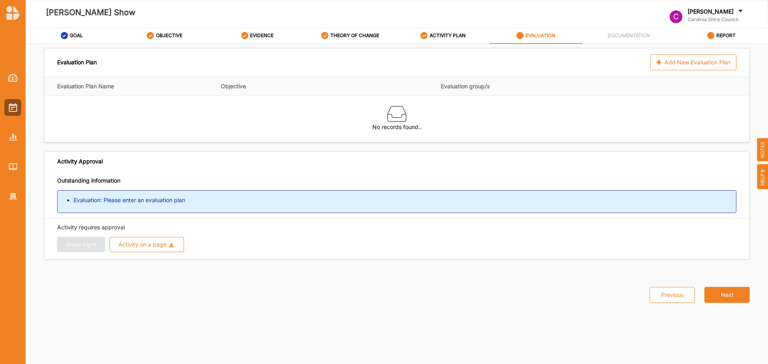
click at [669, 62] on div "Add New Evaluation Plan" at bounding box center [693, 62] width 86 height 16
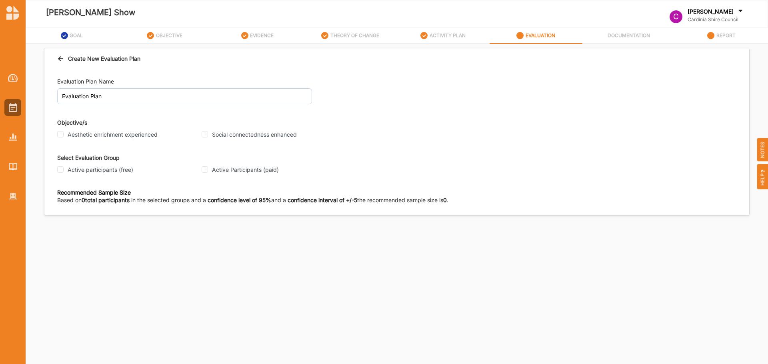
click at [137, 136] on label "Aesthetic enrichment experienced" at bounding box center [113, 134] width 90 height 7
click at [64, 136] on input "Aesthetic enrichment experienced" at bounding box center [60, 134] width 6 height 6
checkbox input "true"
click at [246, 133] on label "Social connectedness enhanced" at bounding box center [254, 134] width 85 height 7
click at [208, 133] on input "Social connectedness enhanced" at bounding box center [205, 134] width 6 height 6
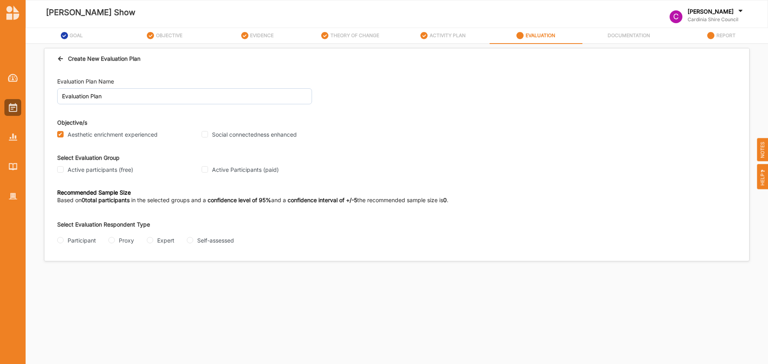
checkbox input "true"
click at [249, 168] on label "Active Participants (paid)" at bounding box center [245, 169] width 67 height 7
click at [208, 168] on input "Active Participants (paid)" at bounding box center [205, 169] width 6 height 6
checkbox input "true"
click at [90, 243] on div "Participant" at bounding box center [82, 240] width 28 height 8
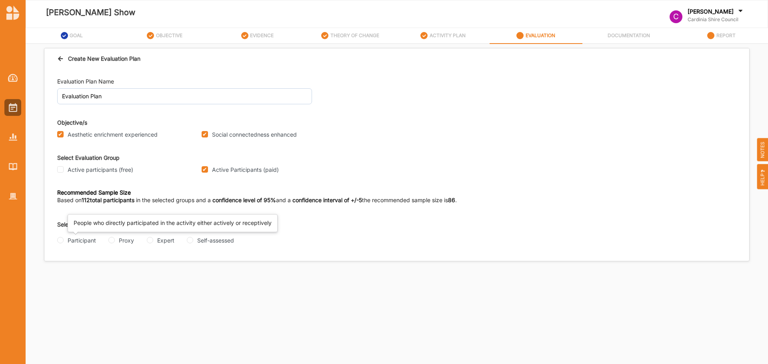
click at [64, 243] on input "Participant" at bounding box center [60, 240] width 6 height 6
radio input "true"
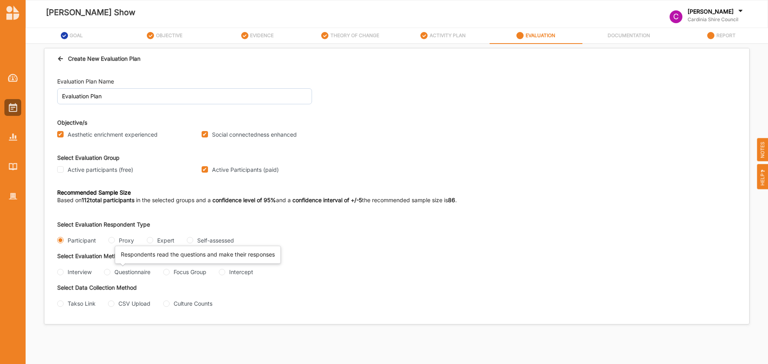
click at [124, 276] on div "Questionnaire" at bounding box center [132, 272] width 36 height 8
click at [110, 275] on input "Questionnaire" at bounding box center [107, 272] width 6 height 6
radio input "true"
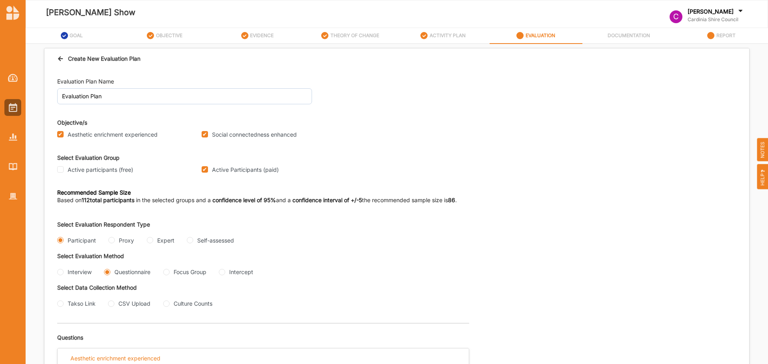
click at [119, 308] on div "Takso Link CSV Upload Culture Counts" at bounding box center [226, 304] width 339 height 10
click at [117, 305] on div "CSV Upload" at bounding box center [129, 303] width 42 height 8
click at [114, 304] on input "CSV Upload" at bounding box center [111, 304] width 6 height 6
radio input "true"
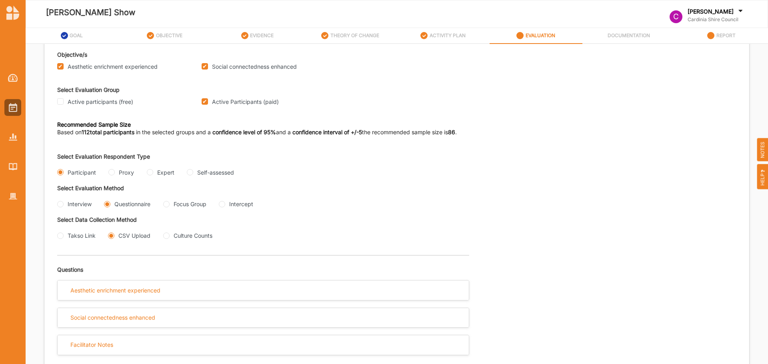
scroll to position [108, 0]
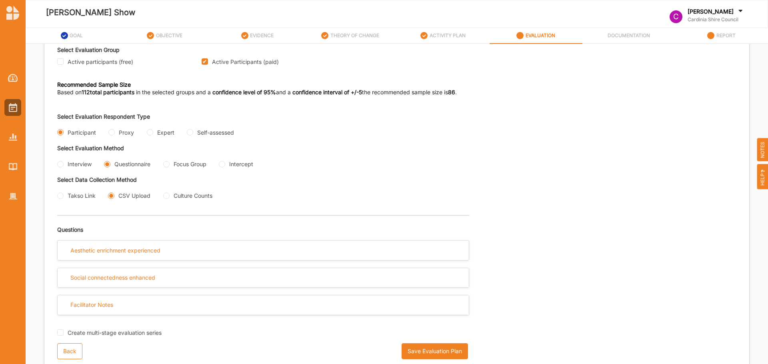
click at [439, 348] on button "Save Evaluation Plan" at bounding box center [434, 351] width 66 height 16
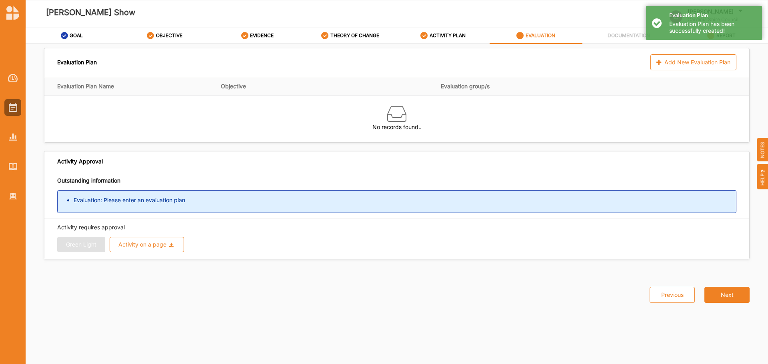
scroll to position [0, 0]
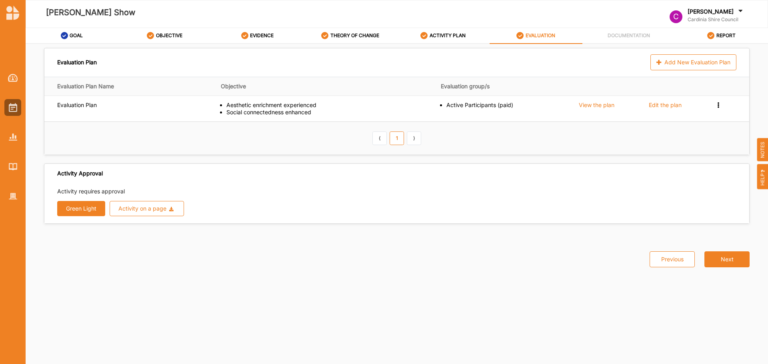
click at [598, 105] on div "View the plan" at bounding box center [597, 105] width 36 height 7
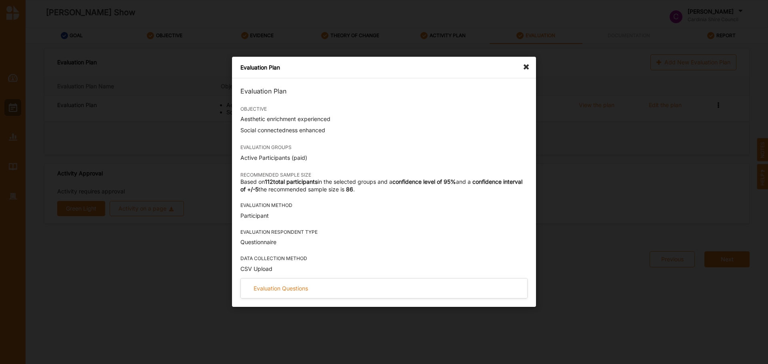
click at [308, 298] on div "Evaluation Questions" at bounding box center [384, 289] width 286 height 20
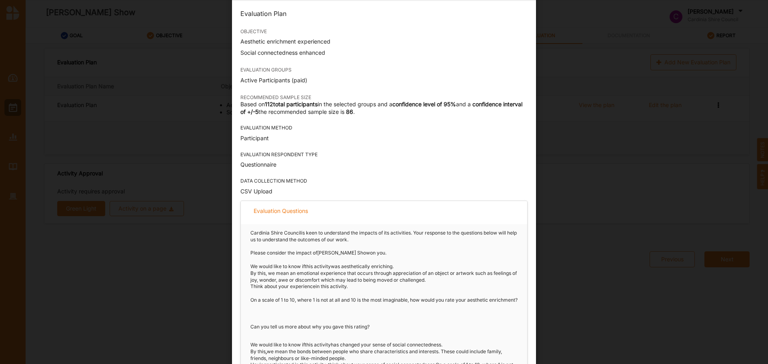
scroll to position [91, 0]
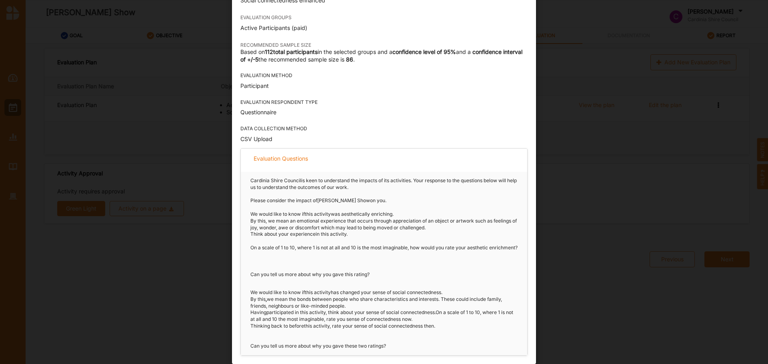
click at [570, 188] on div "Evaluation Plan Evaluation Plan OBJECTIVE Aesthetic enrichment experienced Soci…" at bounding box center [384, 182] width 768 height 364
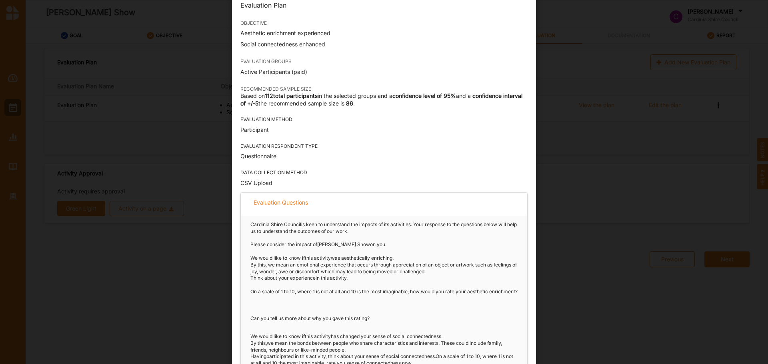
scroll to position [0, 0]
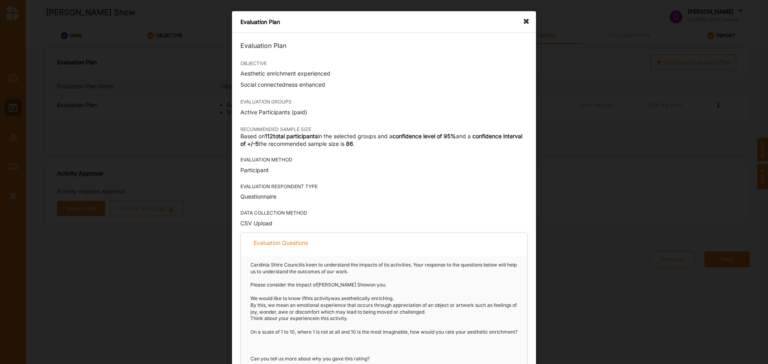
click at [524, 22] on icon at bounding box center [528, 17] width 13 height 13
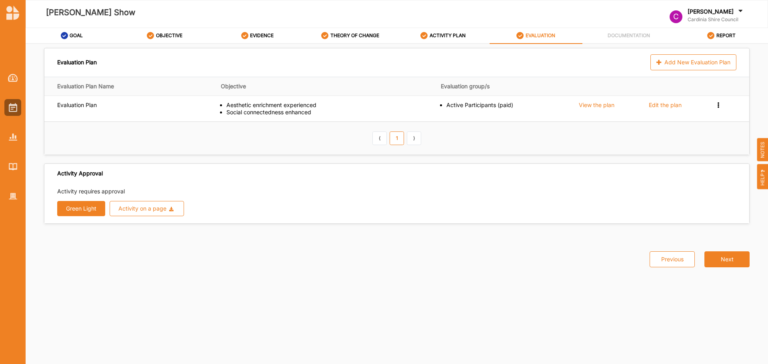
click at [718, 108] on div "Preview Survey Remove" at bounding box center [719, 105] width 8 height 7
click at [593, 108] on div "View the plan" at bounding box center [597, 105] width 36 height 7
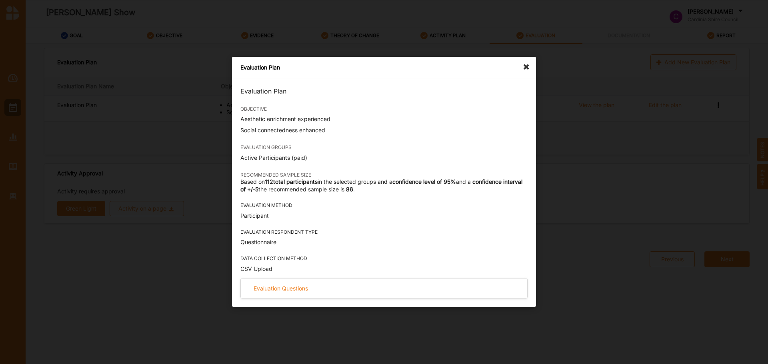
click at [306, 283] on div "Evaluation Questions" at bounding box center [384, 289] width 286 height 20
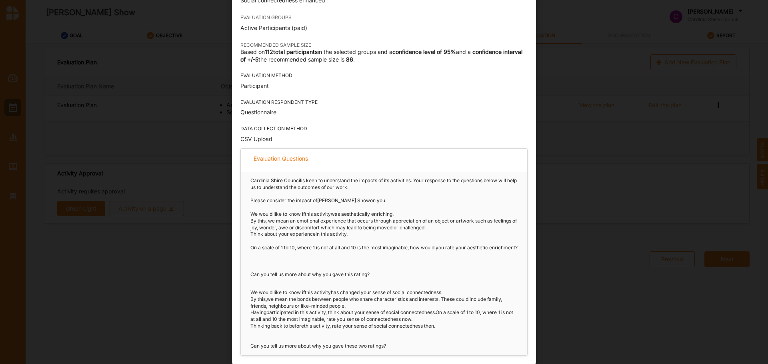
scroll to position [91, 0]
click at [616, 204] on div "Evaluation Plan Evaluation Plan OBJECTIVE Aesthetic enrichment experienced Soci…" at bounding box center [384, 182] width 768 height 364
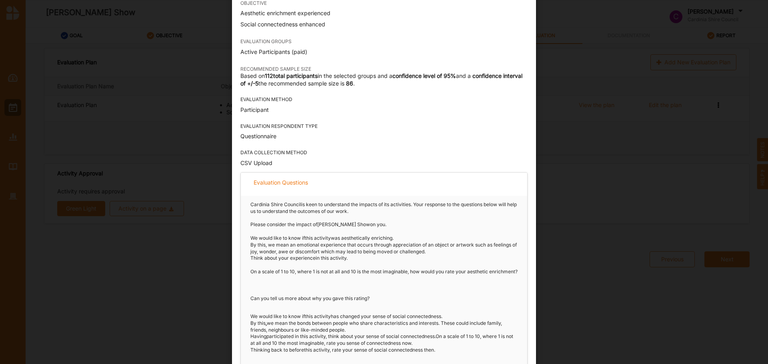
scroll to position [0, 0]
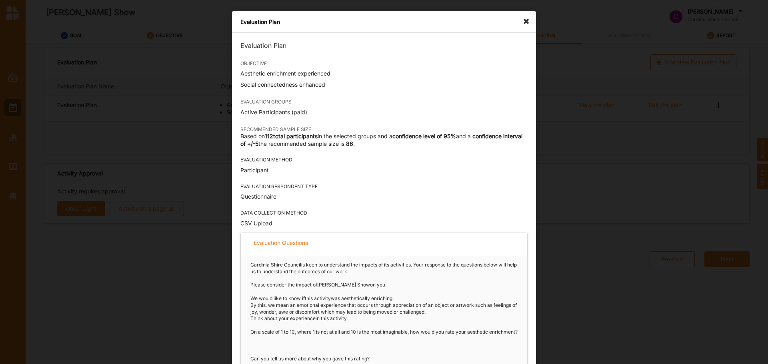
click at [517, 18] on div "Evaluation Plan" at bounding box center [384, 22] width 304 height 22
click at [519, 20] on div "Evaluation Plan" at bounding box center [384, 22] width 304 height 22
click at [522, 20] on icon at bounding box center [528, 17] width 13 height 13
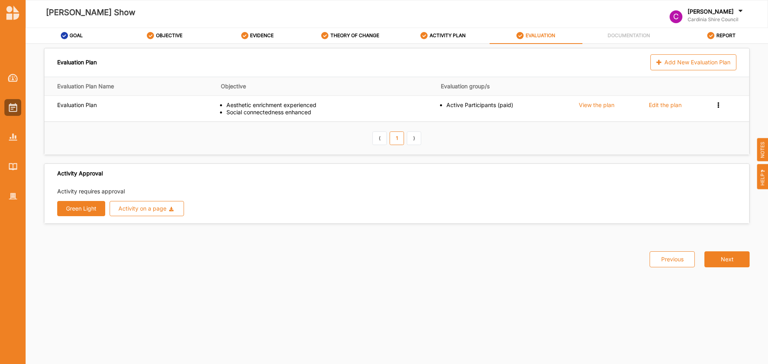
click at [89, 212] on button "Green Light" at bounding box center [81, 208] width 48 height 15
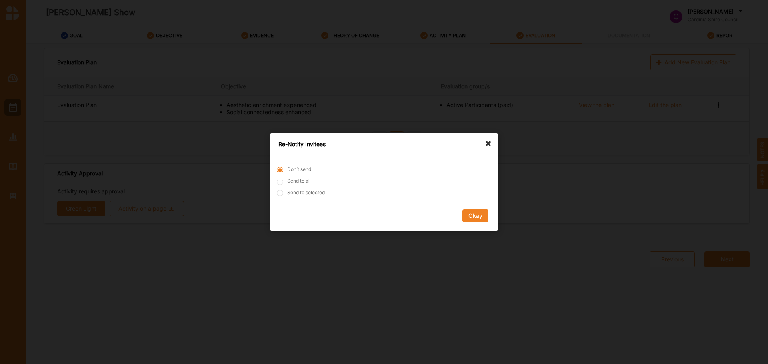
click at [484, 218] on button "Okay" at bounding box center [475, 216] width 26 height 13
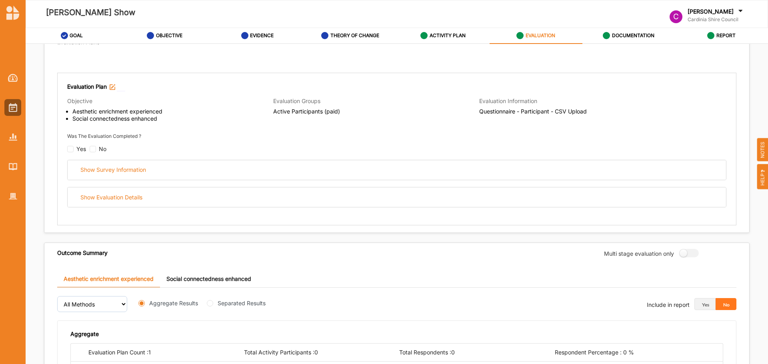
scroll to position [80, 0]
click at [76, 147] on div "Yes" at bounding box center [76, 150] width 19 height 7
click at [71, 149] on input "checkbox" at bounding box center [70, 150] width 6 height 6
checkbox input "false"
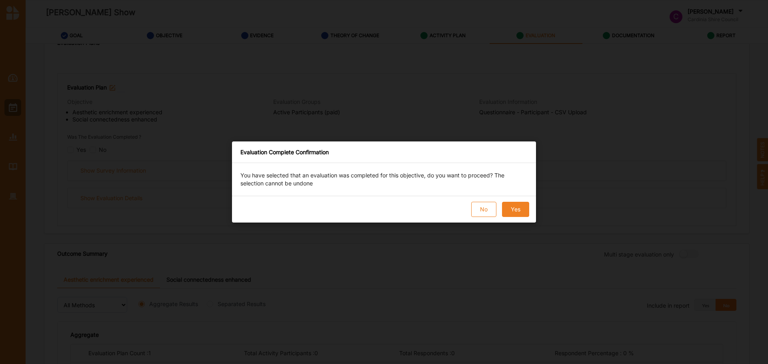
click at [523, 210] on button "Yes" at bounding box center [515, 209] width 27 height 15
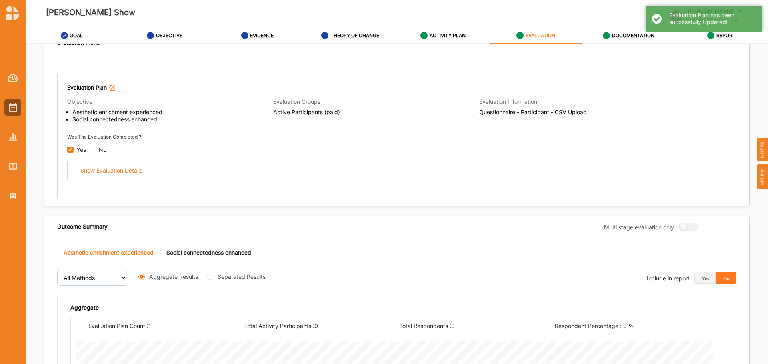
click at [416, 169] on div "Show Evaluation Details" at bounding box center [397, 171] width 658 height 20
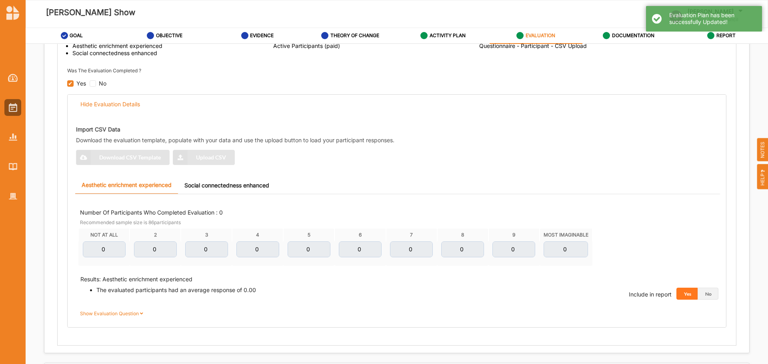
scroll to position [160, 0]
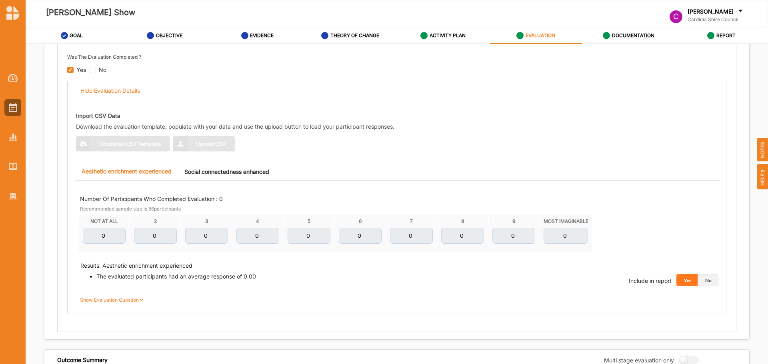
click at [707, 280] on button "No" at bounding box center [707, 280] width 21 height 12
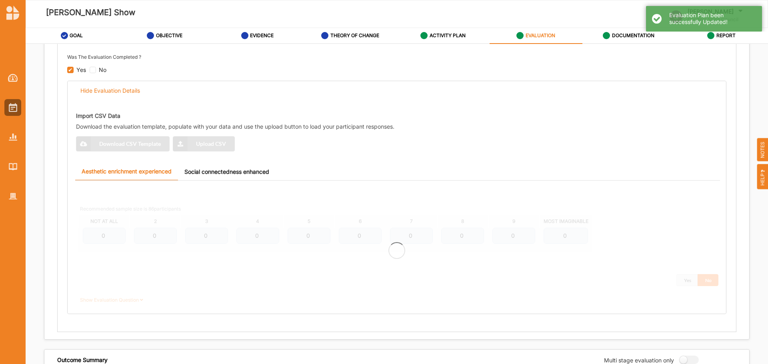
click at [661, 278] on div "Number Of Participants Who Completed Evaluation : 0 Recommended sample size is …" at bounding box center [396, 250] width 653 height 121
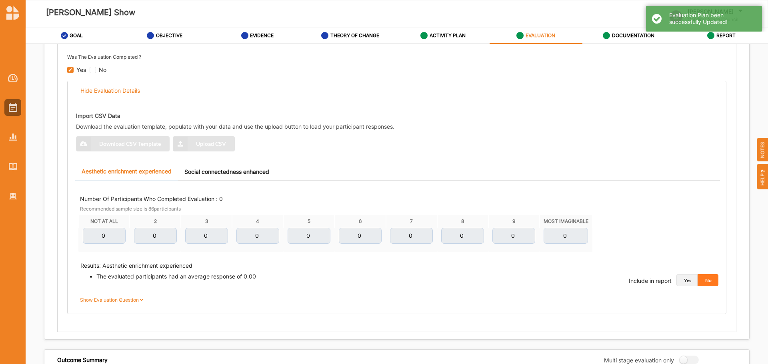
click at [682, 278] on button "Yes" at bounding box center [686, 280] width 21 height 12
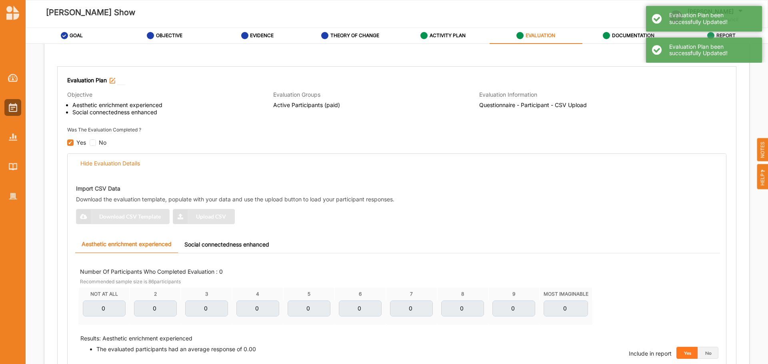
scroll to position [80, 0]
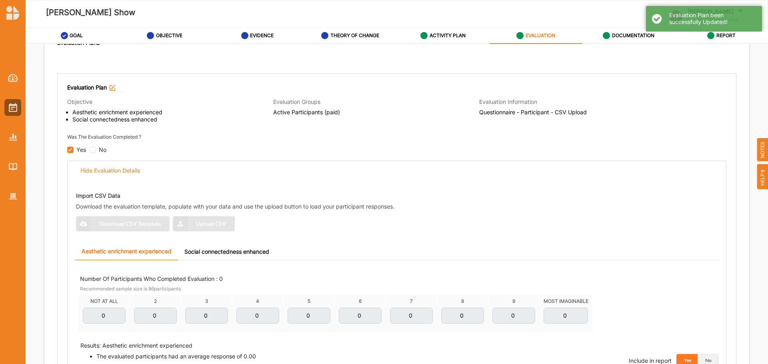
click at [150, 230] on div "Import CSV Data Download the evaluation template, populate with your data and u…" at bounding box center [399, 210] width 647 height 53
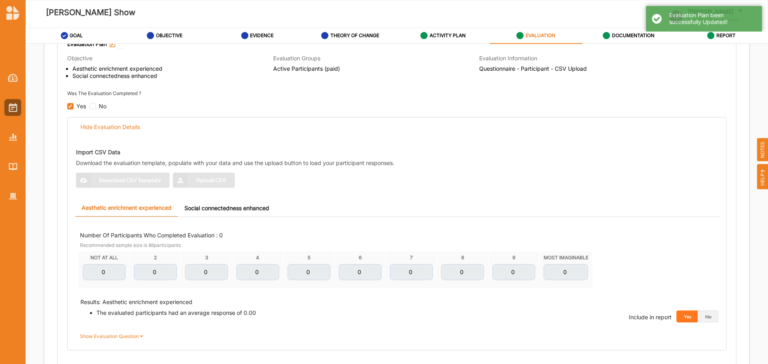
scroll to position [240, 0]
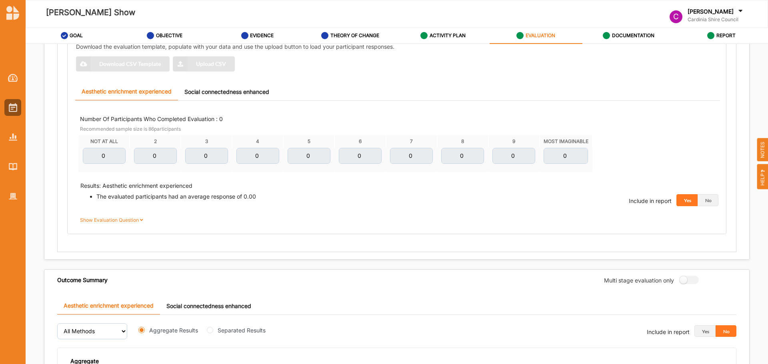
click at [201, 93] on link "Social connectedness enhanced" at bounding box center [227, 91] width 98 height 17
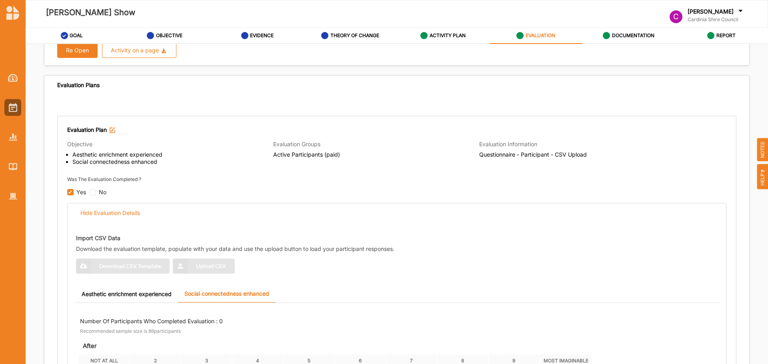
scroll to position [200, 0]
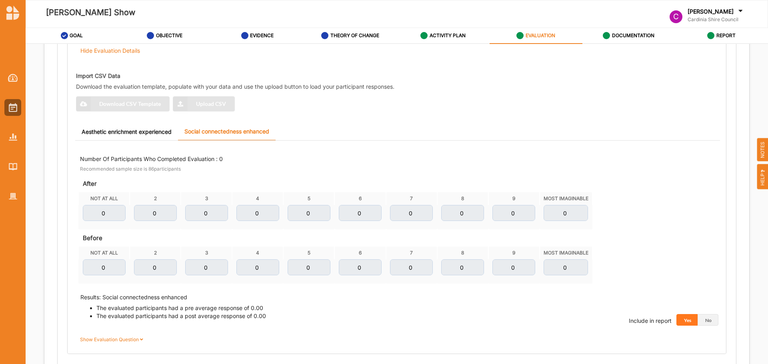
click at [145, 129] on link "Aesthetic enrichment experienced" at bounding box center [126, 131] width 103 height 17
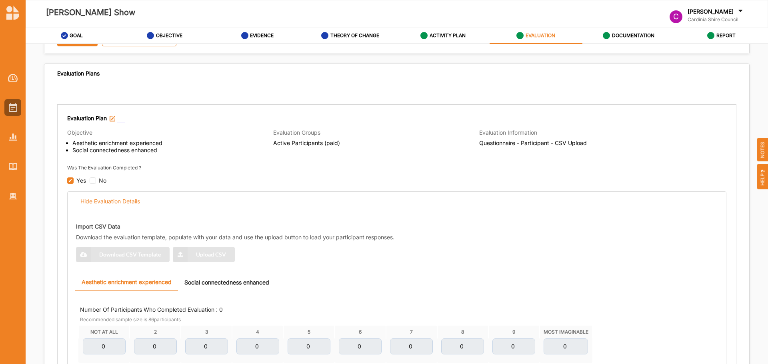
scroll to position [0, 0]
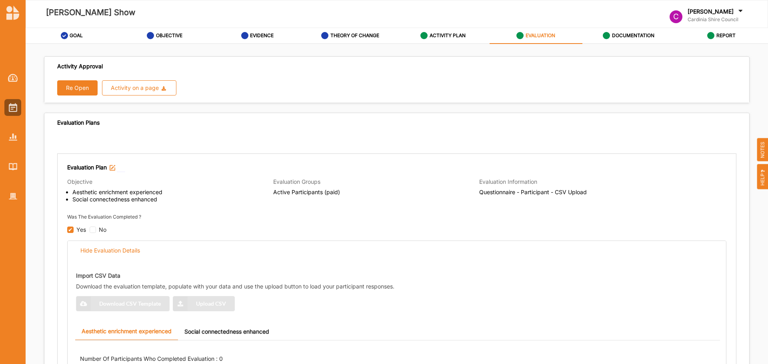
click at [84, 83] on button "Re Open" at bounding box center [77, 87] width 40 height 15
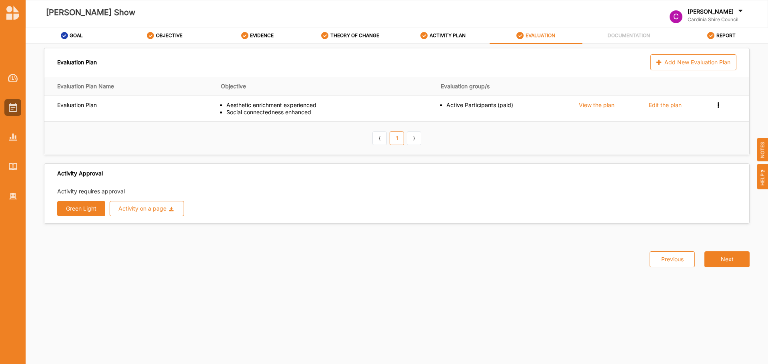
click at [154, 210] on div "Activity on a page" at bounding box center [142, 209] width 48 height 6
click at [525, 33] on label "EVALUATION" at bounding box center [540, 35] width 30 height 6
click at [473, 38] on link "ACTIVITY PLAN" at bounding box center [443, 36] width 93 height 16
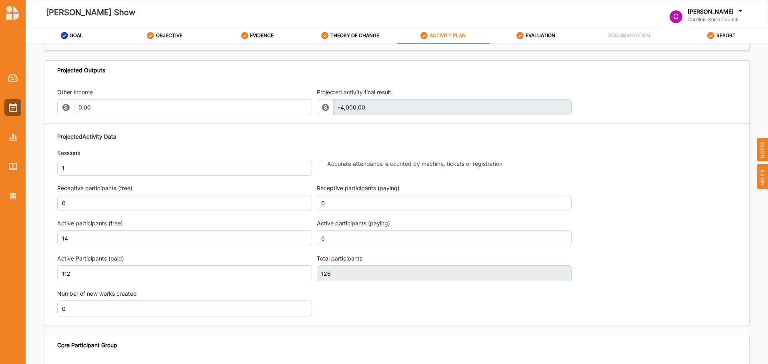
scroll to position [953, 0]
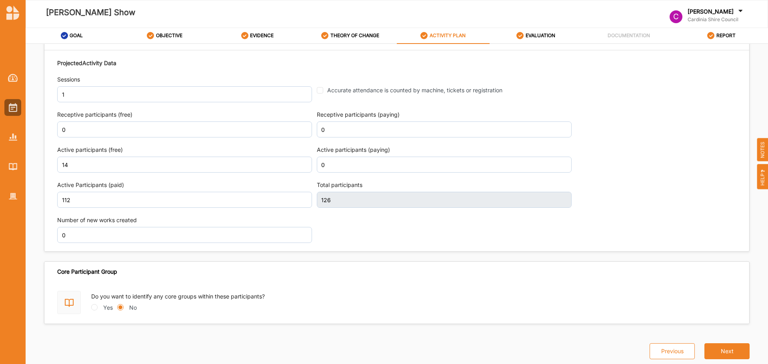
click at [720, 351] on button "Next" at bounding box center [726, 351] width 45 height 16
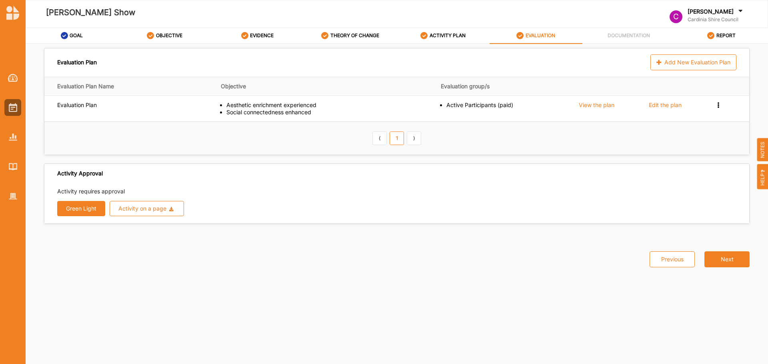
click at [81, 209] on button "Green Light" at bounding box center [81, 208] width 48 height 15
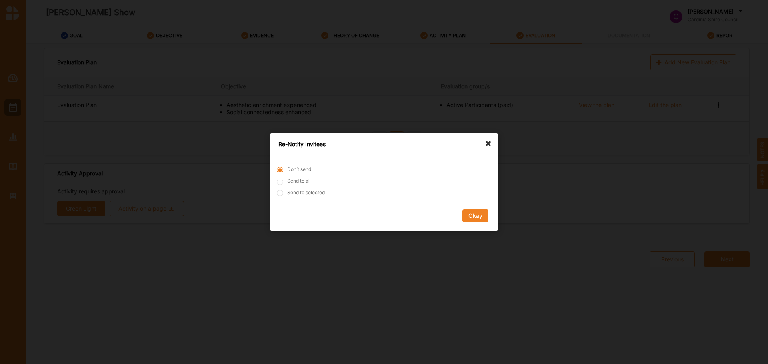
click at [475, 216] on button "Okay" at bounding box center [475, 216] width 26 height 13
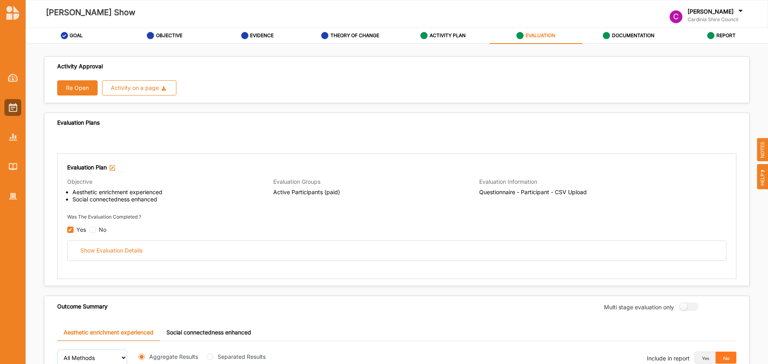
click at [148, 247] on div "Show Evaluation Details" at bounding box center [397, 251] width 658 height 20
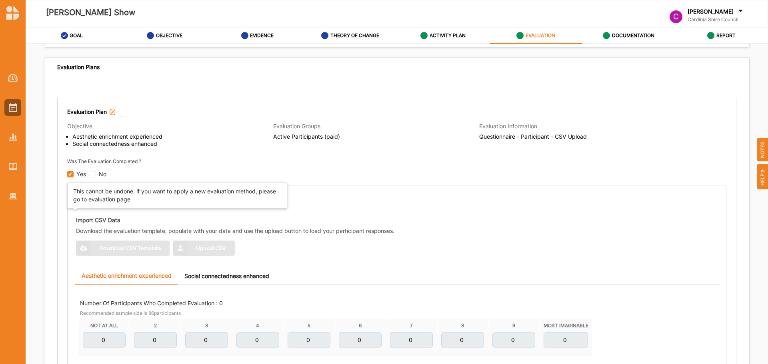
scroll to position [160, 0]
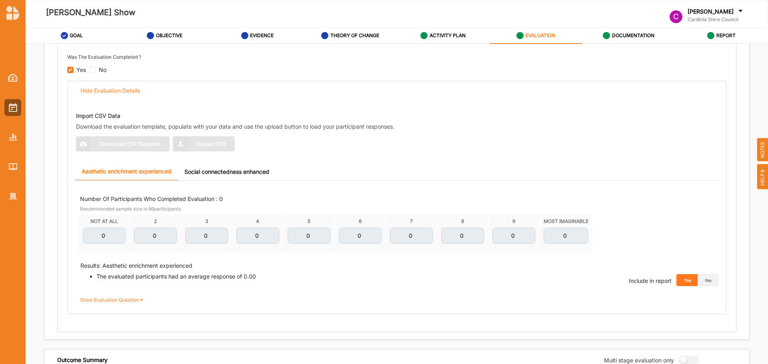
click at [154, 139] on div "Import CSV Data Download the evaluation template, populate with your data and u…" at bounding box center [399, 130] width 647 height 53
click at [212, 146] on div "Import CSV Data Download the evaluation template, populate with your data and u…" at bounding box center [399, 130] width 647 height 53
click at [705, 283] on button "No" at bounding box center [707, 280] width 21 height 12
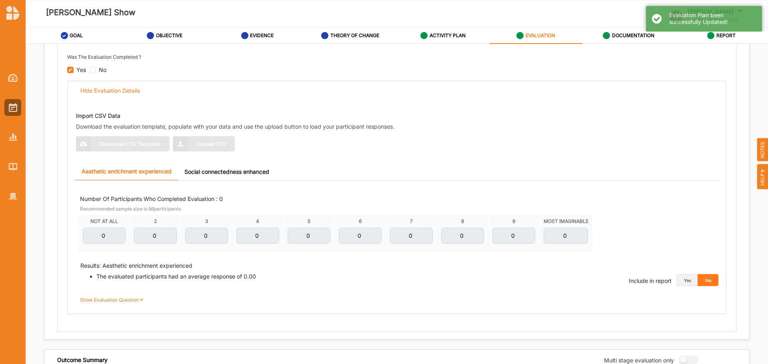
click at [302, 235] on tr "0 0 0 0 0 0 0 0 0 0" at bounding box center [334, 240] width 513 height 24
click at [211, 150] on div "Import CSV Data Download the evaluation template, populate with your data and u…" at bounding box center [399, 130] width 647 height 53
click at [216, 168] on link "Social connectedness enhanced" at bounding box center [227, 171] width 98 height 17
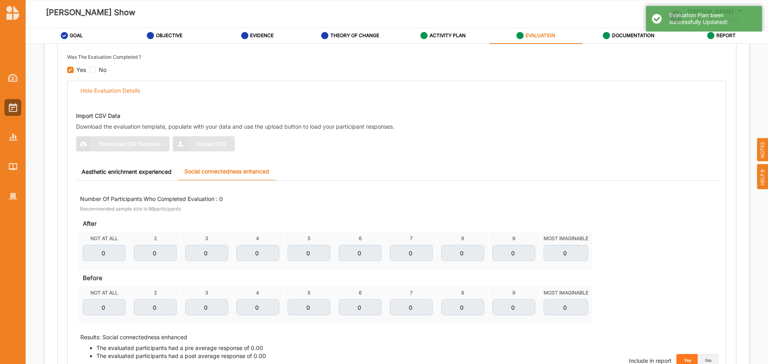
click at [452, 47] on div "Evaluation Plan Objective Aesthetic enrichment experienced Social connectedness…" at bounding box center [396, 199] width 659 height 391
click at [454, 38] on label "ACTIVITY PLAN" at bounding box center [447, 35] width 36 height 6
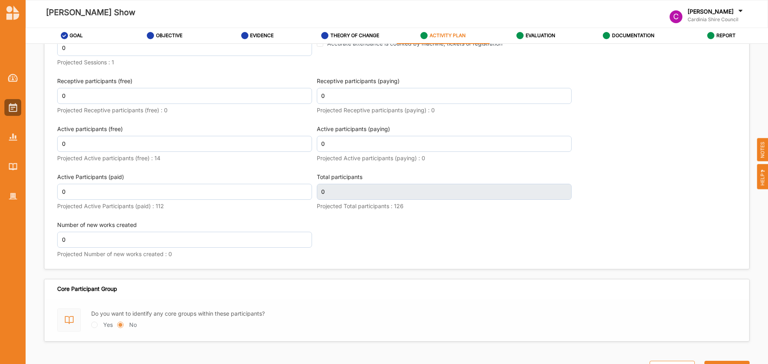
scroll to position [1036, 0]
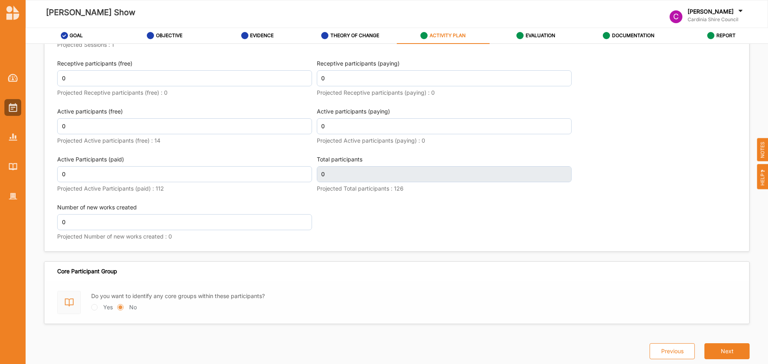
click at [737, 352] on button "Next" at bounding box center [726, 351] width 45 height 16
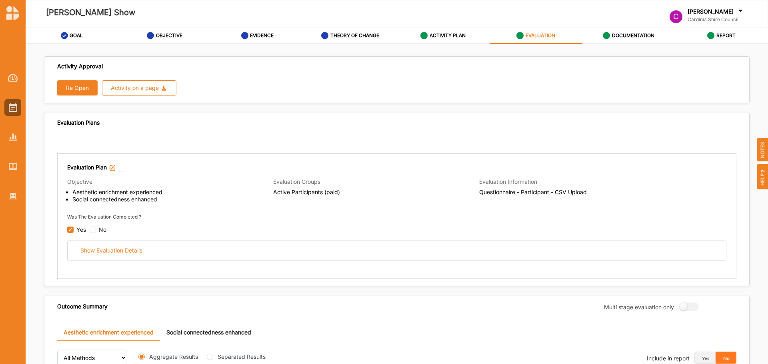
click at [139, 252] on div "Show Evaluation Details" at bounding box center [111, 250] width 62 height 7
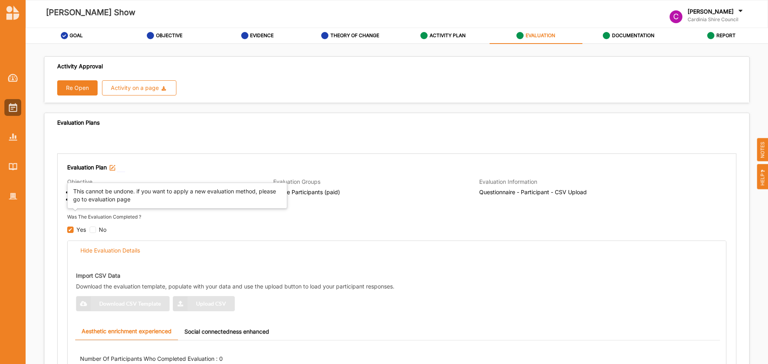
click at [92, 229] on input "checkbox" at bounding box center [93, 230] width 6 height 6
checkbox input "false"
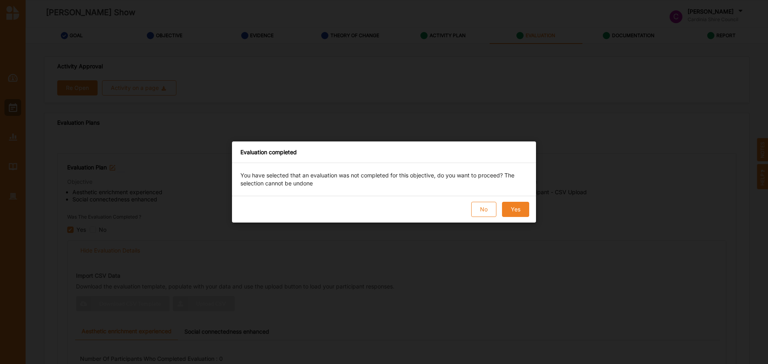
click at [475, 210] on button "No" at bounding box center [483, 209] width 25 height 15
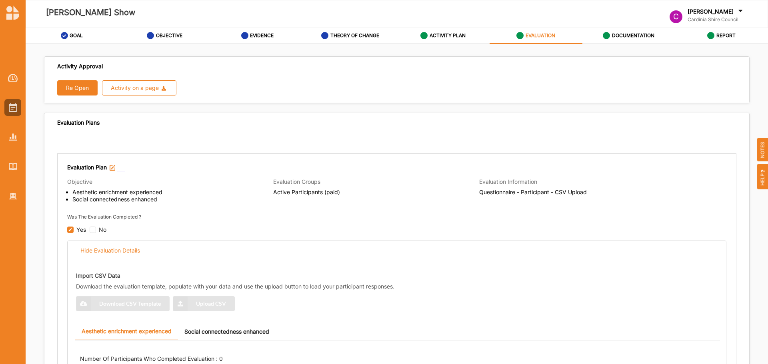
click at [115, 165] on img at bounding box center [113, 168] width 6 height 6
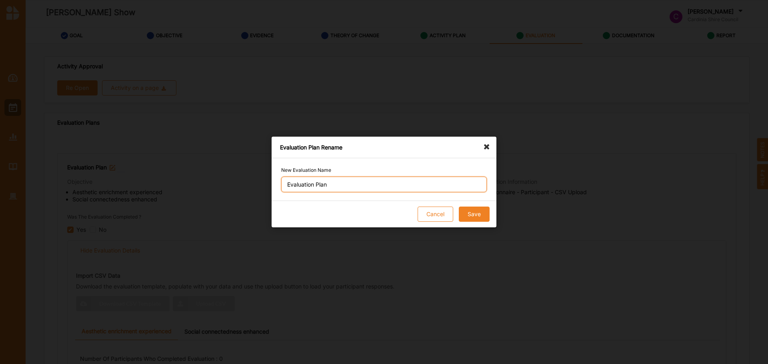
click at [369, 187] on input "Evaluation Plan" at bounding box center [384, 184] width 206 height 16
click at [483, 217] on button "Save" at bounding box center [474, 214] width 31 height 15
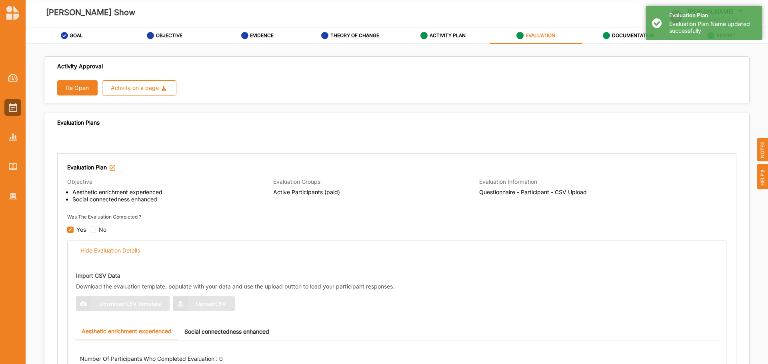
click at [89, 90] on button "Re Open" at bounding box center [77, 87] width 40 height 15
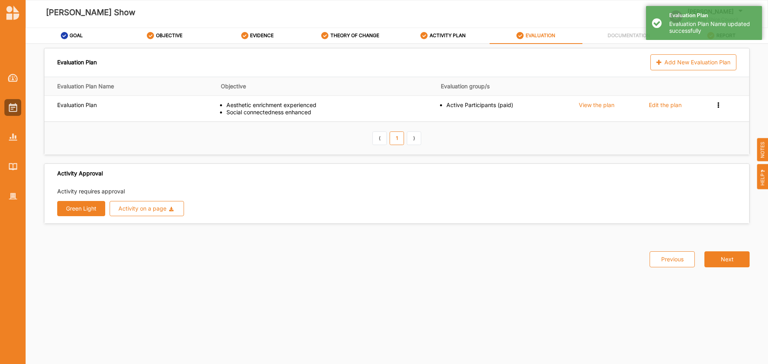
click at [607, 102] on div "View the plan" at bounding box center [597, 105] width 36 height 7
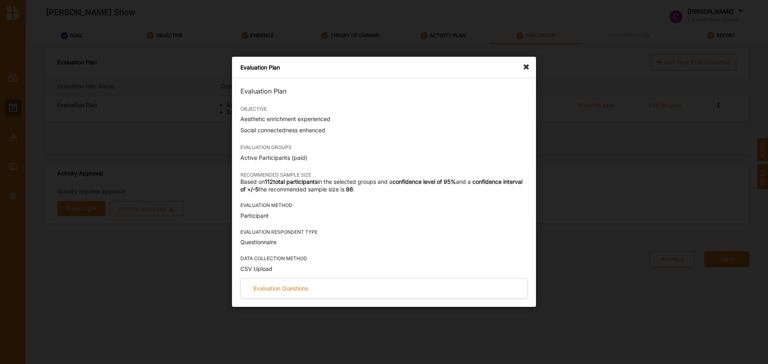
click at [283, 286] on div "Evaluation Questions" at bounding box center [280, 288] width 54 height 7
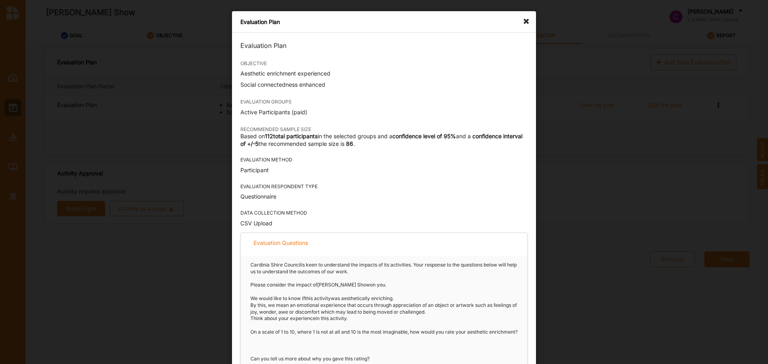
click at [525, 23] on icon at bounding box center [528, 17] width 13 height 13
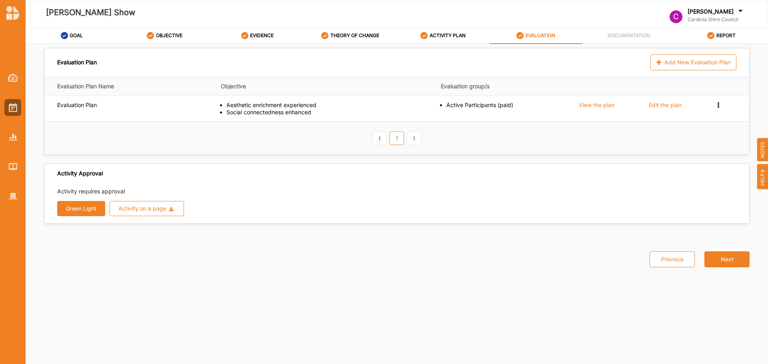
click at [728, 262] on button "Next" at bounding box center [726, 259] width 45 height 16
click at [717, 258] on button "Next" at bounding box center [726, 259] width 45 height 16
click at [609, 37] on label "DOCUMENTATION" at bounding box center [628, 35] width 42 height 6
click at [733, 255] on button "Next" at bounding box center [726, 259] width 45 height 16
click at [660, 49] on div "Evaluation Plan Add New Evaluation Plan" at bounding box center [396, 62] width 705 height 28
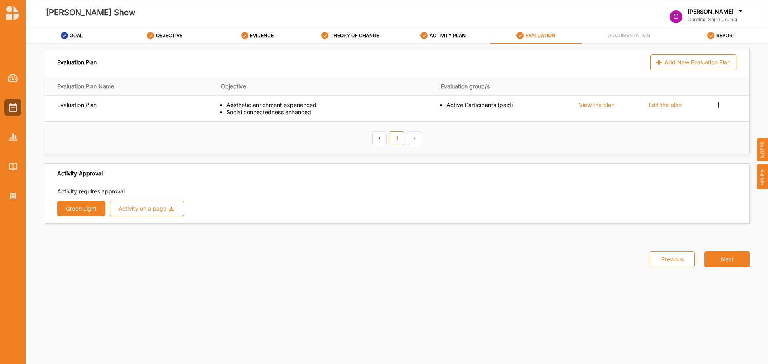
click at [652, 45] on div "Evaluation Plan Add New Evaluation Plan Evaluation Plan Name Objective Evaluati…" at bounding box center [397, 206] width 742 height 324
click at [78, 211] on button "Green Light" at bounding box center [81, 208] width 48 height 15
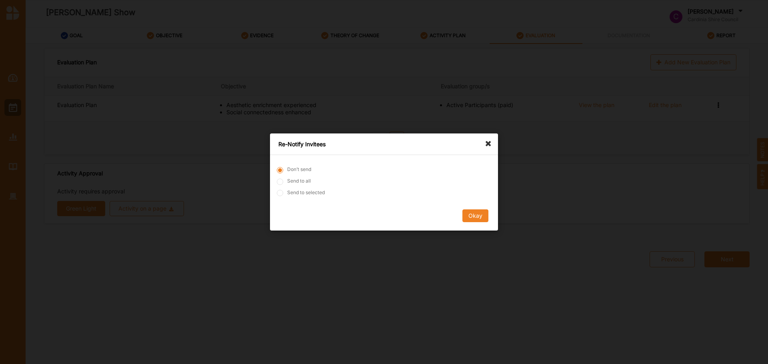
click at [463, 211] on button "Okay" at bounding box center [475, 216] width 26 height 13
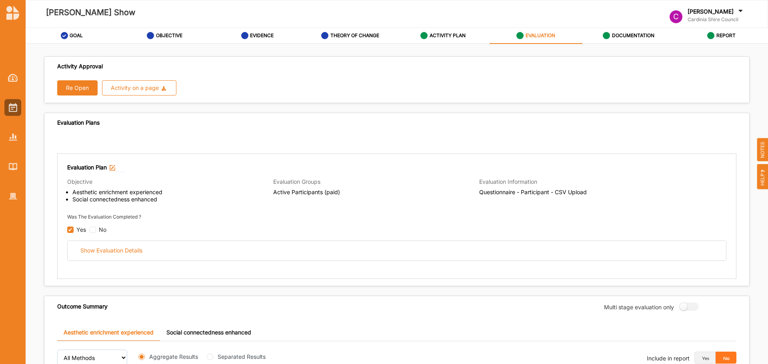
click at [158, 35] on label "OBJECTIVE" at bounding box center [169, 35] width 26 height 6
select select "2"
select select "9"
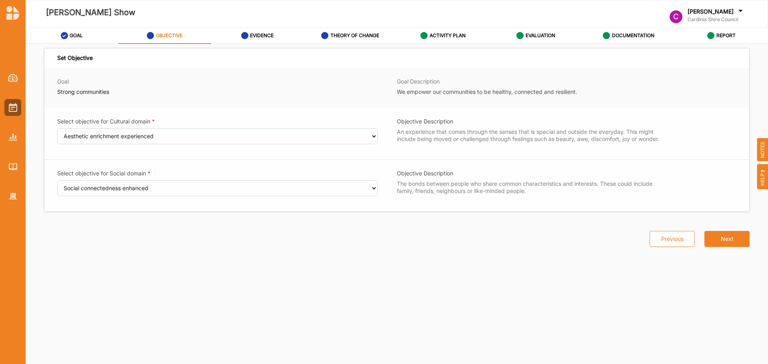
click at [710, 242] on button "Next" at bounding box center [726, 239] width 45 height 16
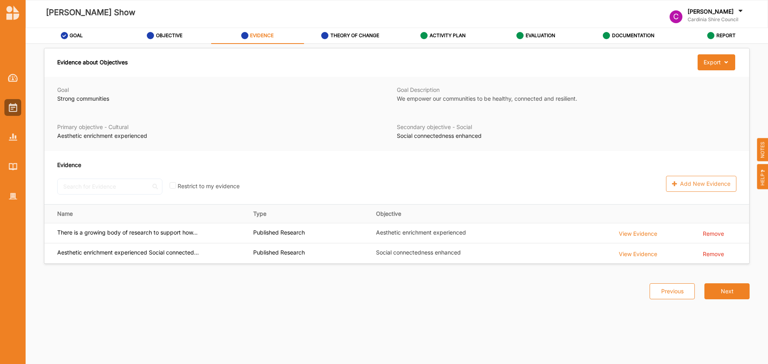
click at [724, 298] on button "Next" at bounding box center [726, 291] width 45 height 16
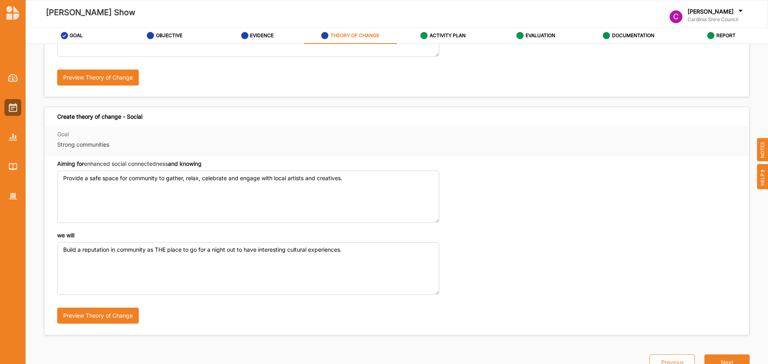
scroll to position [190, 0]
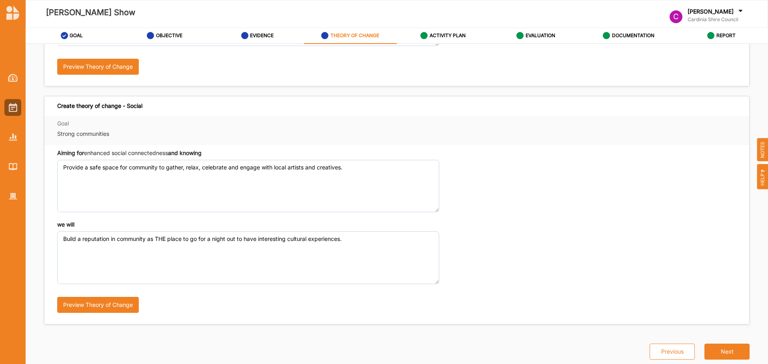
click at [726, 350] on button "Next" at bounding box center [726, 352] width 45 height 16
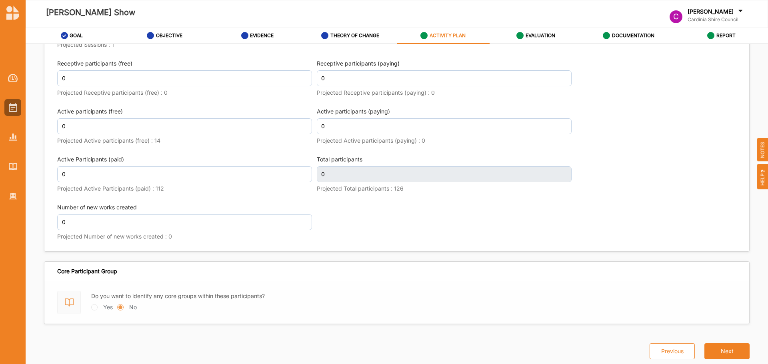
click at [727, 354] on button "Next" at bounding box center [726, 351] width 45 height 16
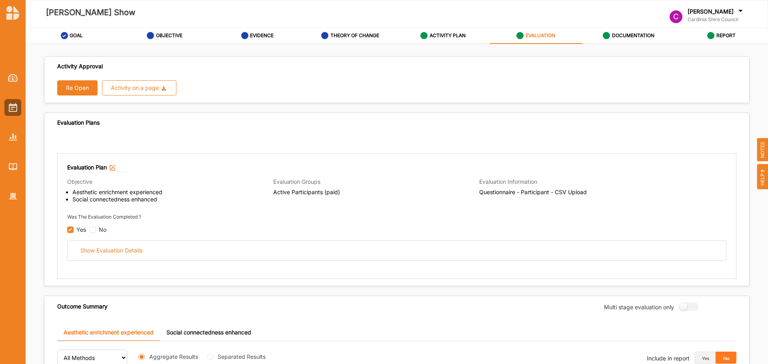
click at [142, 251] on div "Show Evaluation Details" at bounding box center [111, 250] width 62 height 7
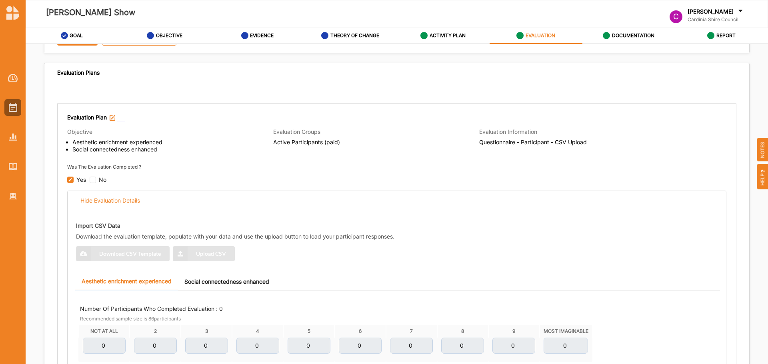
scroll to position [160, 0]
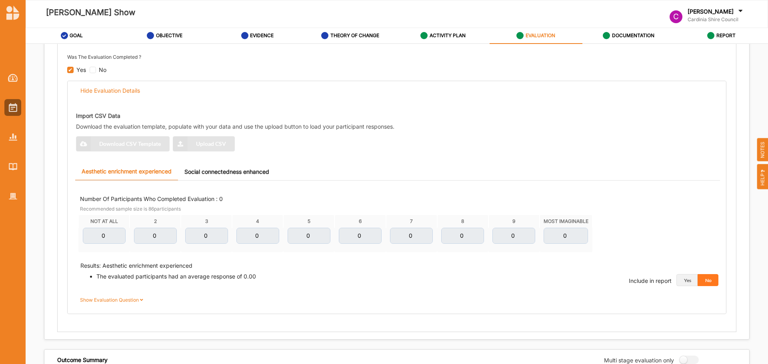
click at [113, 304] on div "Show Evaluation Question" at bounding box center [396, 298] width 653 height 25
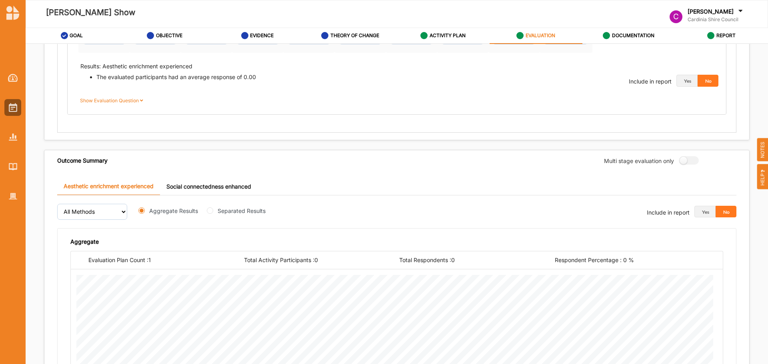
scroll to position [360, 0]
click at [682, 162] on label at bounding box center [686, 160] width 14 height 8
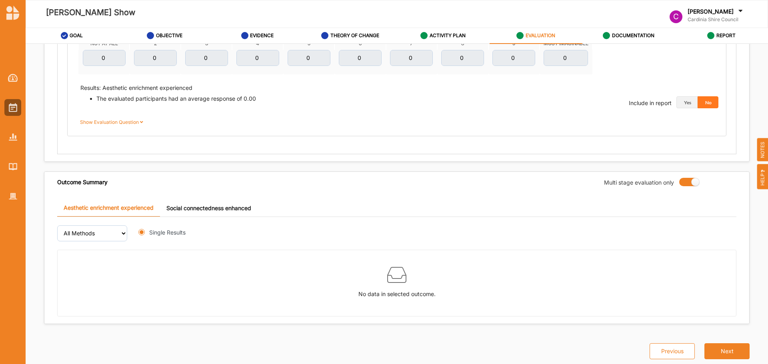
click at [685, 184] on label at bounding box center [686, 182] width 14 height 8
radio input "false"
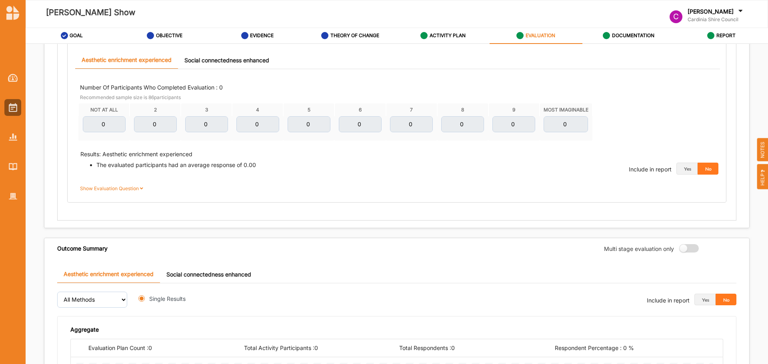
radio input "true"
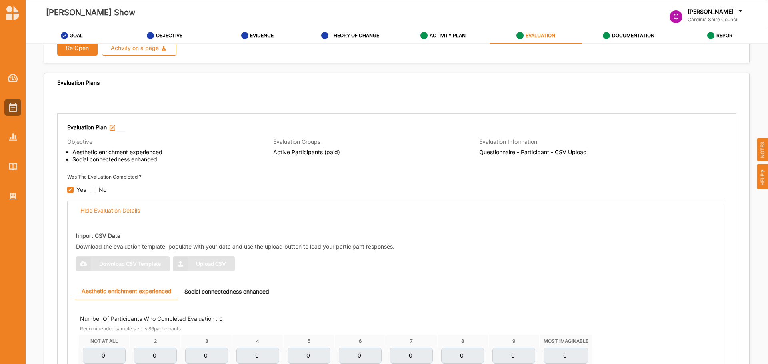
scroll to position [160, 0]
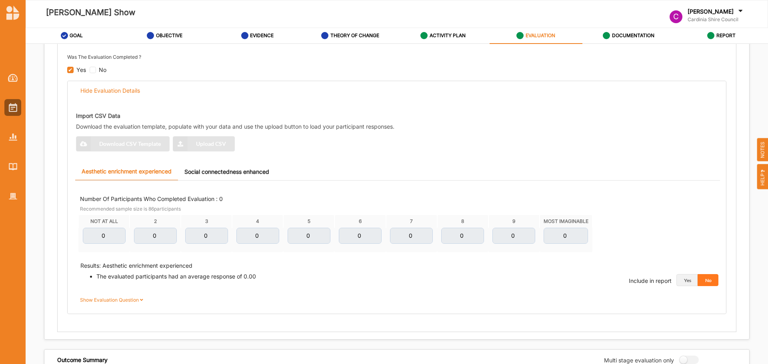
click at [227, 170] on link "Social connectedness enhanced" at bounding box center [227, 171] width 98 height 17
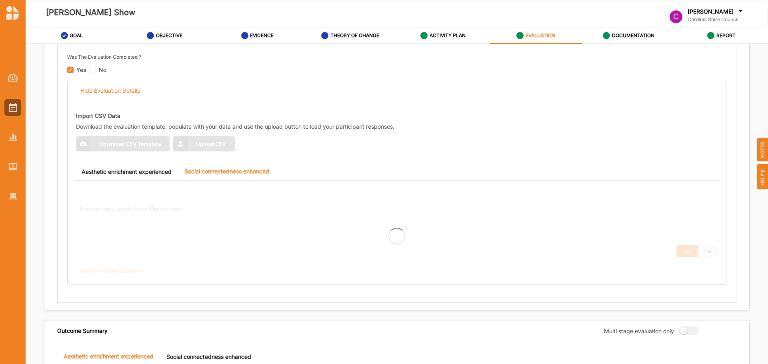
click at [147, 167] on link "Aesthetic enrichment experienced" at bounding box center [126, 171] width 103 height 17
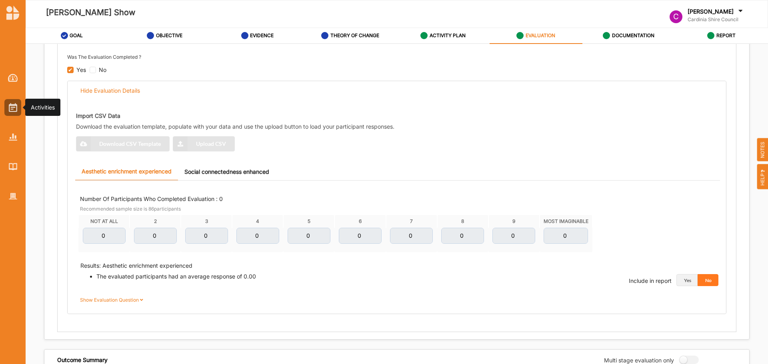
click at [12, 102] on div at bounding box center [12, 107] width 17 height 17
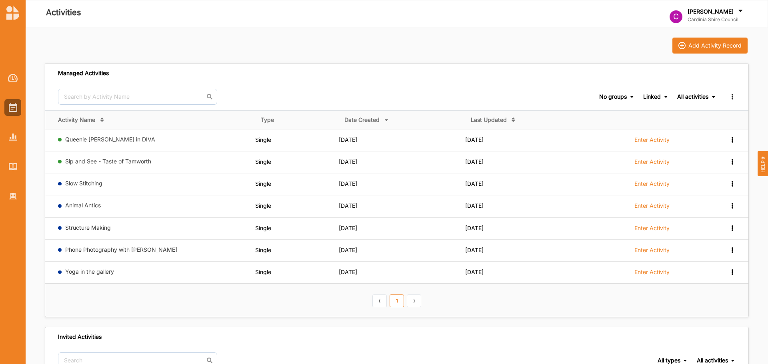
click at [416, 299] on link "⟩" at bounding box center [414, 301] width 14 height 13
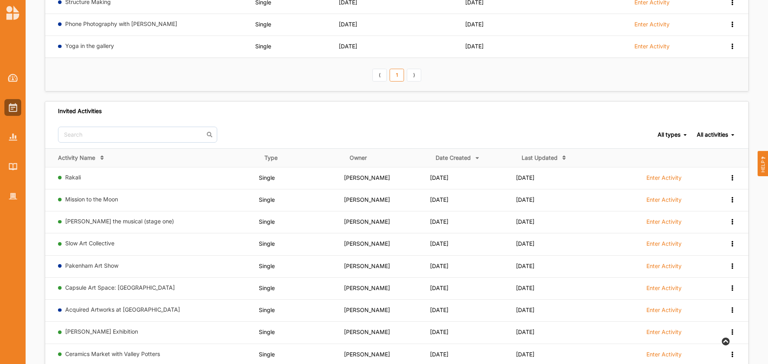
scroll to position [299, 0]
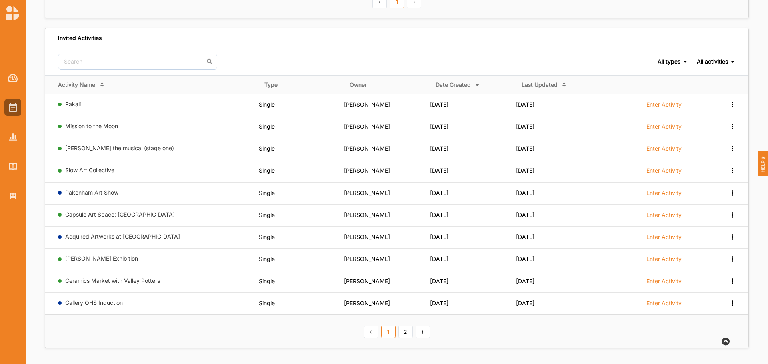
click at [406, 338] on link "2" at bounding box center [405, 332] width 14 height 13
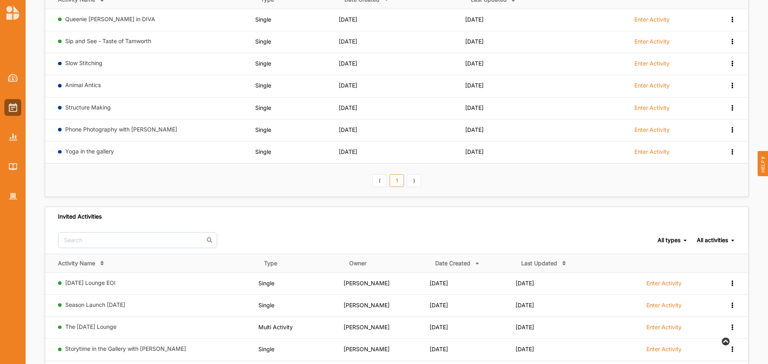
scroll to position [0, 0]
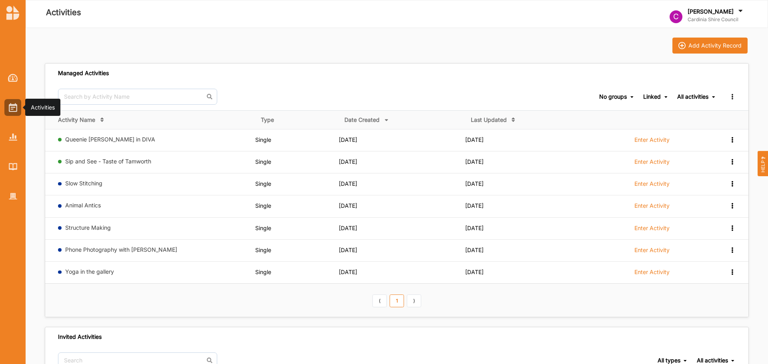
click at [14, 103] on img at bounding box center [13, 107] width 8 height 9
click at [15, 81] on img at bounding box center [13, 78] width 10 height 8
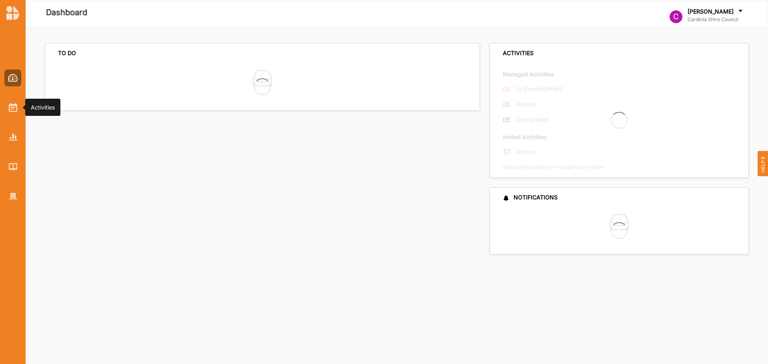
click at [18, 113] on div at bounding box center [12, 107] width 17 height 17
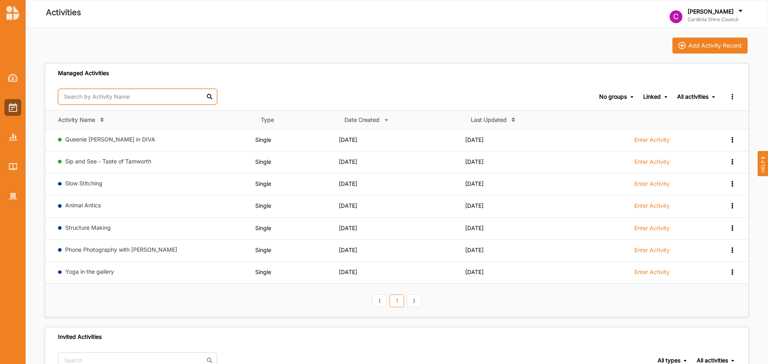
click at [90, 97] on input "text" at bounding box center [137, 97] width 159 height 16
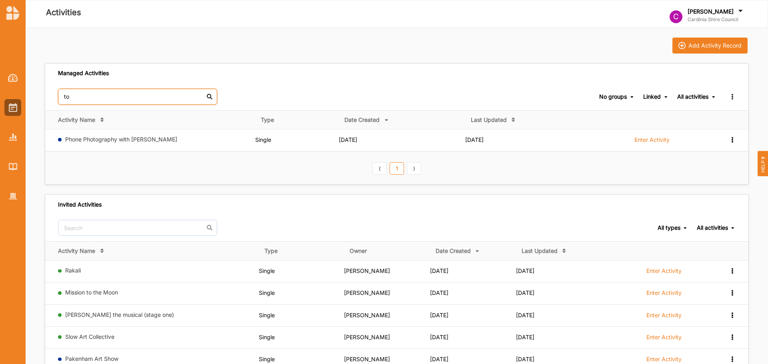
type input "t"
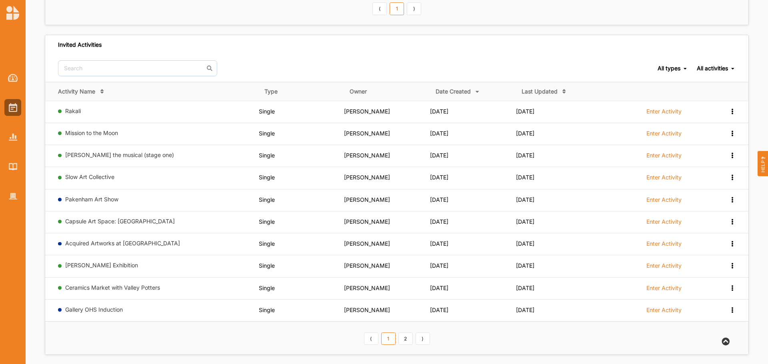
scroll to position [299, 0]
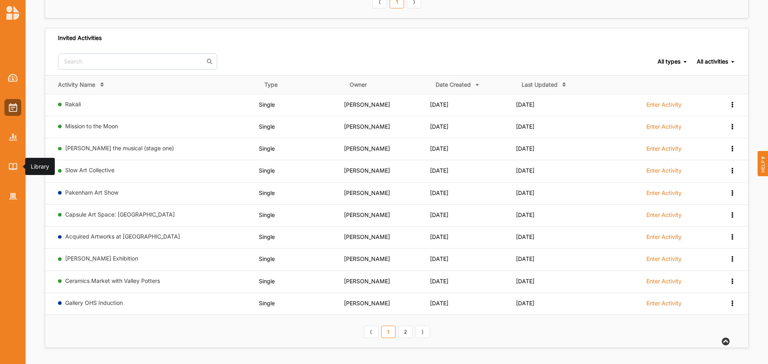
click at [15, 167] on img at bounding box center [13, 166] width 8 height 7
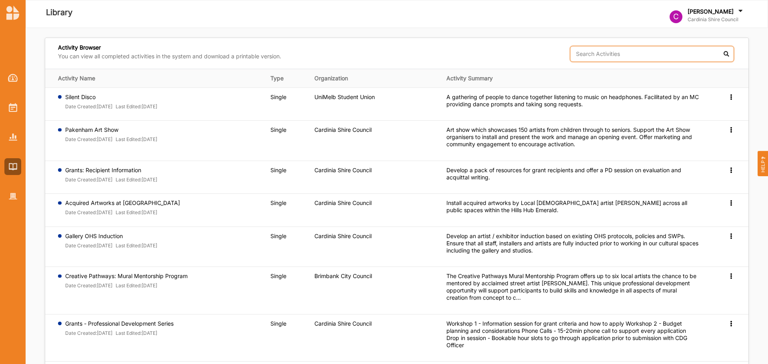
click at [647, 52] on input "text" at bounding box center [652, 54] width 164 height 16
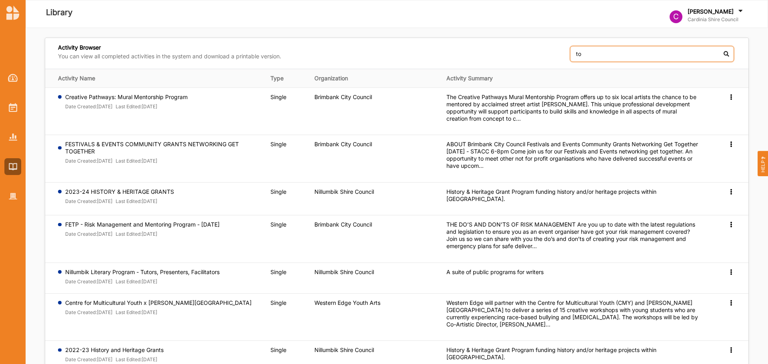
type input "t"
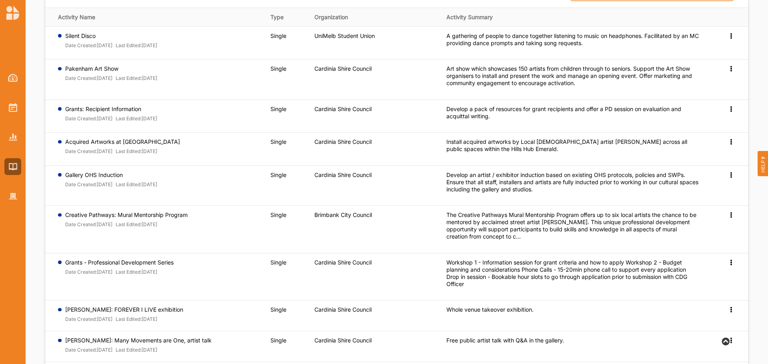
scroll to position [142, 0]
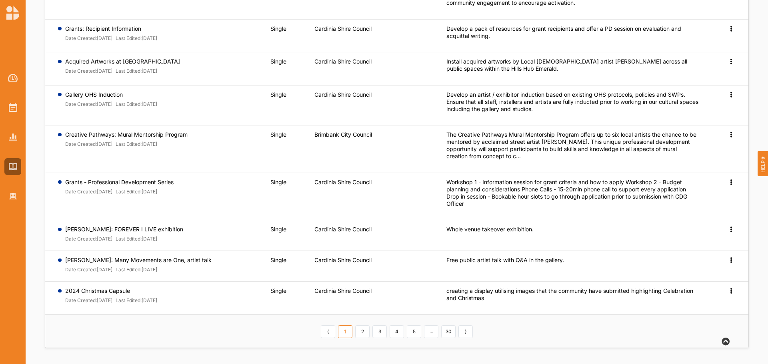
click at [366, 332] on link "2" at bounding box center [362, 331] width 14 height 13
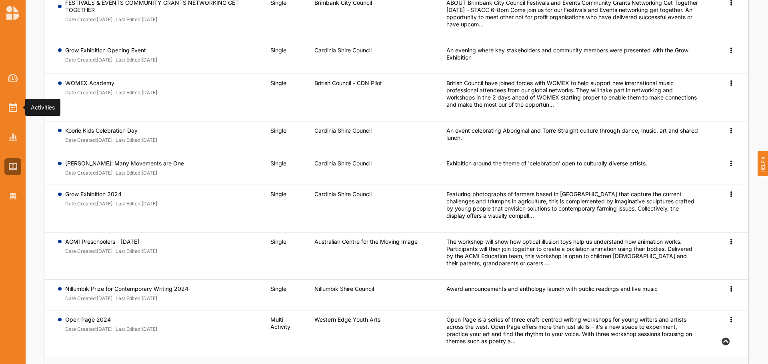
click at [14, 104] on img at bounding box center [13, 107] width 8 height 9
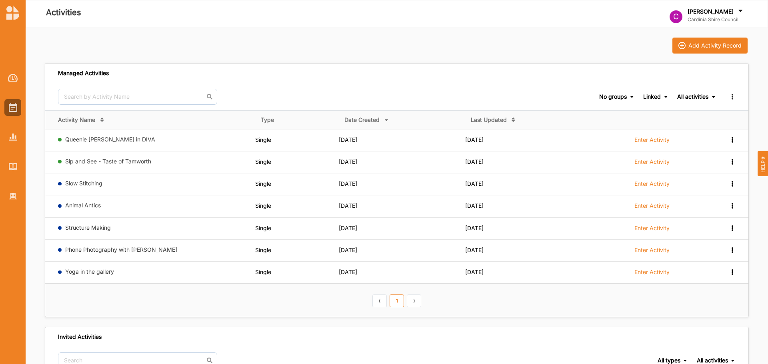
click at [412, 300] on link "⟩" at bounding box center [414, 301] width 14 height 13
click at [387, 302] on div "⟨ 1 ⟩" at bounding box center [397, 300] width 52 height 14
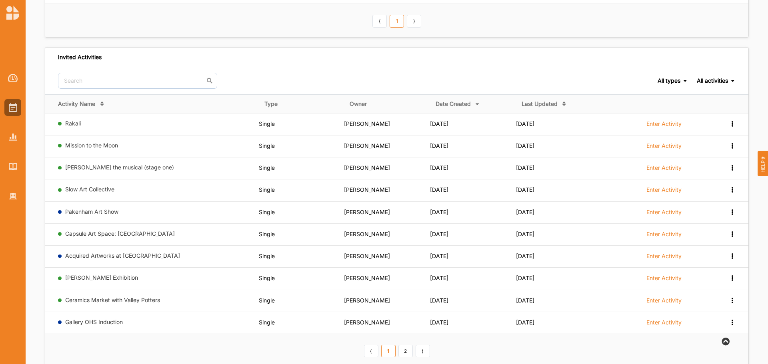
click at [710, 81] on div "All activities" at bounding box center [712, 80] width 31 height 7
click at [699, 94] on div "Ongoing Activities" at bounding box center [701, 93] width 67 height 14
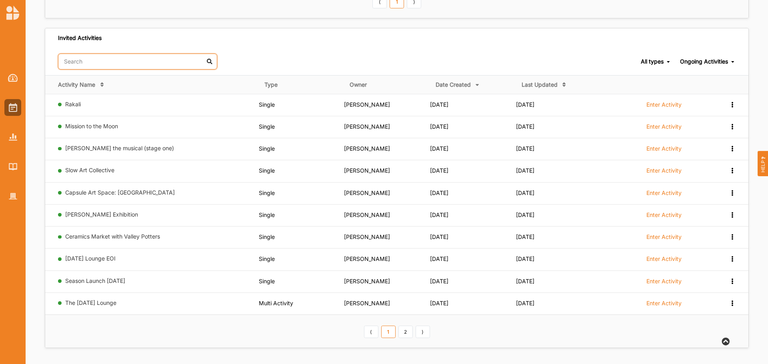
click at [89, 63] on input "text" at bounding box center [137, 62] width 159 height 16
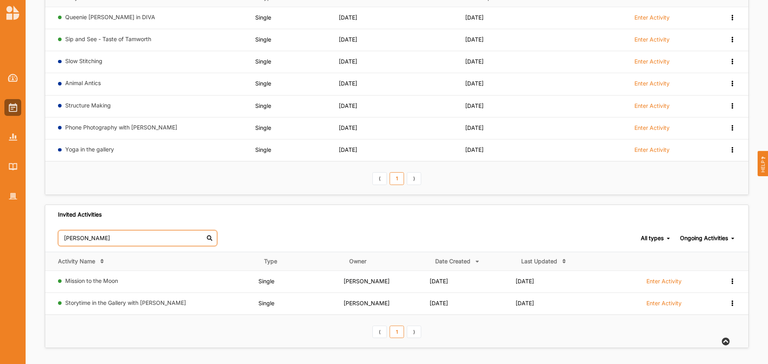
type input "tony"
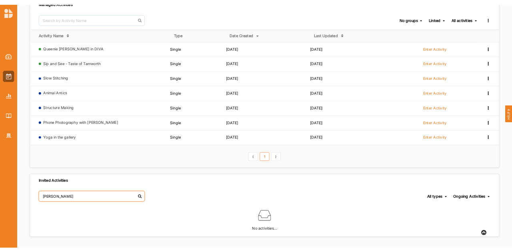
scroll to position [69, 0]
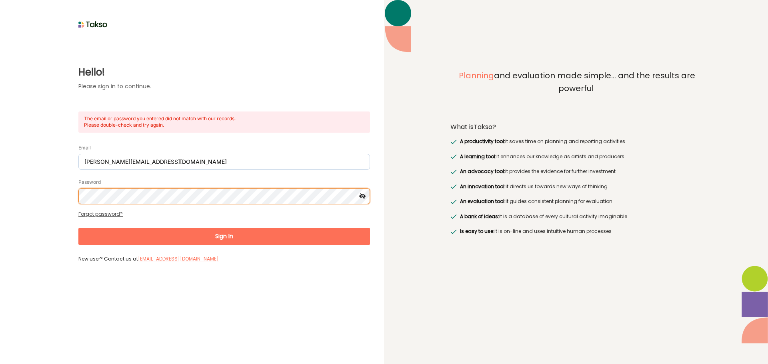
click at [0, 171] on html "Hello! Please sign in to continue. The email or password you entered did not ma…" at bounding box center [384, 182] width 768 height 364
click at [78, 228] on button "Sign In" at bounding box center [223, 236] width 291 height 17
